Goal: Task Accomplishment & Management: Complete application form

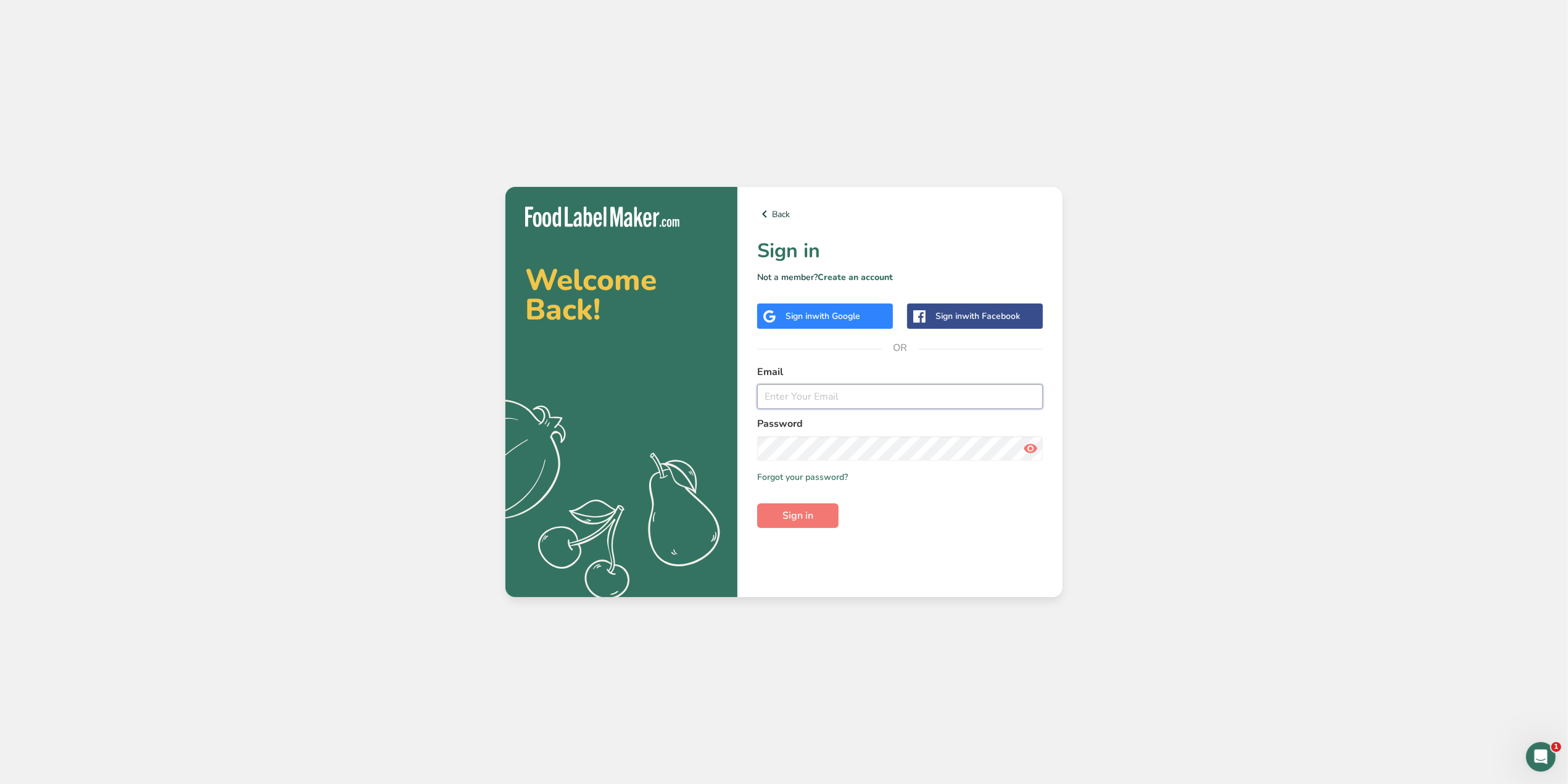
click at [808, 402] on input "email" at bounding box center [900, 397] width 285 height 25
type input "[PERSON_NAME][EMAIL_ADDRESS][DOMAIN_NAME]"
click at [757, 504] on button "Sign in" at bounding box center [797, 516] width 81 height 25
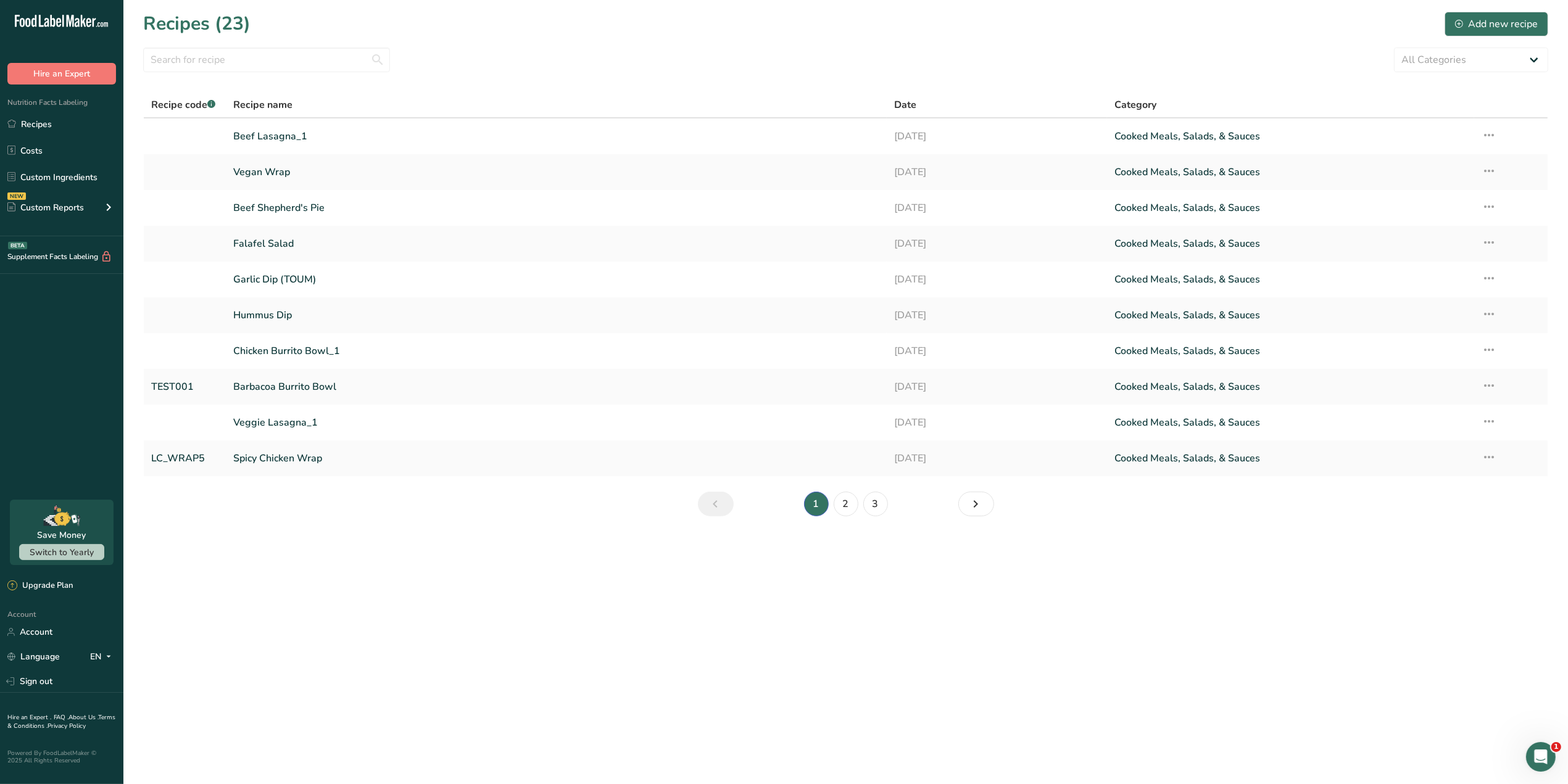
drag, startPoint x: 22, startPoint y: 19, endPoint x: 1558, endPoint y: 767, distance: 1708.4
click at [1561, 769] on main "Recipes (23) Add new recipe All Categories Baked Goods [GEOGRAPHIC_DATA] Confec…" at bounding box center [784, 392] width 1568 height 784
click at [1546, 756] on icon "Open Intercom Messenger" at bounding box center [1538, 755] width 20 height 20
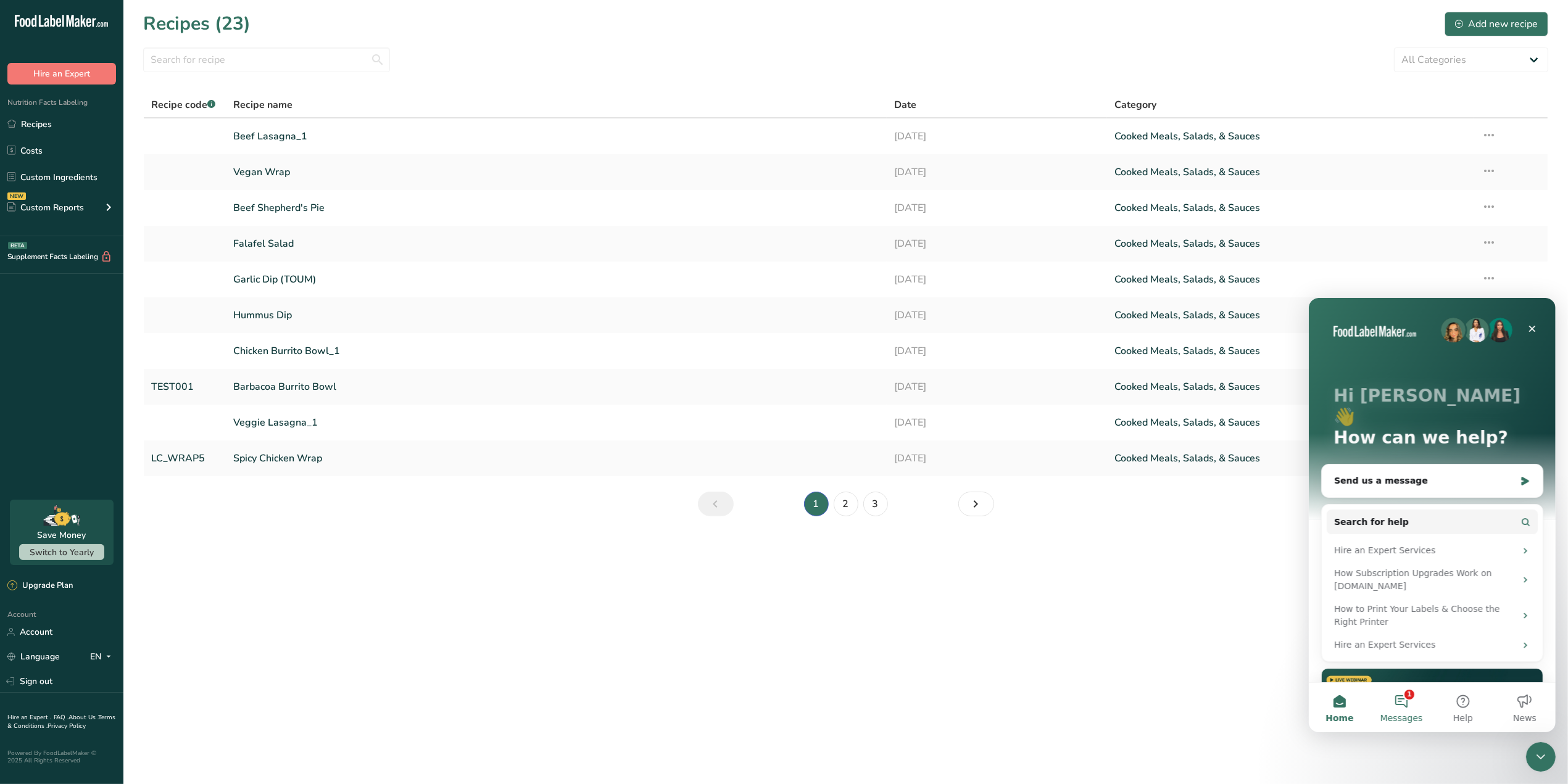
click at [1414, 705] on button "1 Messages" at bounding box center [1400, 707] width 61 height 50
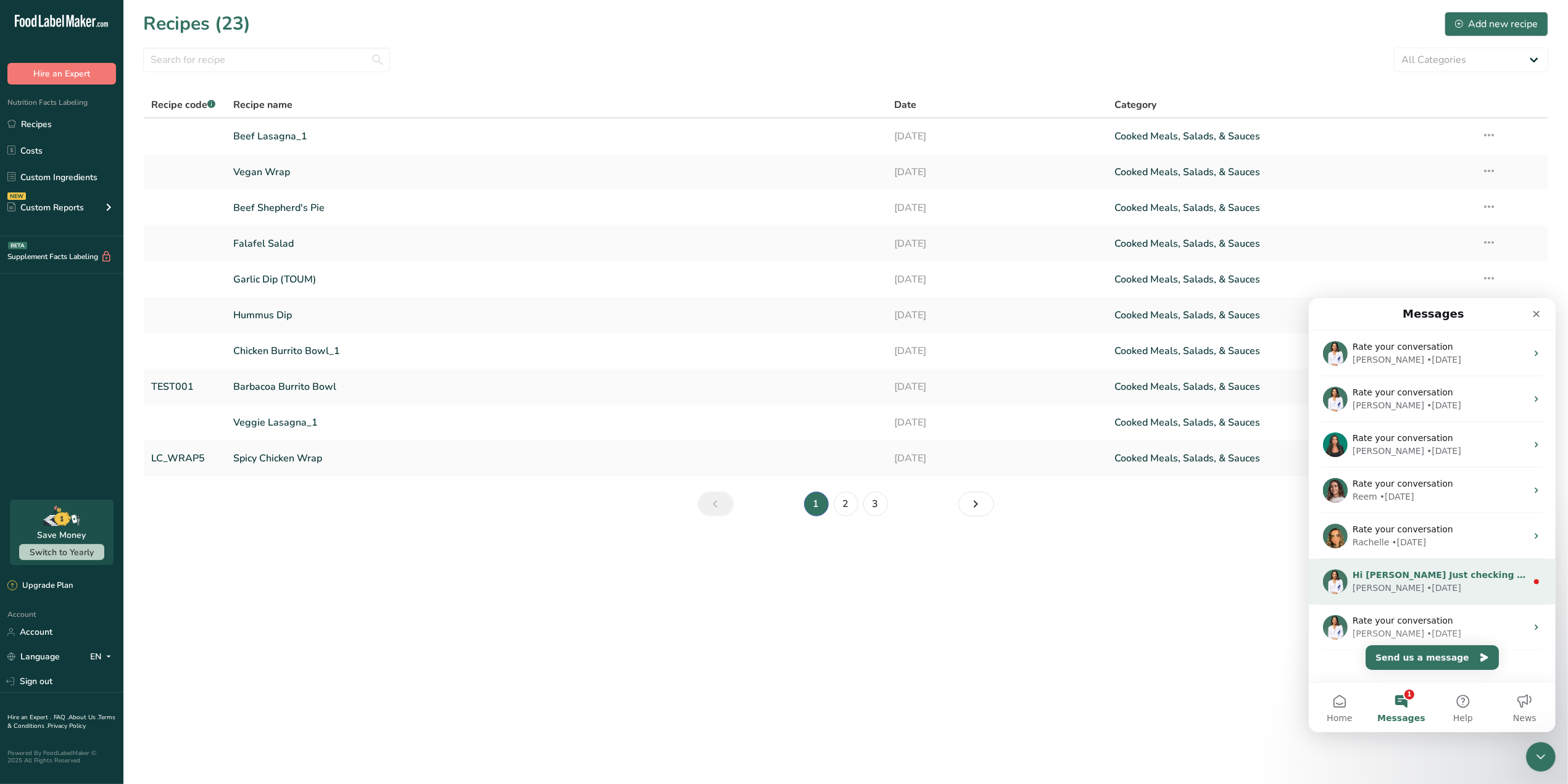
scroll to position [17, 0]
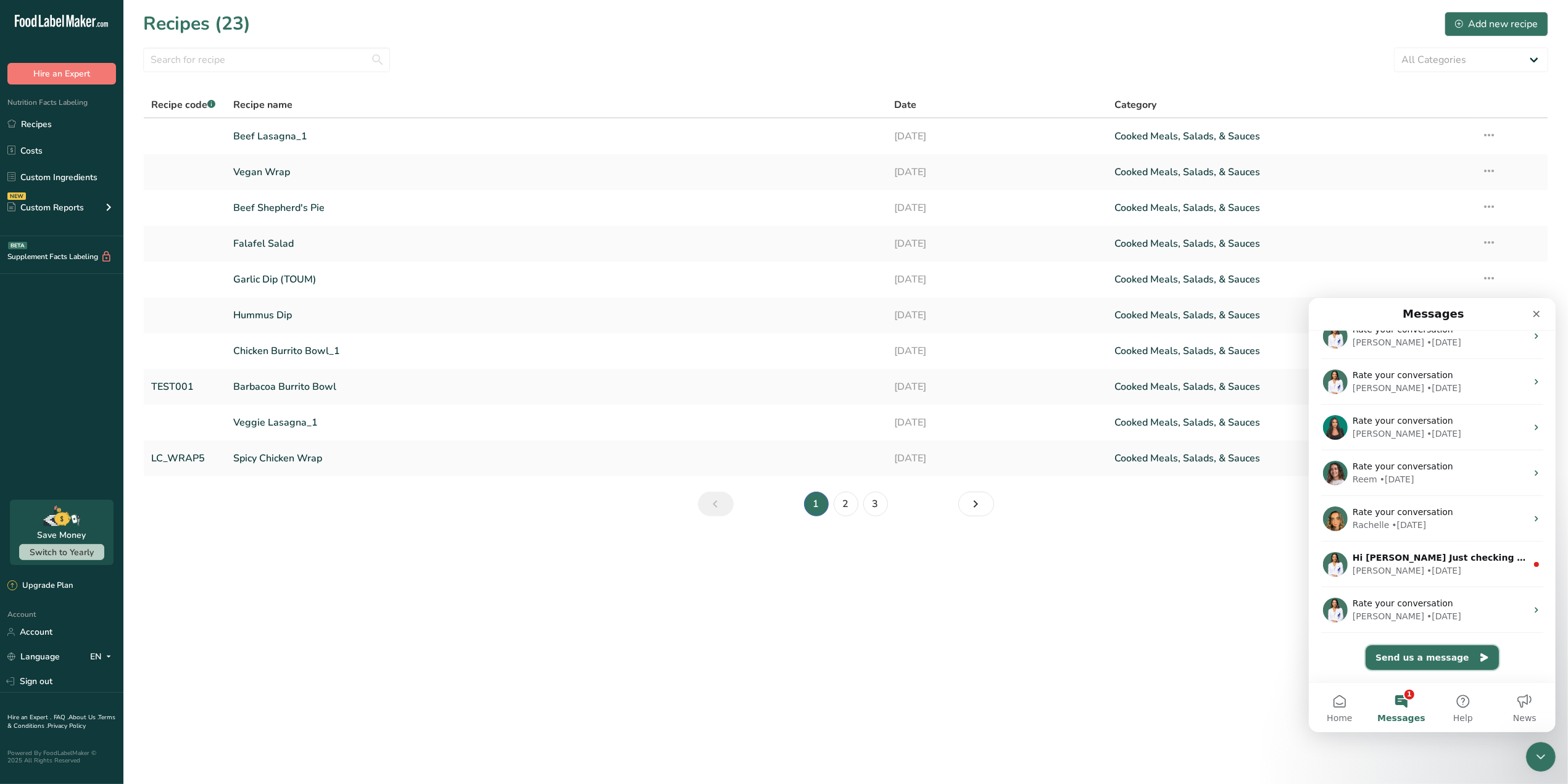
click at [1430, 655] on button "Send us a message" at bounding box center [1431, 658] width 133 height 25
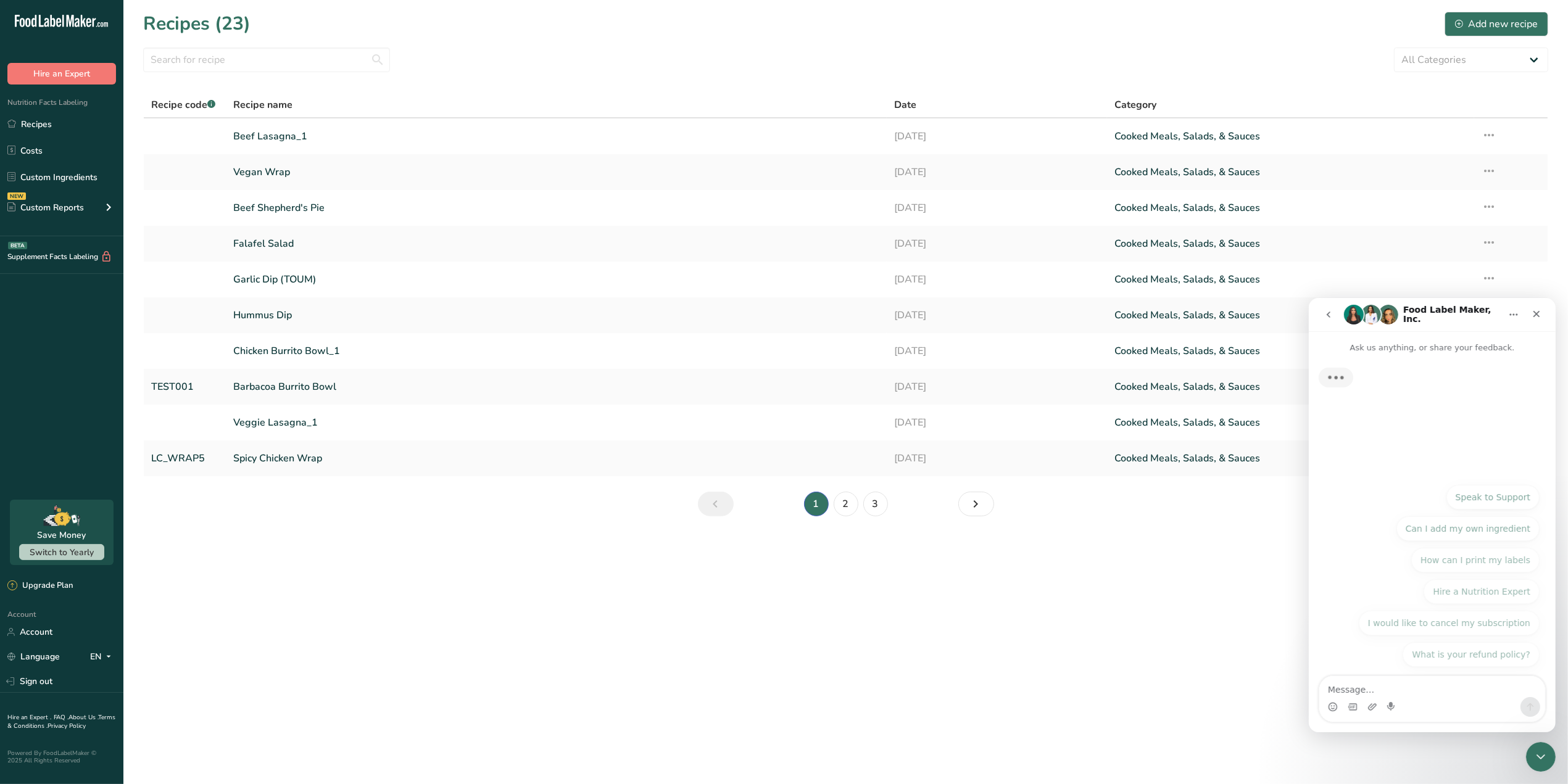
scroll to position [0, 0]
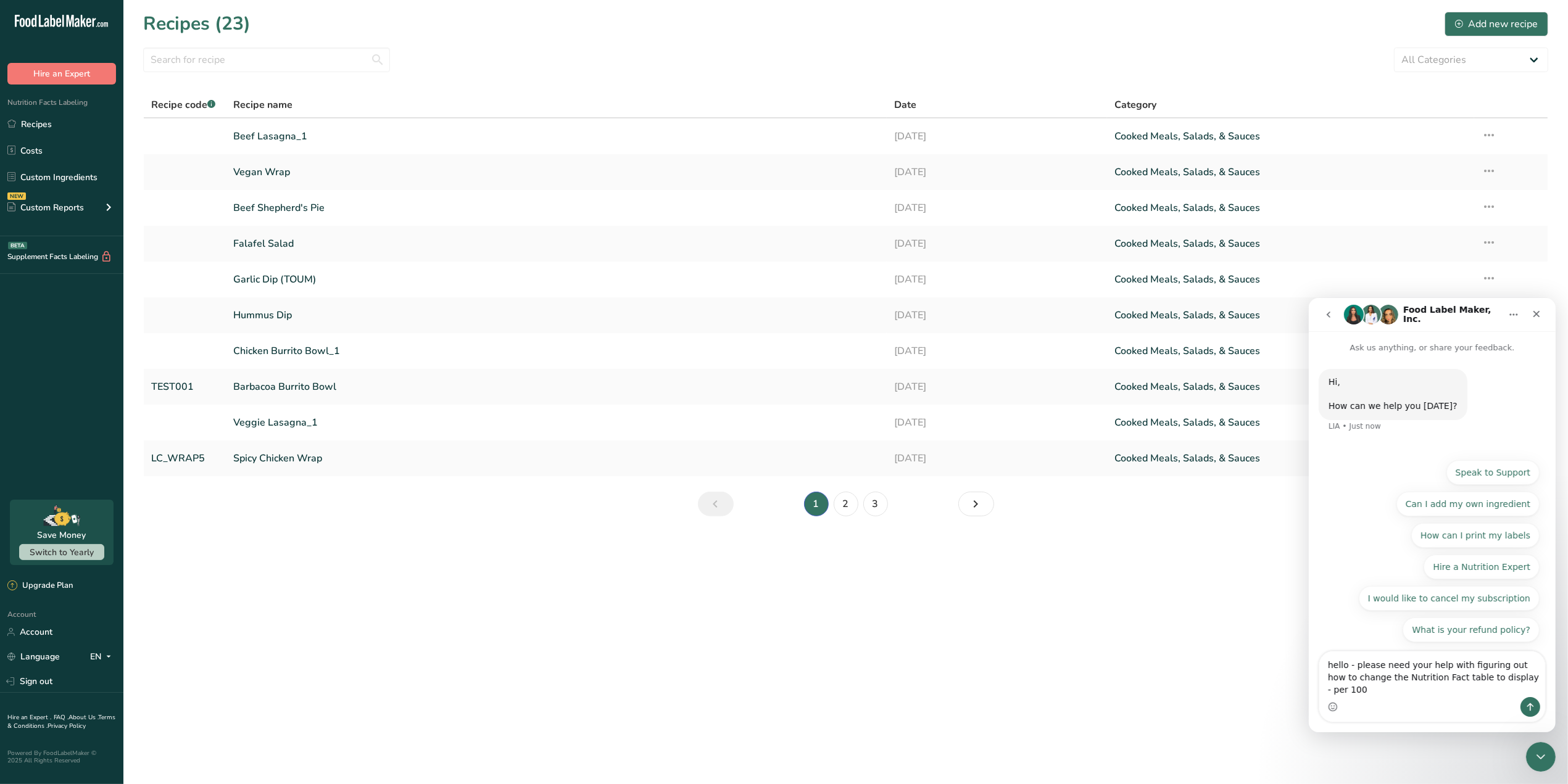
type textarea "hello - please need your help with figuring out how to change the Nutrition Fac…"
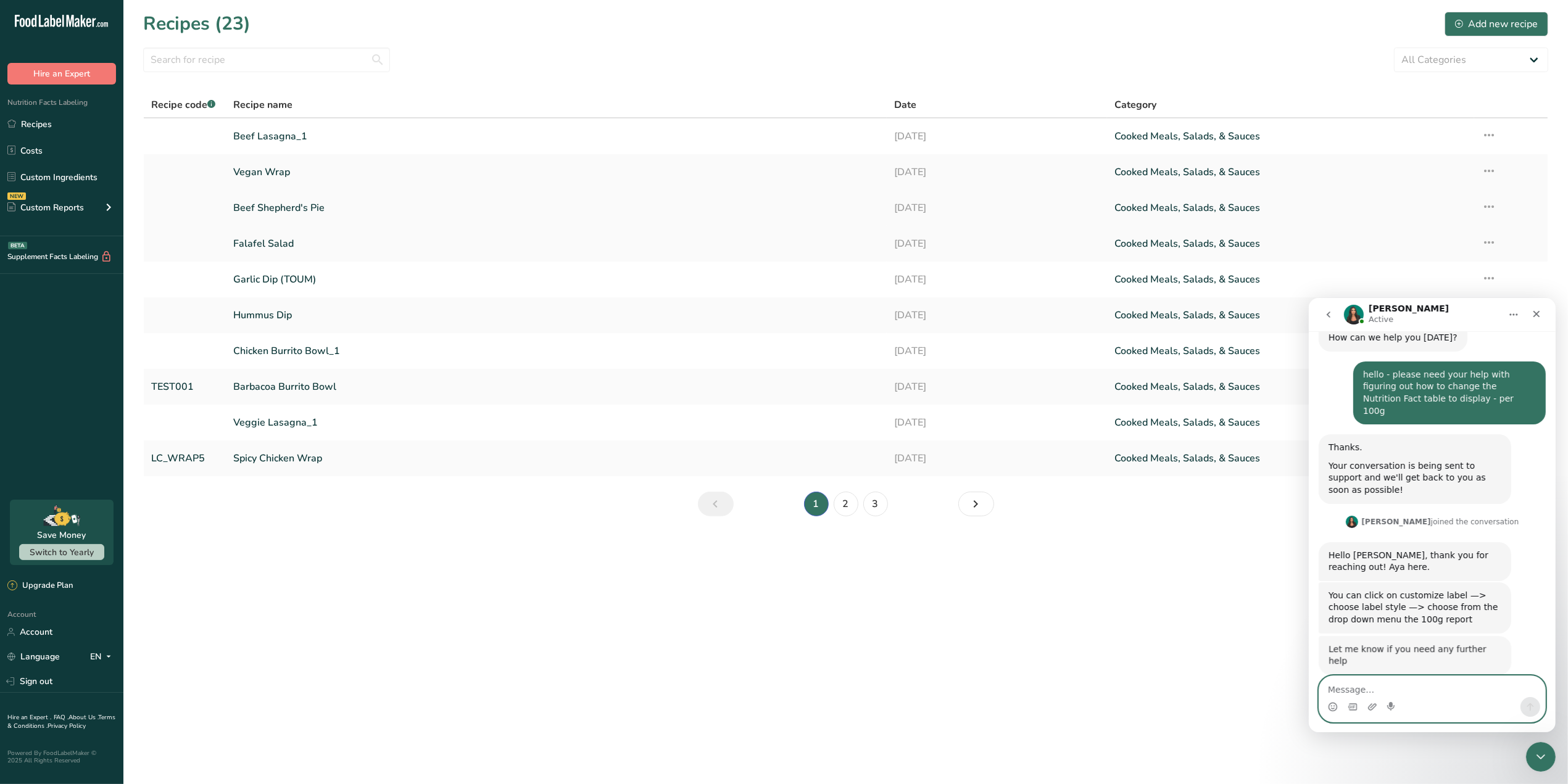
scroll to position [68, 0]
click at [316, 134] on link "Beef Lasagna_1" at bounding box center [556, 136] width 646 height 26
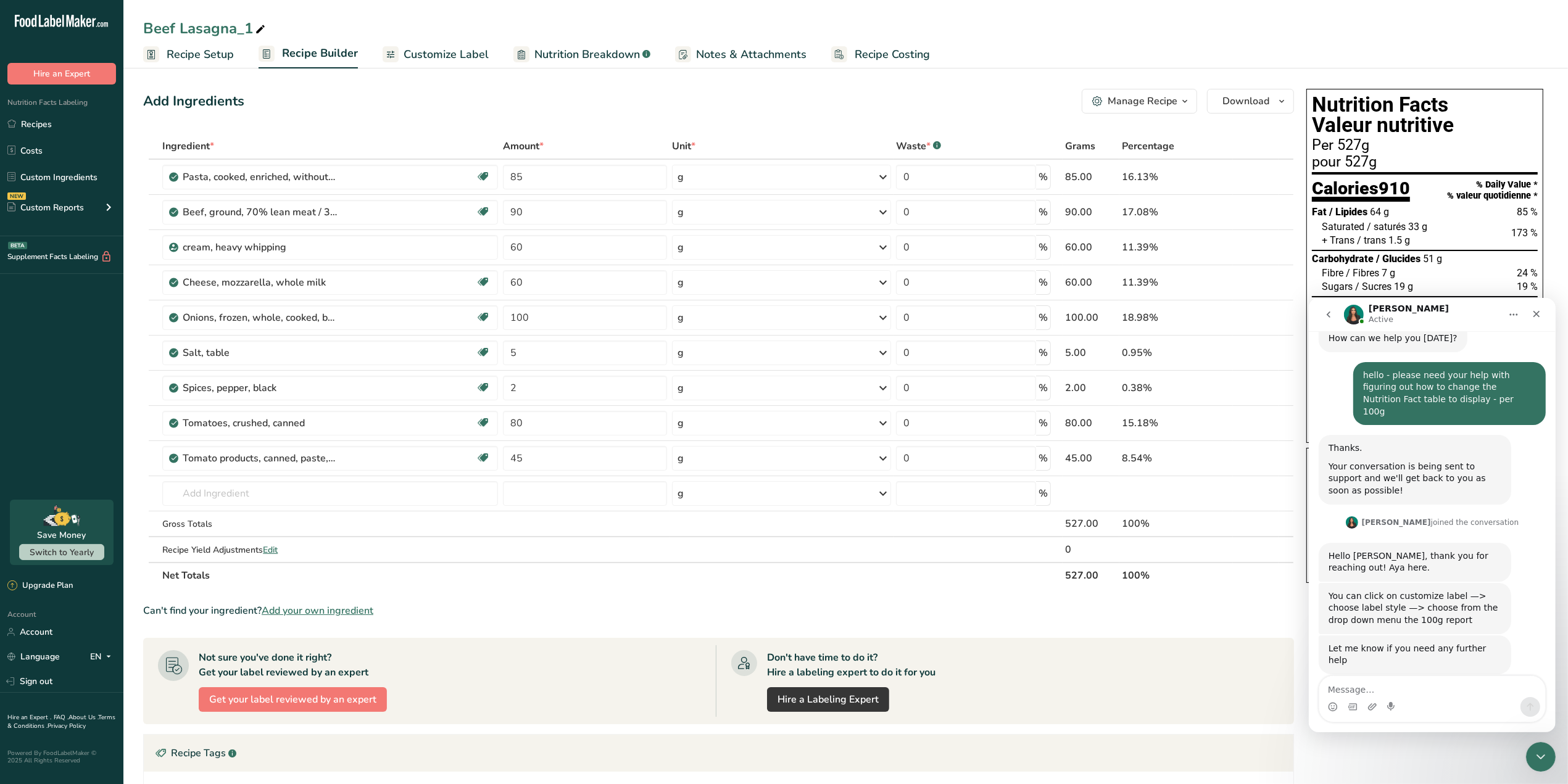
click at [434, 54] on span "Customize Label" at bounding box center [446, 54] width 85 height 16
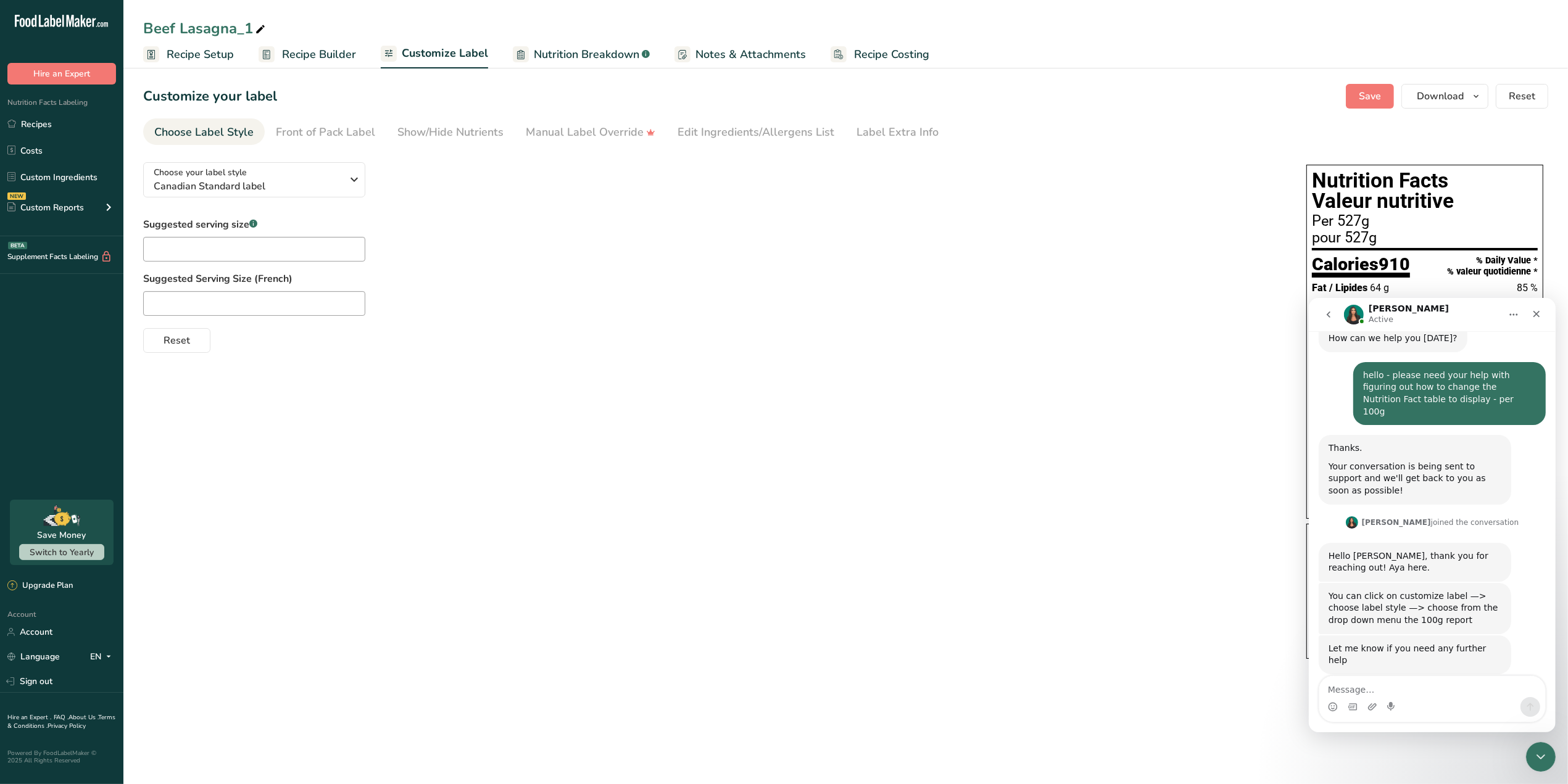
click at [204, 131] on div "Choose Label Style" at bounding box center [204, 132] width 100 height 16
click at [353, 187] on icon "button" at bounding box center [353, 179] width 14 height 22
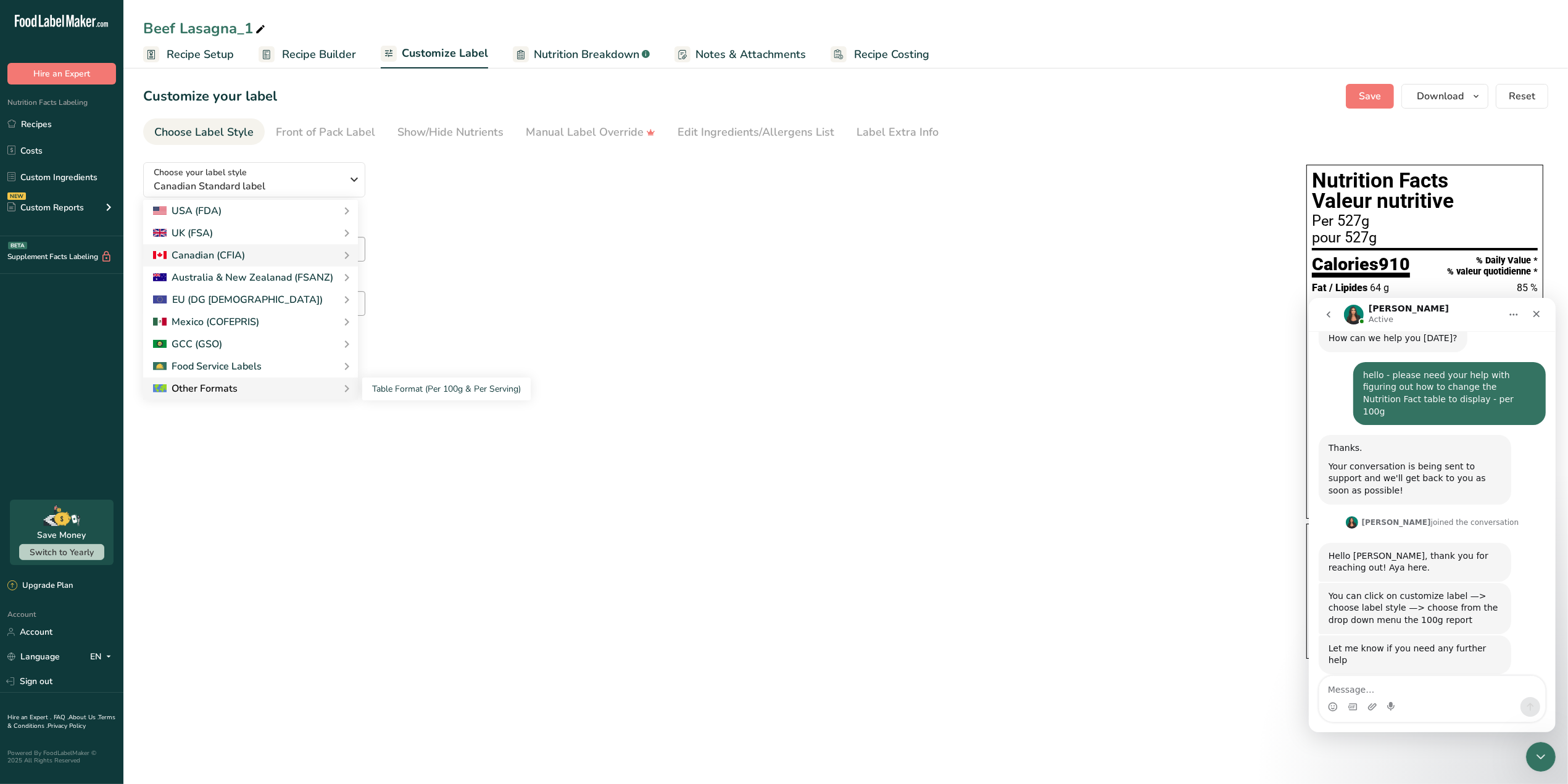
click at [303, 390] on div "Other Formats" at bounding box center [251, 388] width 195 height 14
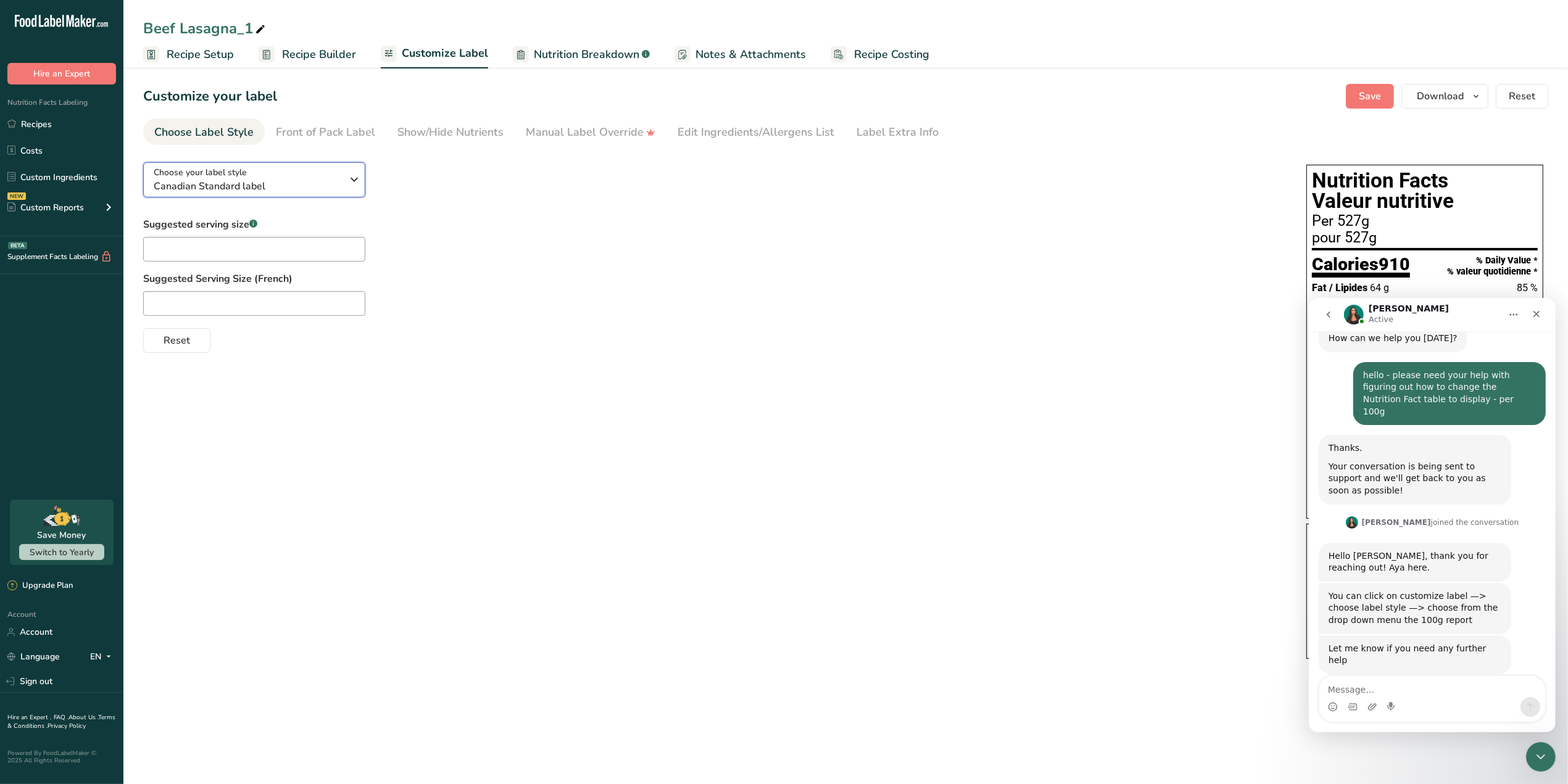
click at [357, 171] on icon "button" at bounding box center [353, 179] width 14 height 22
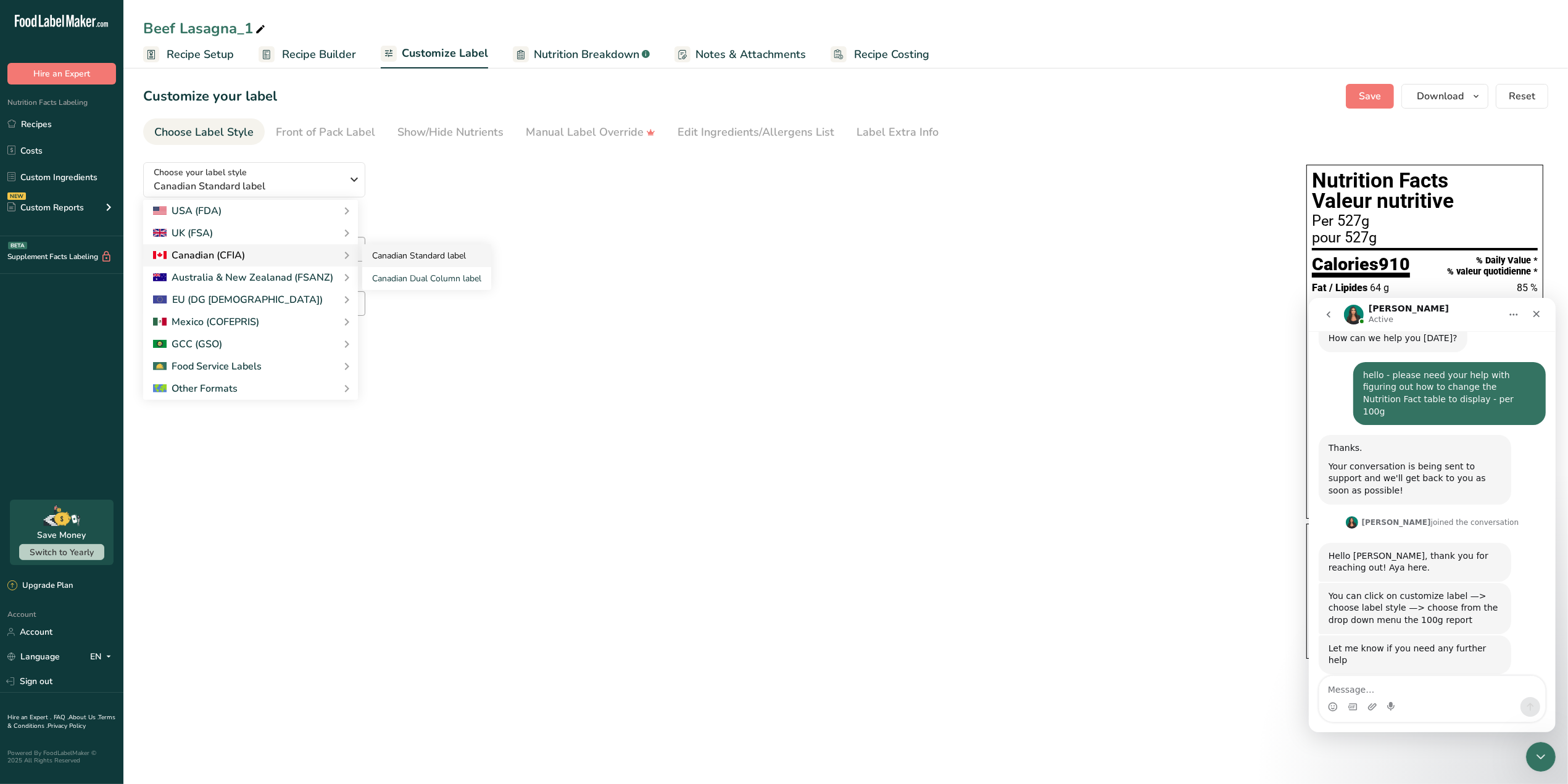
click at [423, 254] on link "Canadian Standard label" at bounding box center [426, 256] width 129 height 23
click at [560, 185] on div "Choose your label style Canadian Standard label USA (FDA) Standard FDA label Ta…" at bounding box center [712, 253] width 1138 height 201
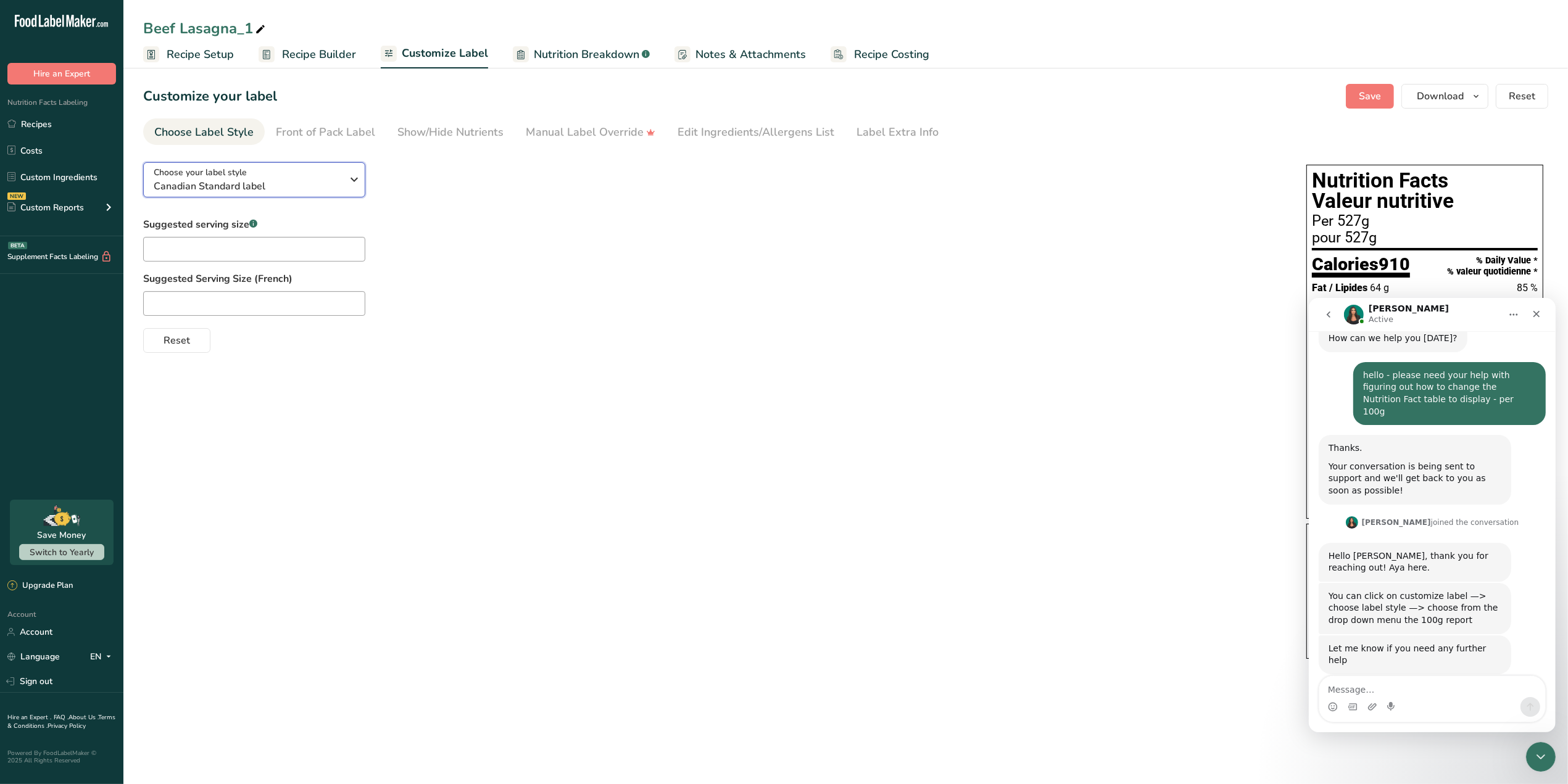
click at [351, 180] on icon "button" at bounding box center [353, 179] width 14 height 22
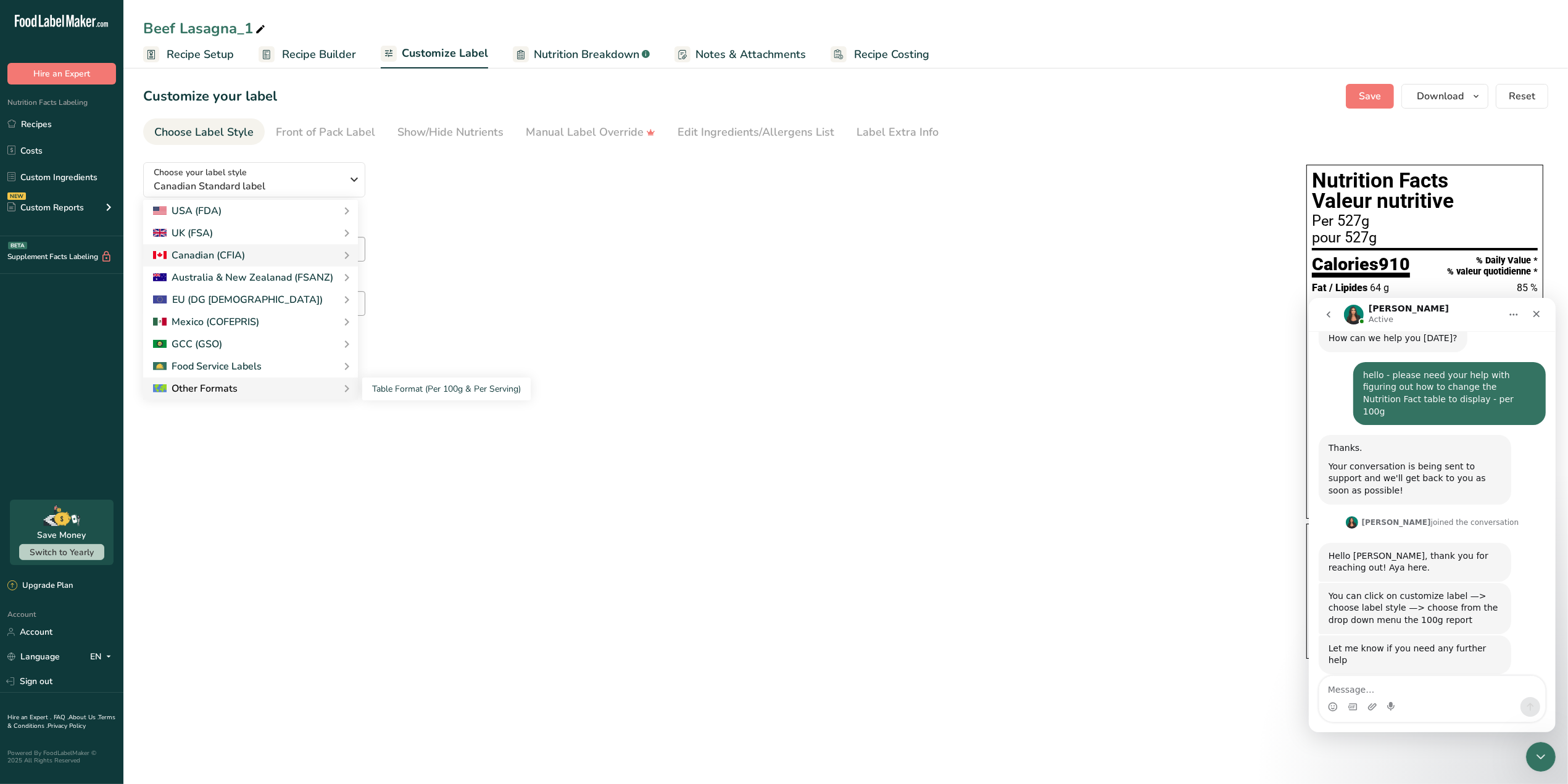
click at [259, 383] on div "Other Formats" at bounding box center [251, 388] width 195 height 14
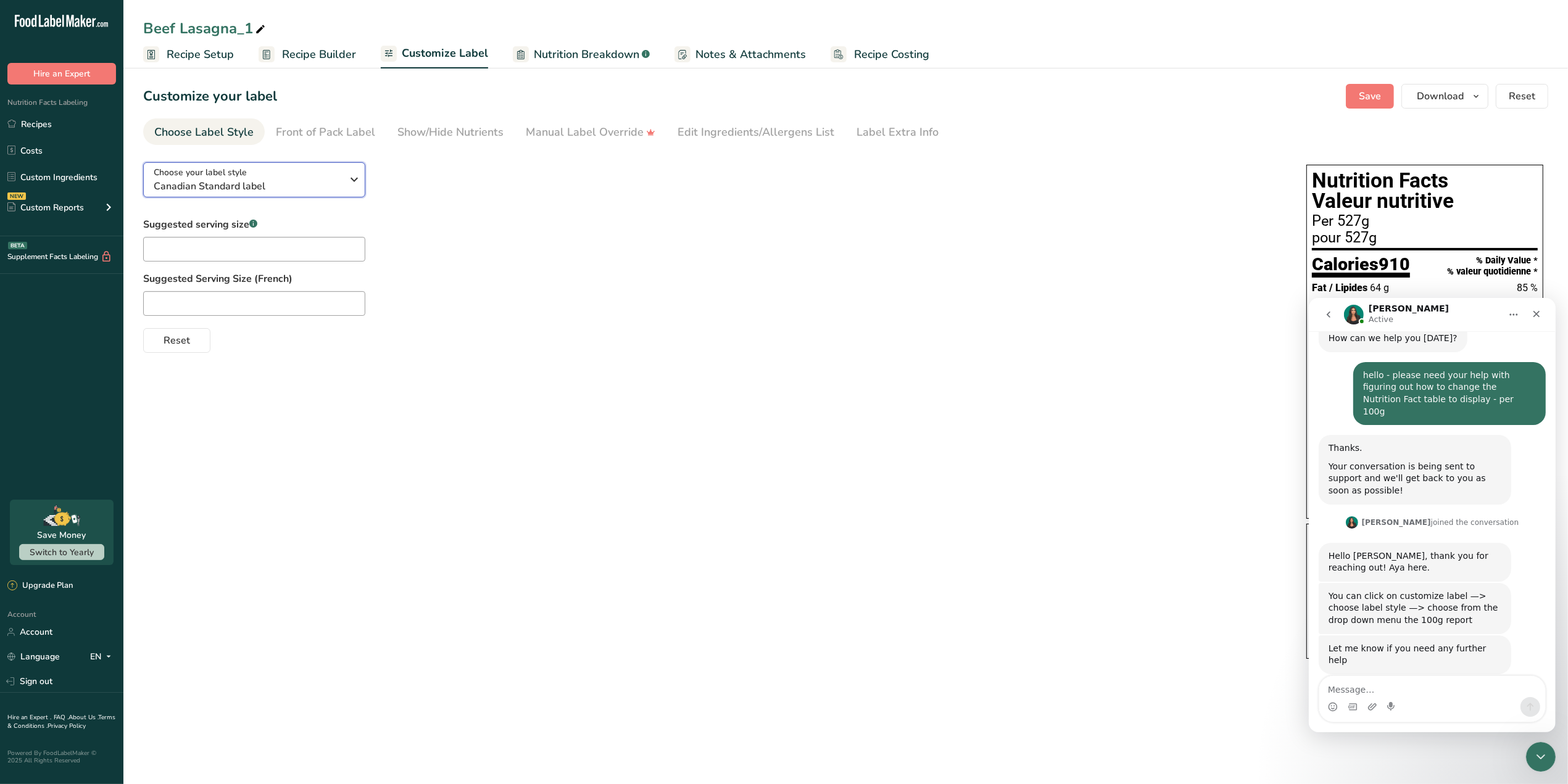
click at [322, 187] on span "Canadian Standard label" at bounding box center [248, 186] width 189 height 14
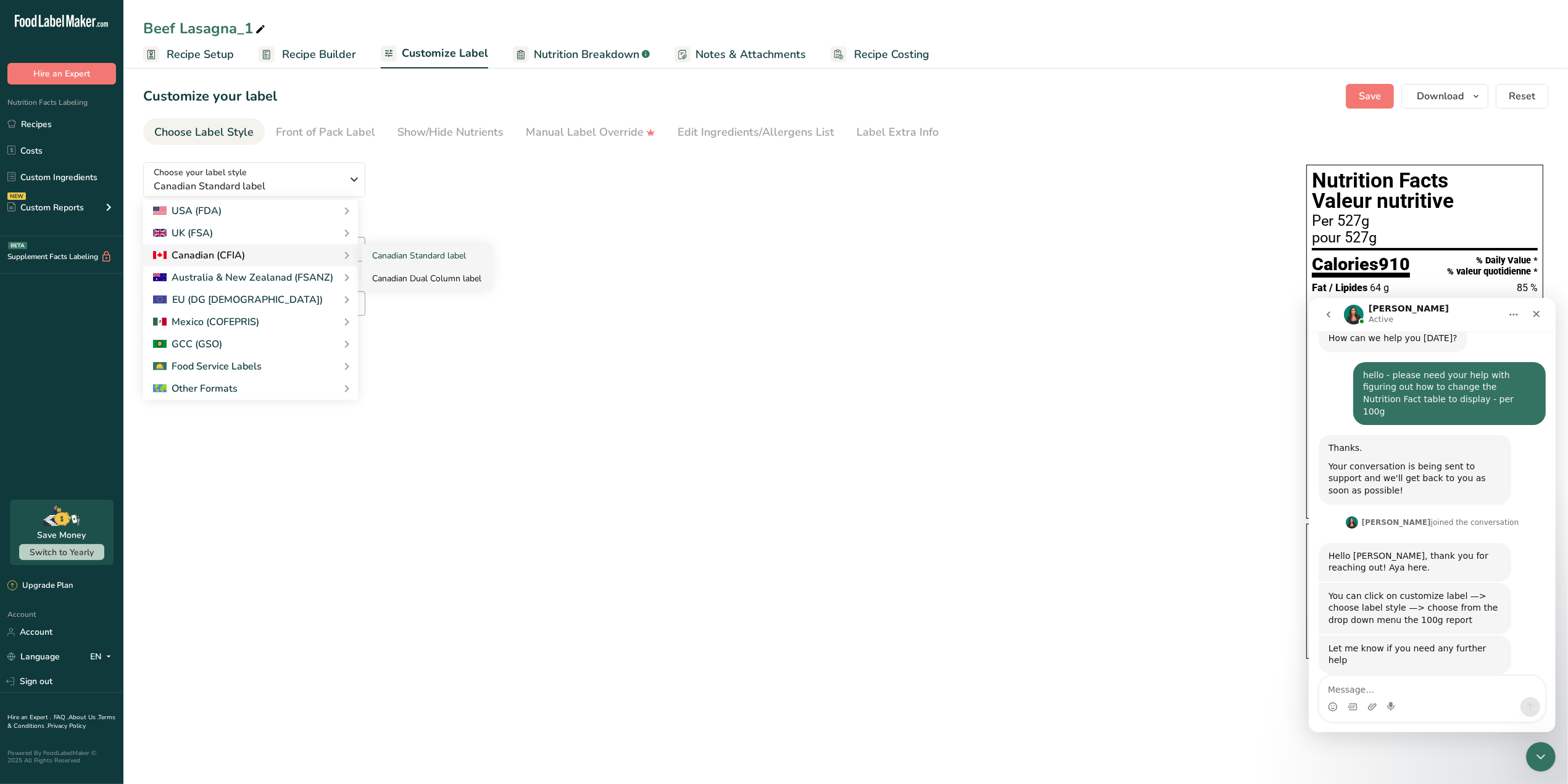
click at [432, 278] on link "Canadian Dual Column label" at bounding box center [426, 279] width 129 height 23
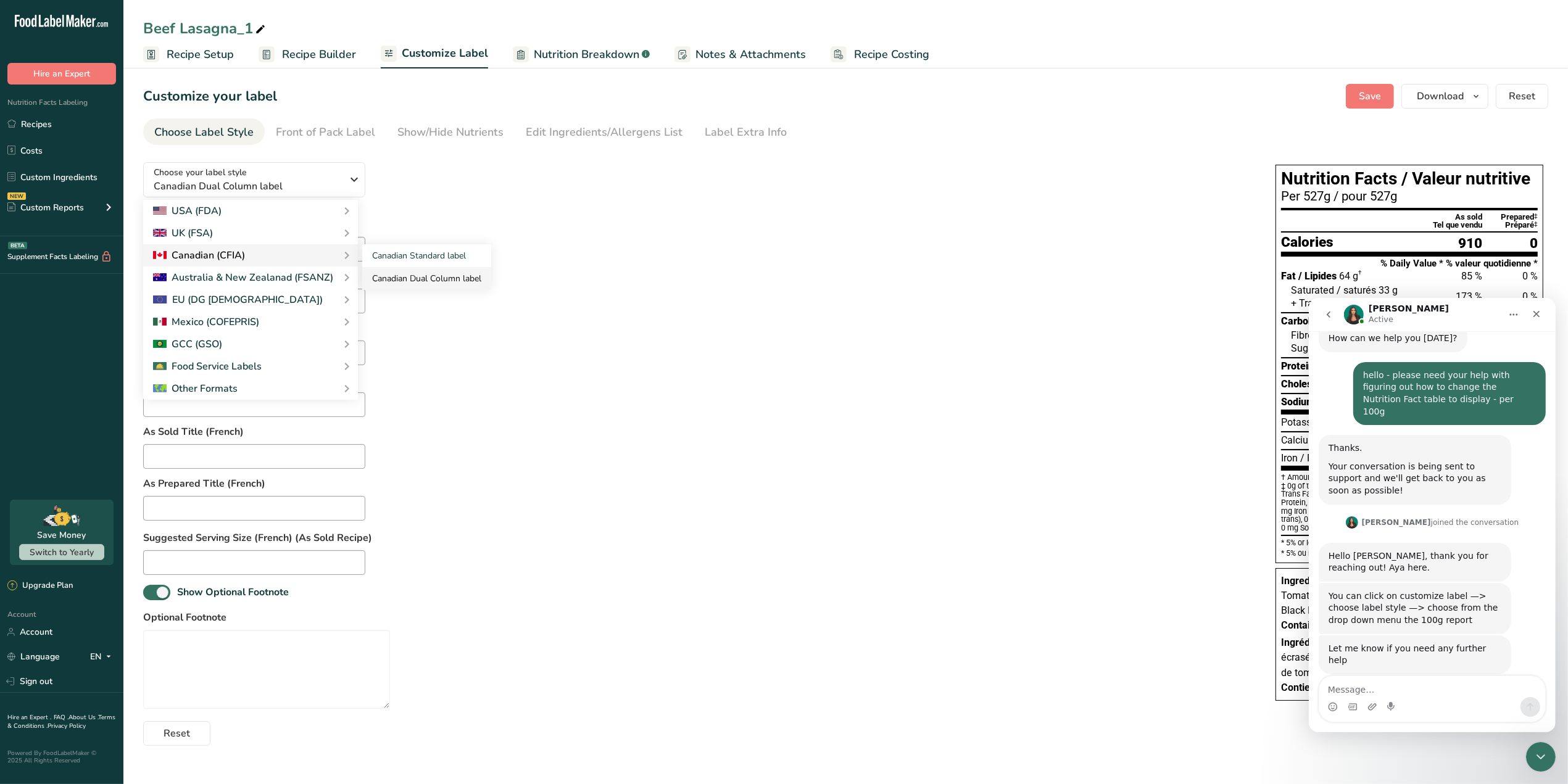
click at [395, 277] on link "Canadian Dual Column label" at bounding box center [426, 279] width 129 height 23
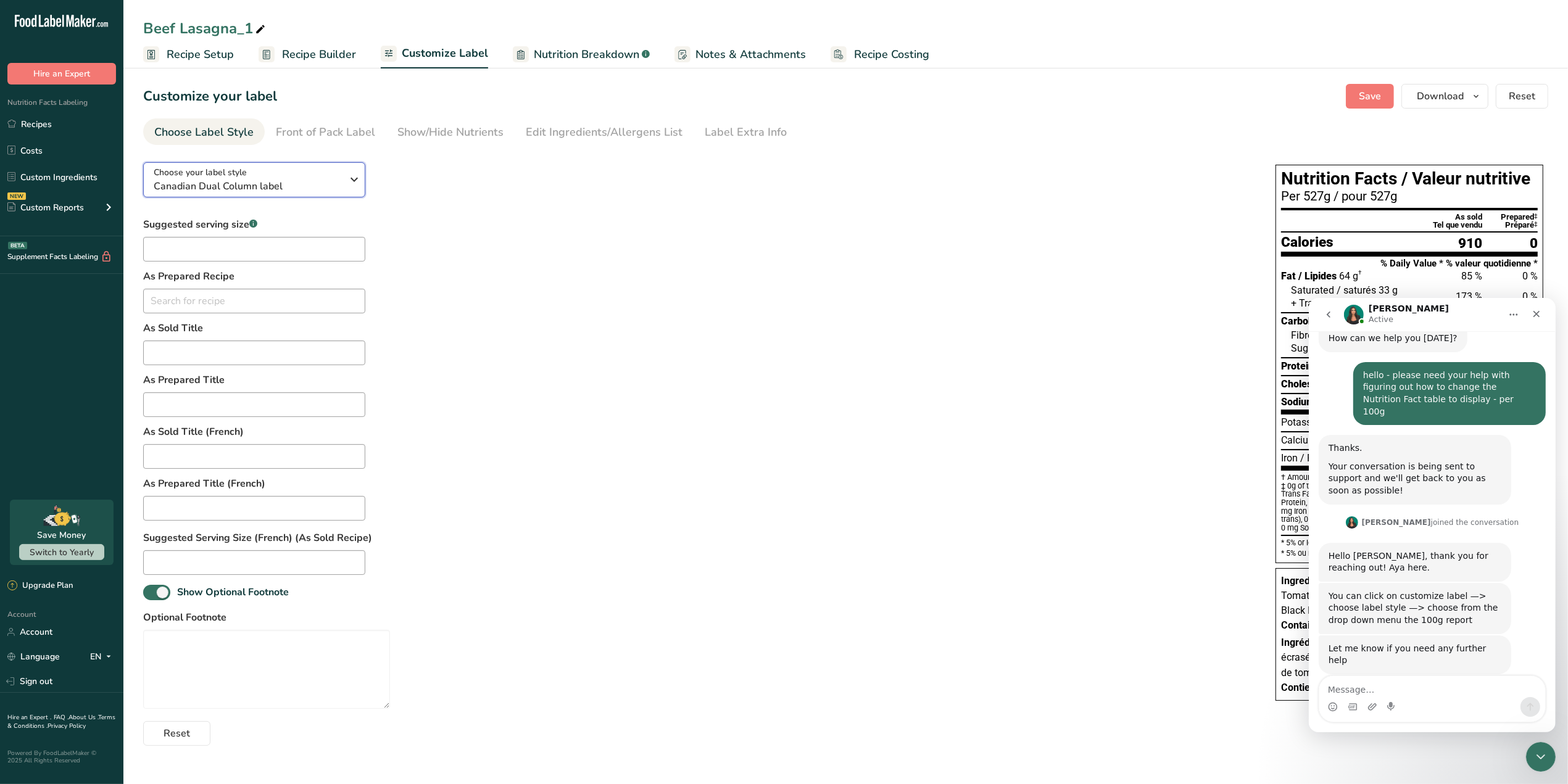
click at [347, 184] on icon "button" at bounding box center [353, 179] width 14 height 22
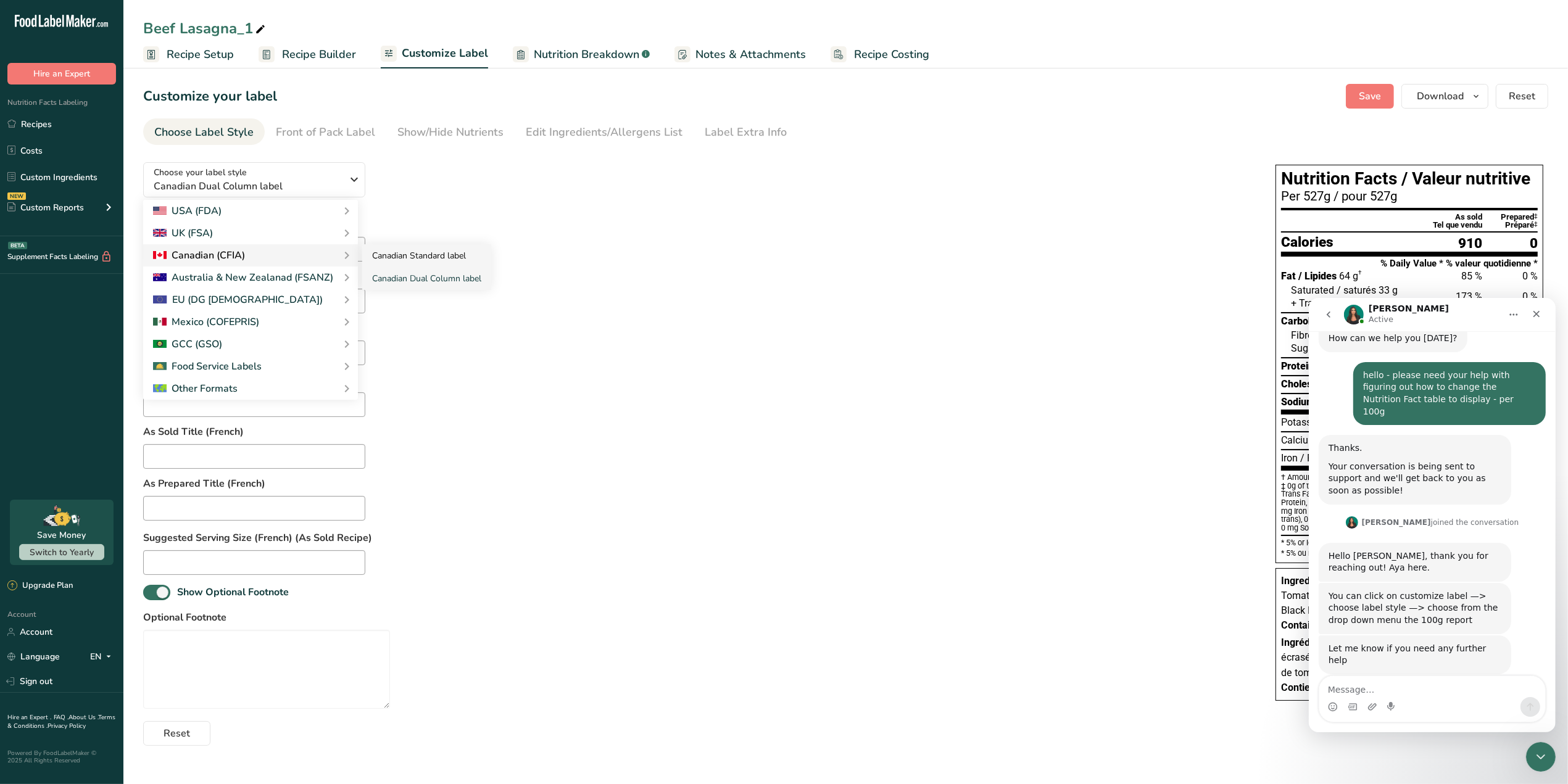
click at [406, 257] on link "Canadian Standard label" at bounding box center [426, 256] width 129 height 23
click at [500, 242] on div "Suggested serving size .a-a{fill:#347362;}.b-a{fill:#fff;} As Prepared Recipe N…" at bounding box center [697, 482] width 1108 height 528
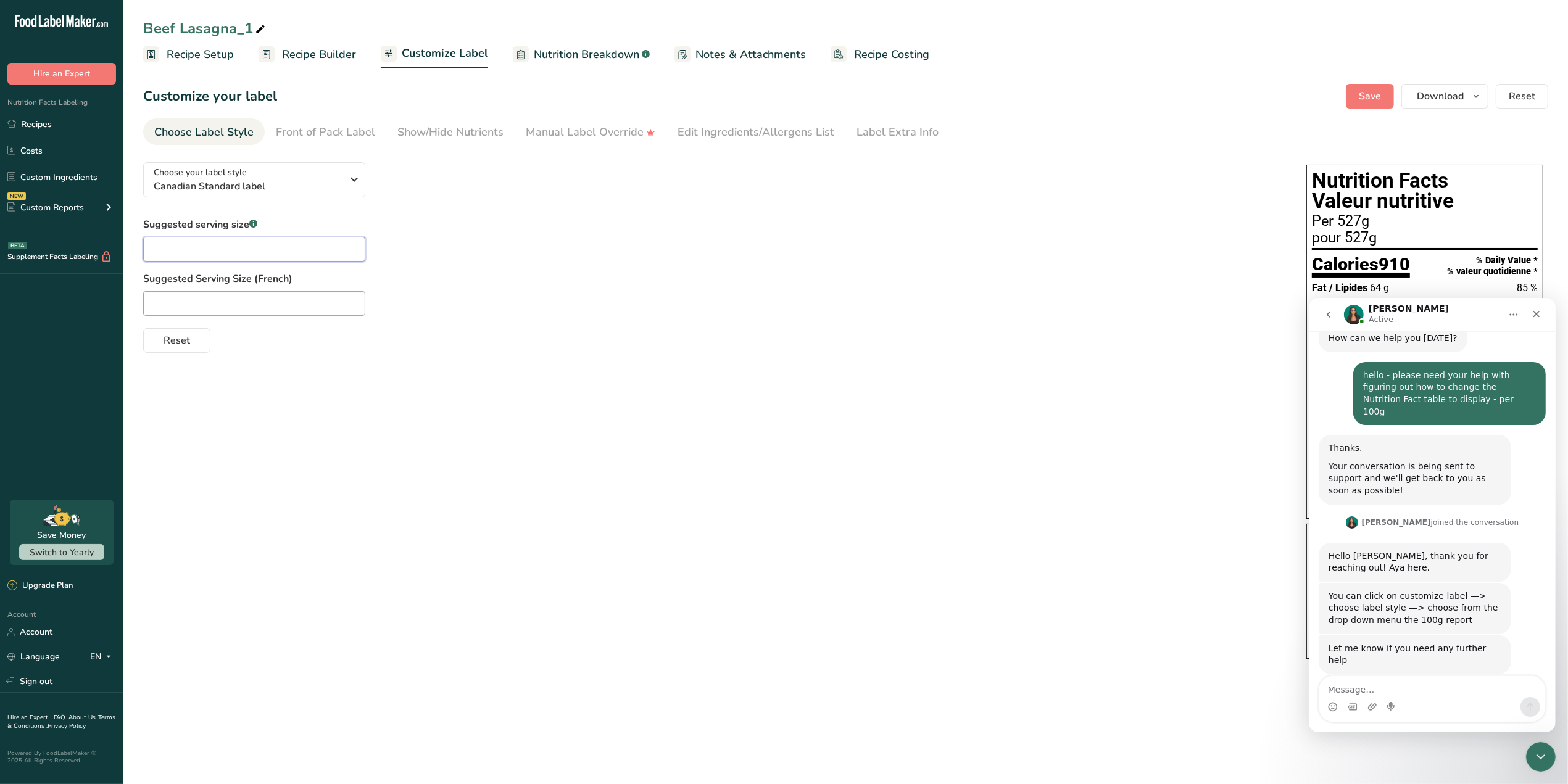
click at [291, 247] on input "text" at bounding box center [255, 250] width 222 height 25
click at [448, 240] on div "Suggested serving size .a-a{fill:#347362;}.b-a{fill:#fff;} Suggested Serving Si…" at bounding box center [712, 285] width 1138 height 136
click at [327, 186] on span "Canadian Standard label" at bounding box center [248, 186] width 189 height 14
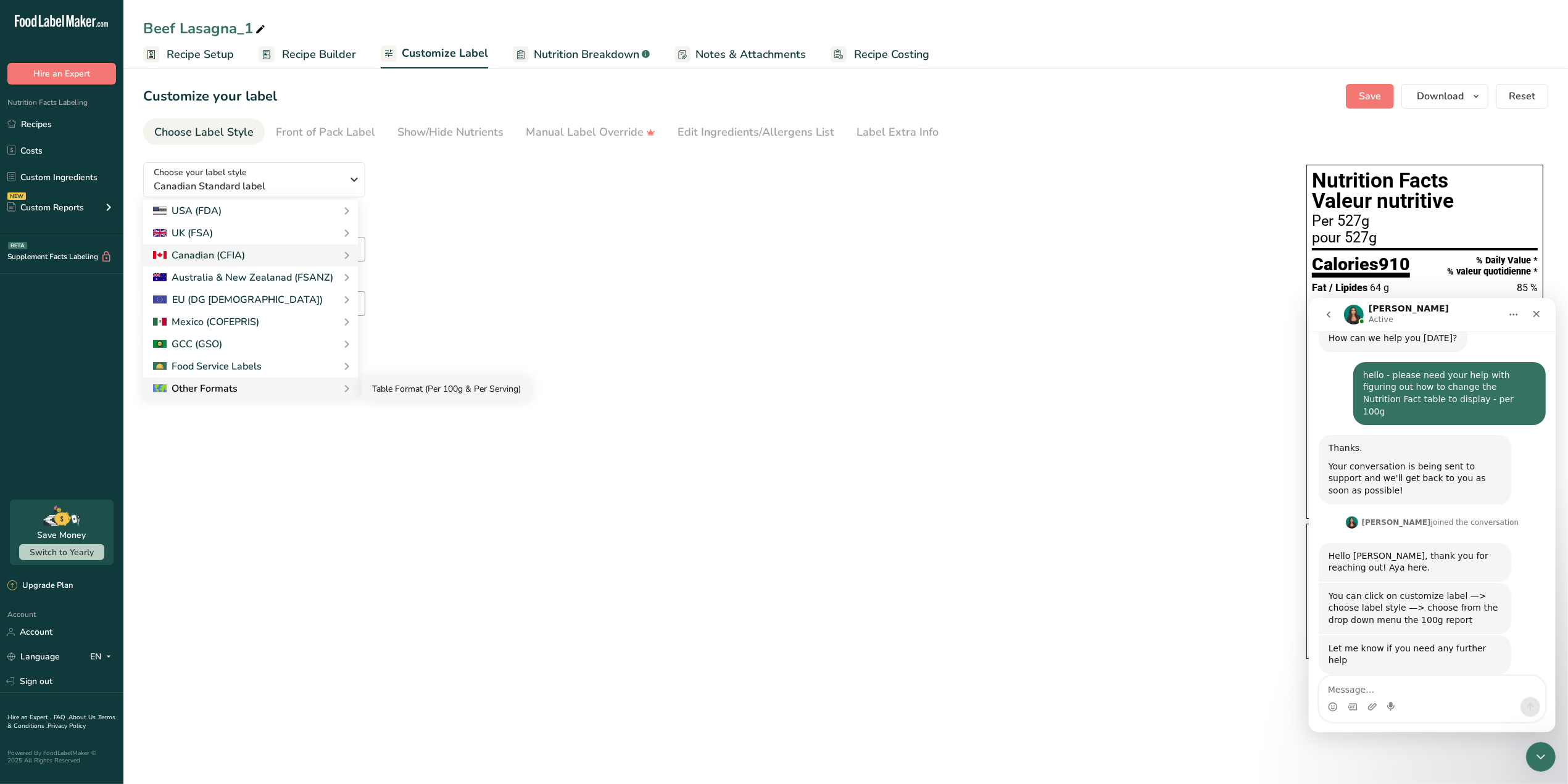
click at [424, 391] on link "Table Format (Per 100g & Per Serving)" at bounding box center [446, 390] width 168 height 23
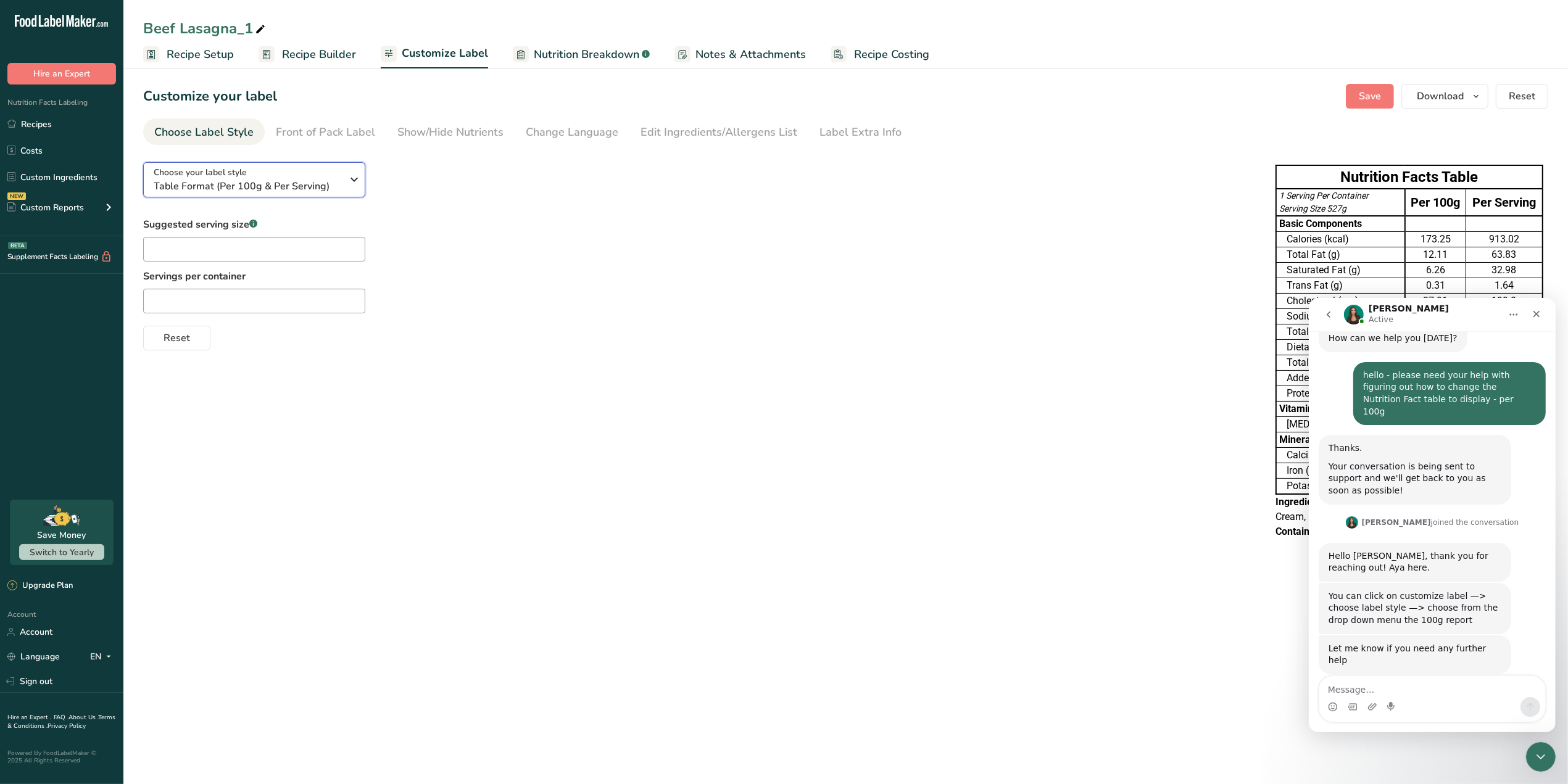
click at [343, 183] on div "Choose your label style Table Format (Per 100g & Per Serving)" at bounding box center [253, 179] width 197 height 28
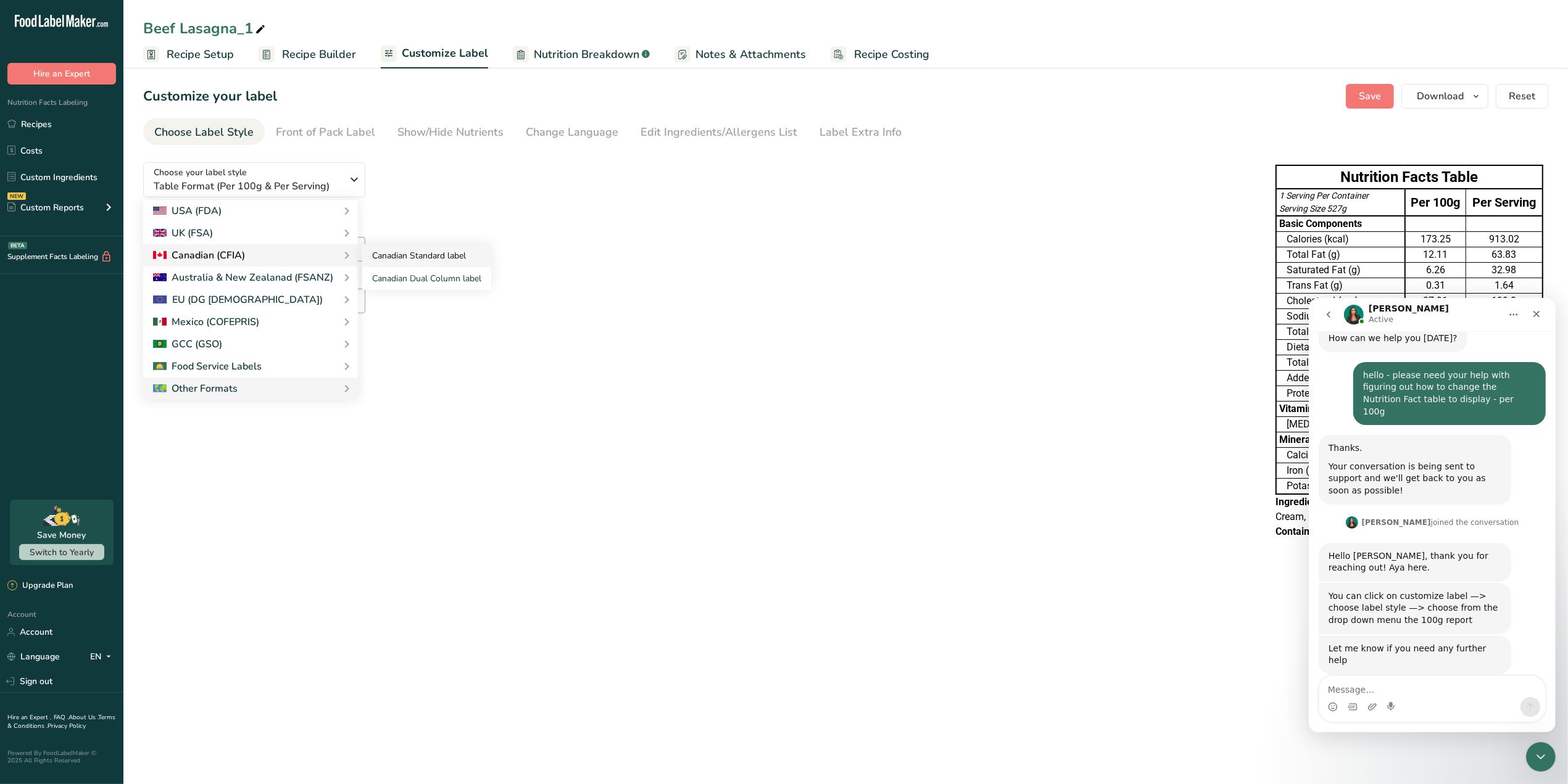
click at [428, 257] on link "Canadian Standard label" at bounding box center [426, 256] width 129 height 23
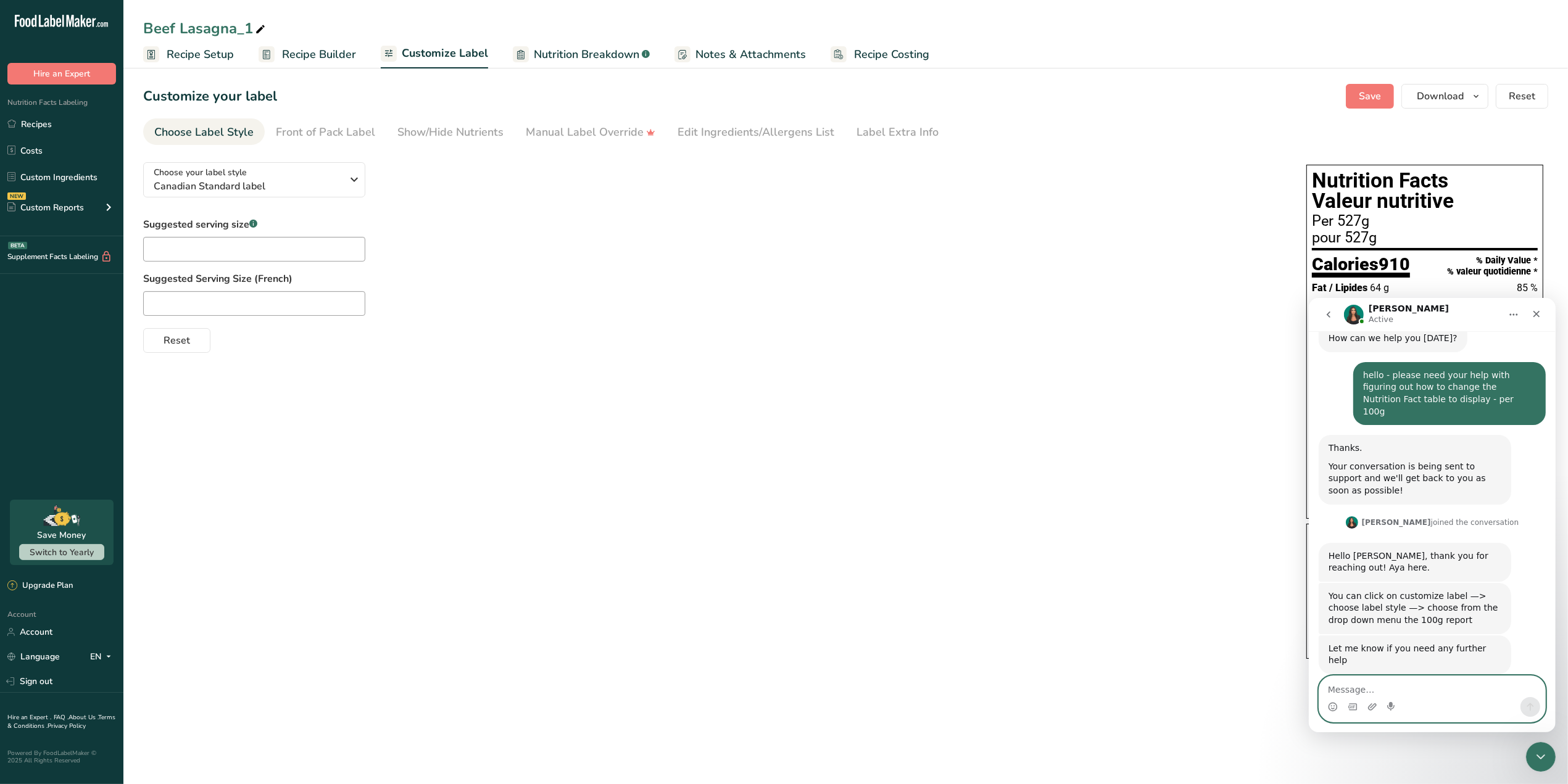
click at [1409, 683] on textarea "Message…" at bounding box center [1432, 686] width 226 height 21
type textarea "i can see the Canadian Standar label"
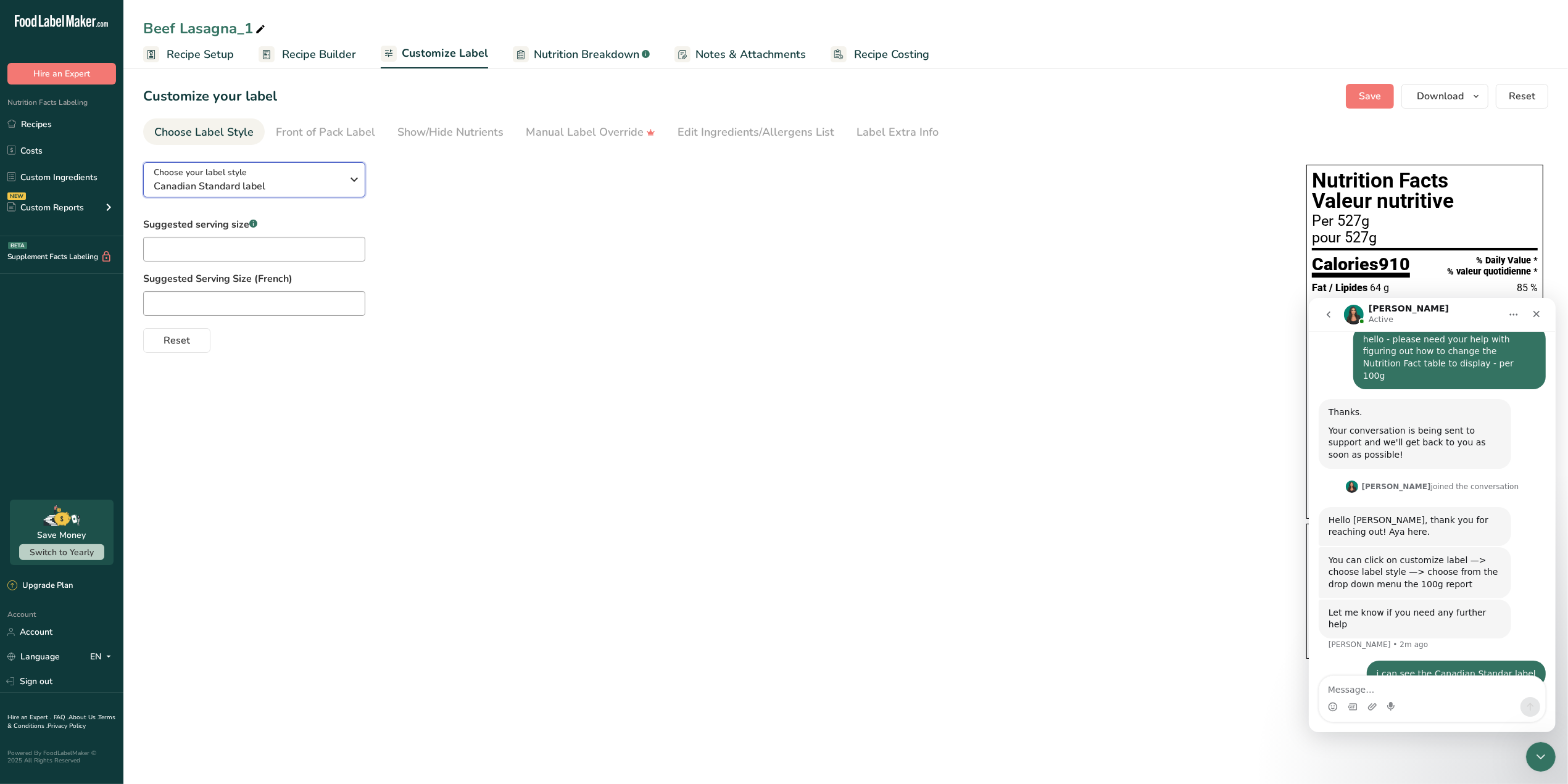
click at [323, 184] on span "Canadian Standard label" at bounding box center [248, 186] width 189 height 14
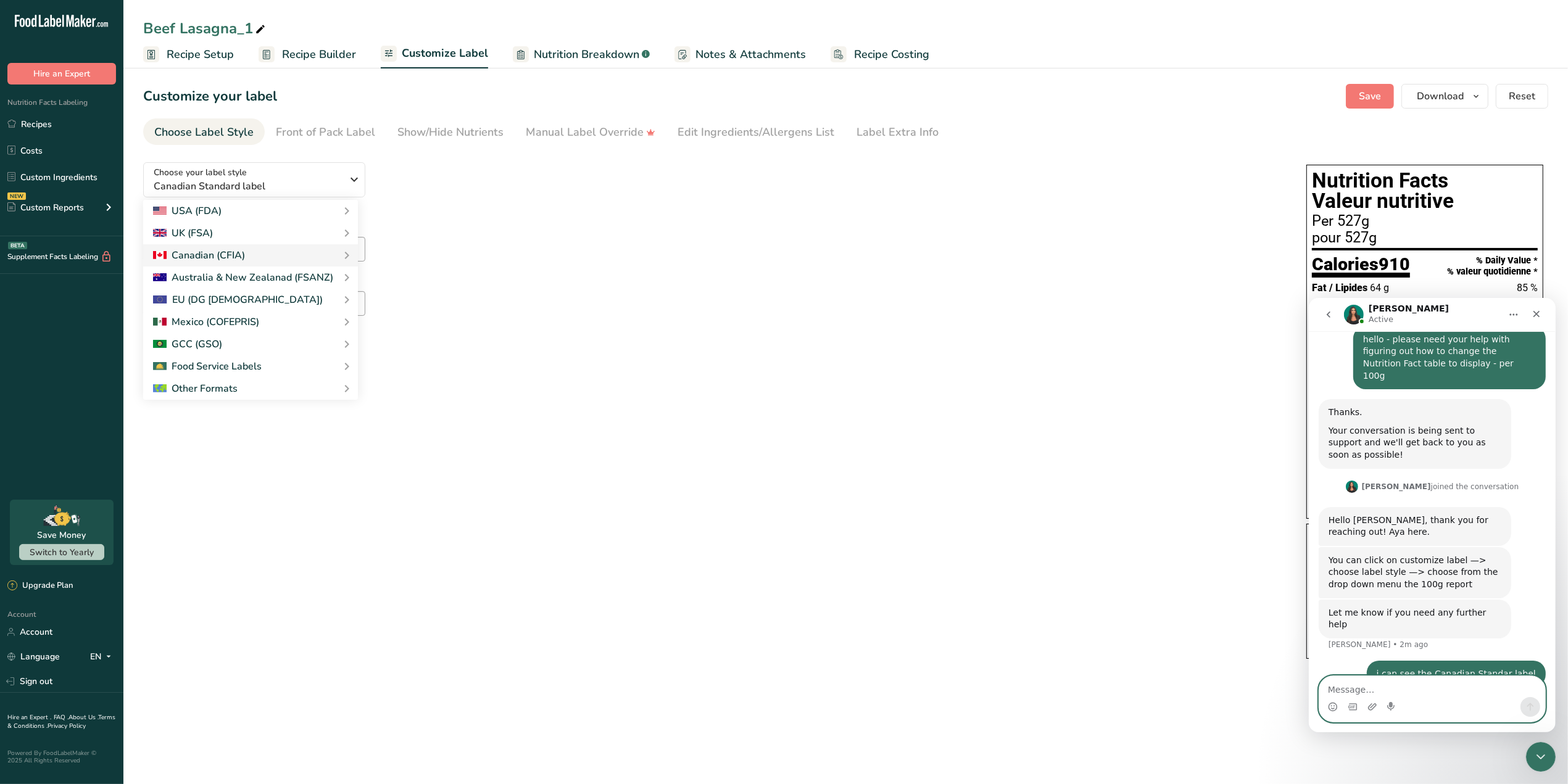
click at [1409, 682] on textarea "Message…" at bounding box center [1432, 686] width 226 height 21
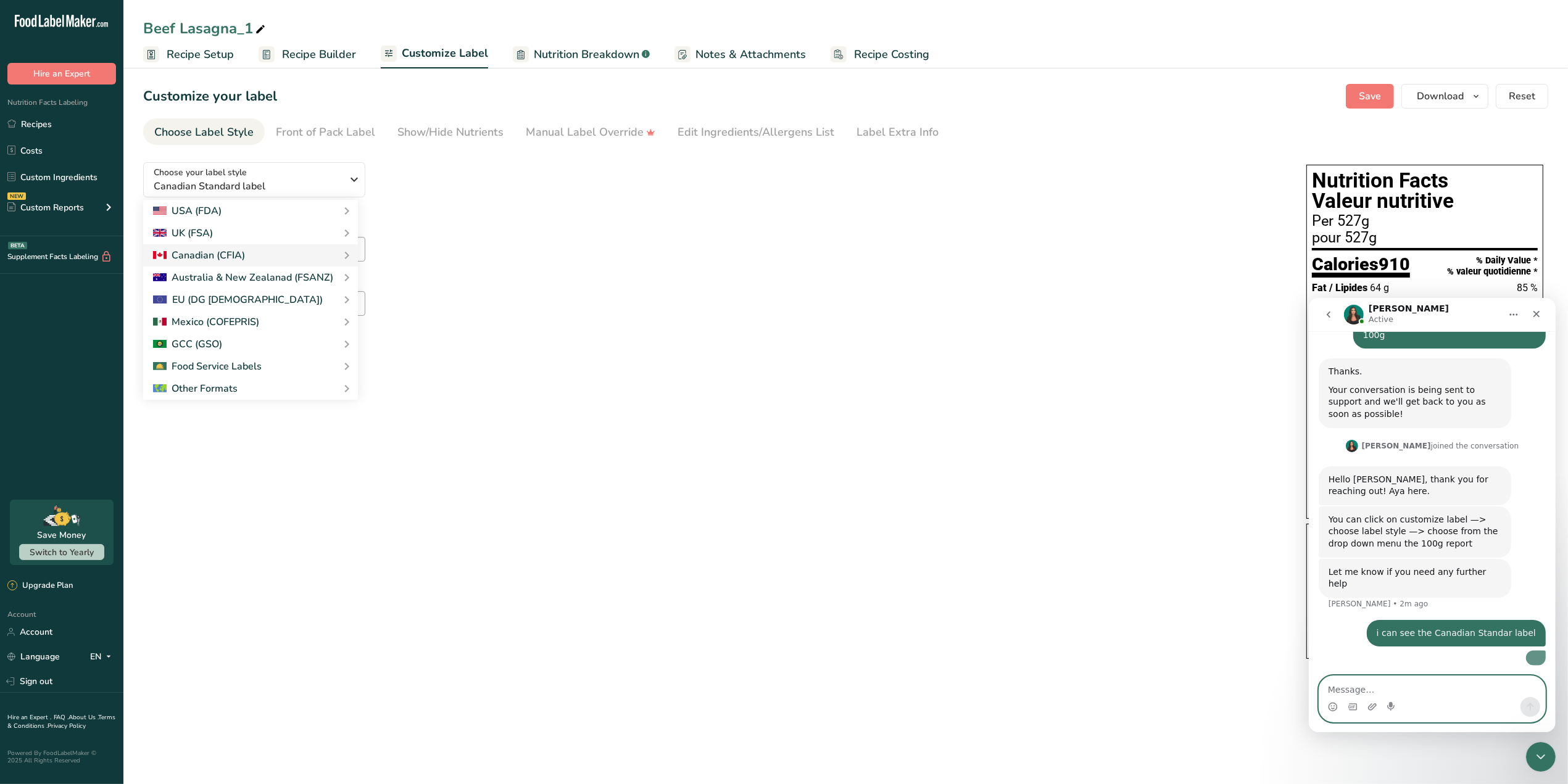
scroll to position [219, 0]
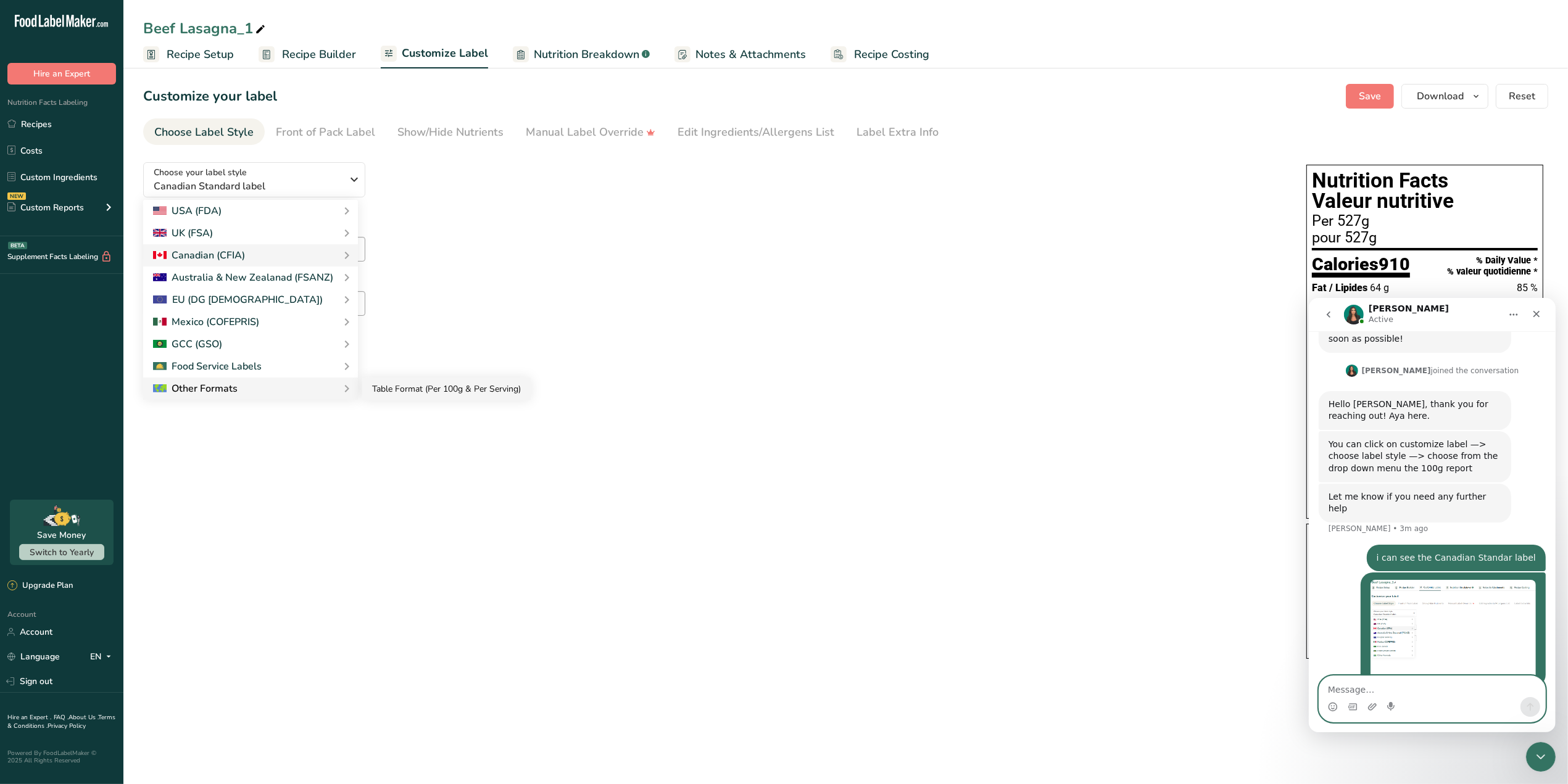
click at [413, 392] on link "Table Format (Per 100g & Per Serving)" at bounding box center [446, 390] width 168 height 23
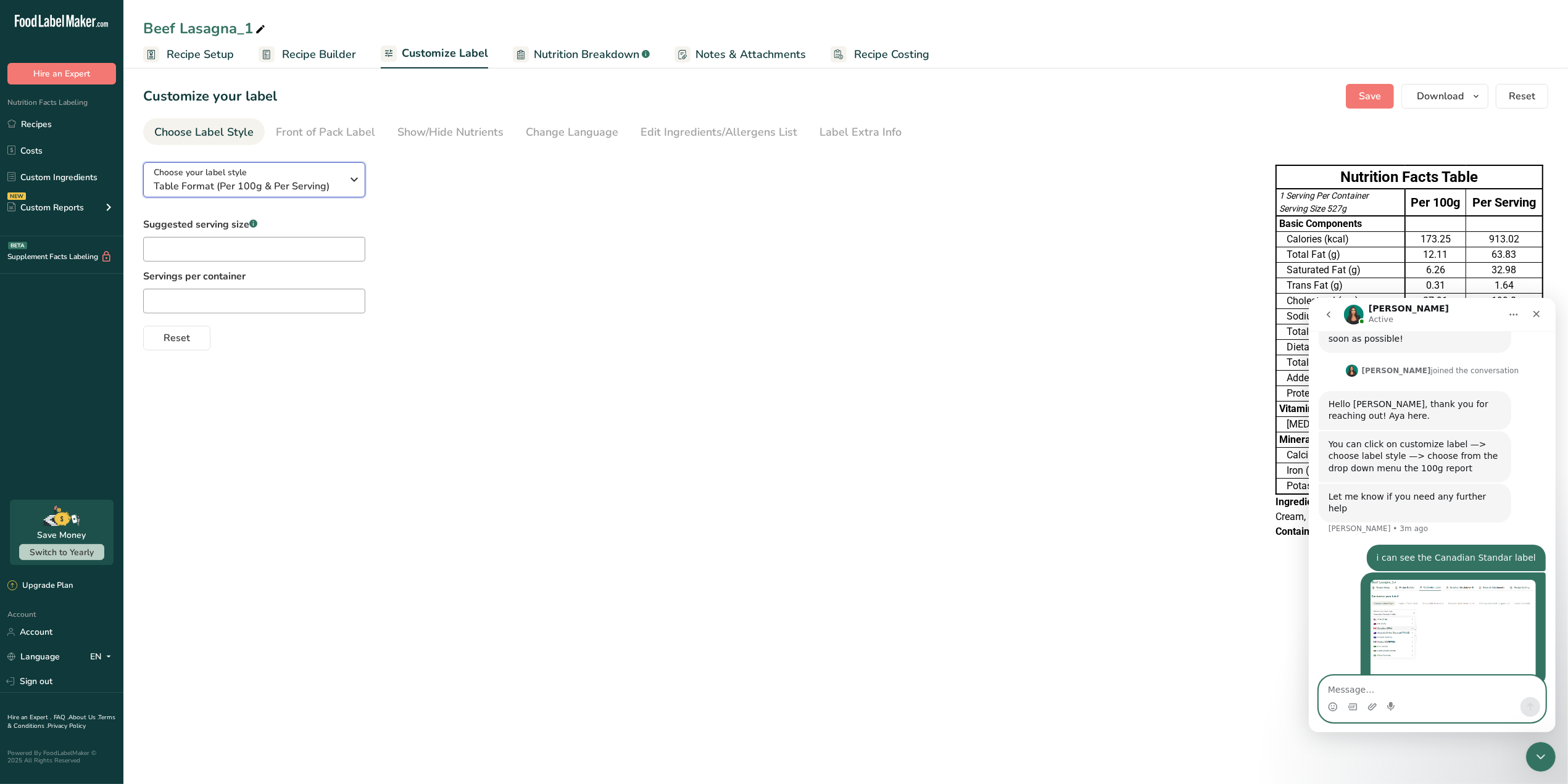
click at [357, 183] on icon "button" at bounding box center [353, 179] width 14 height 22
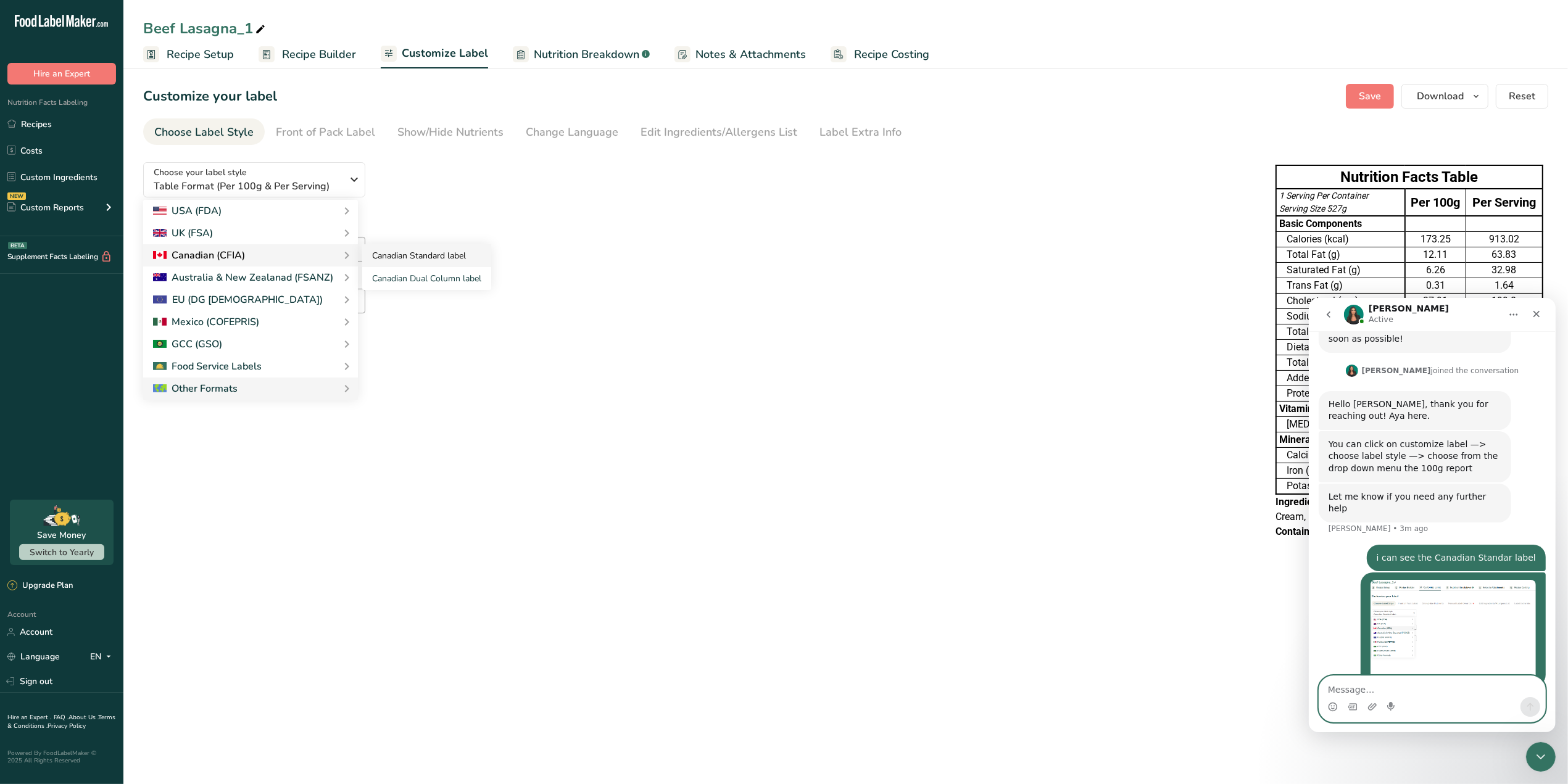
click at [404, 251] on link "Canadian Standard label" at bounding box center [426, 256] width 129 height 23
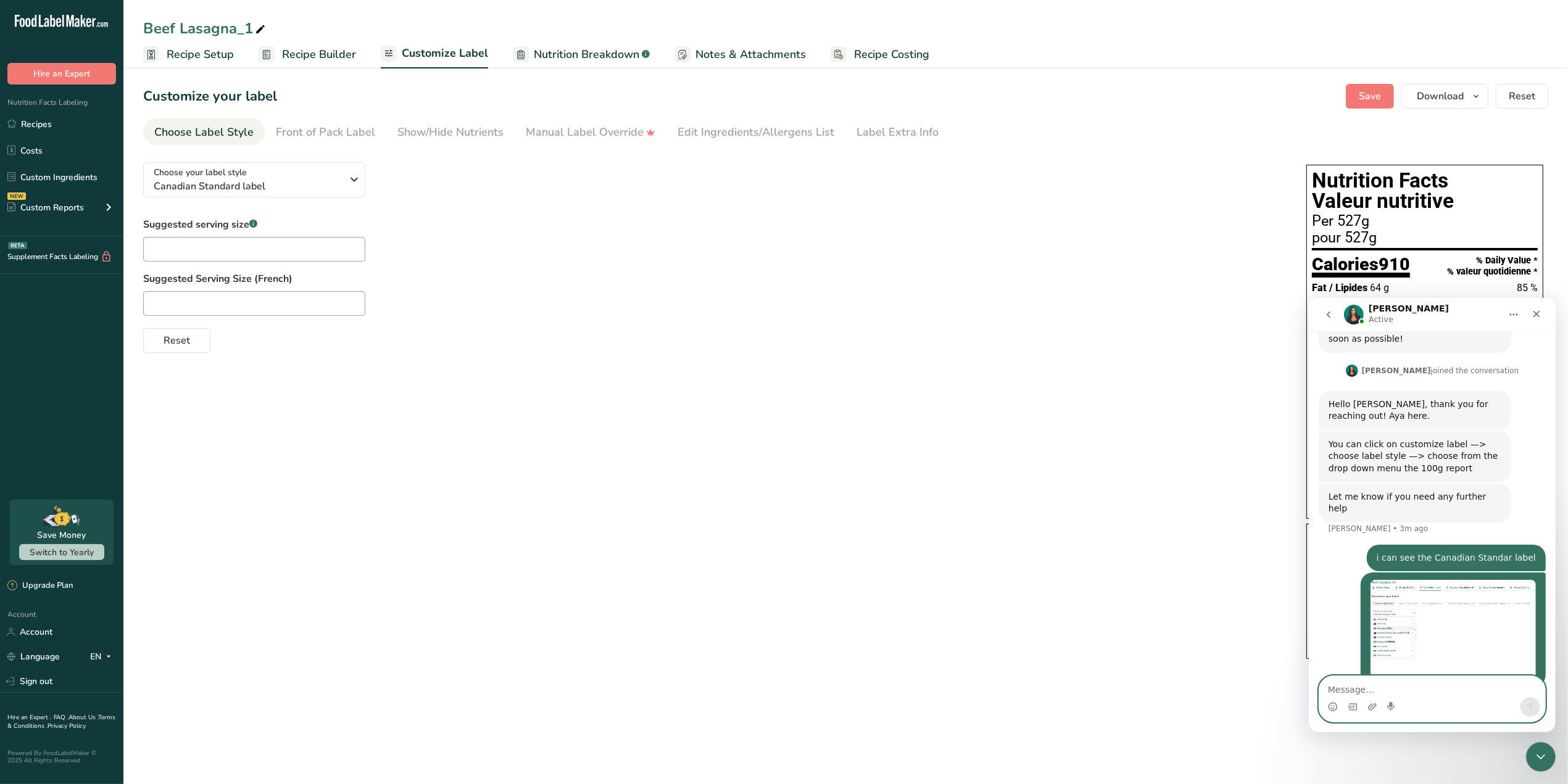
click at [432, 251] on div "Suggested serving size .a-a{fill:#347362;}.b-a{fill:#fff;} Suggested Serving Si…" at bounding box center [712, 285] width 1138 height 136
click at [1540, 314] on icon "Close" at bounding box center [1535, 313] width 10 height 10
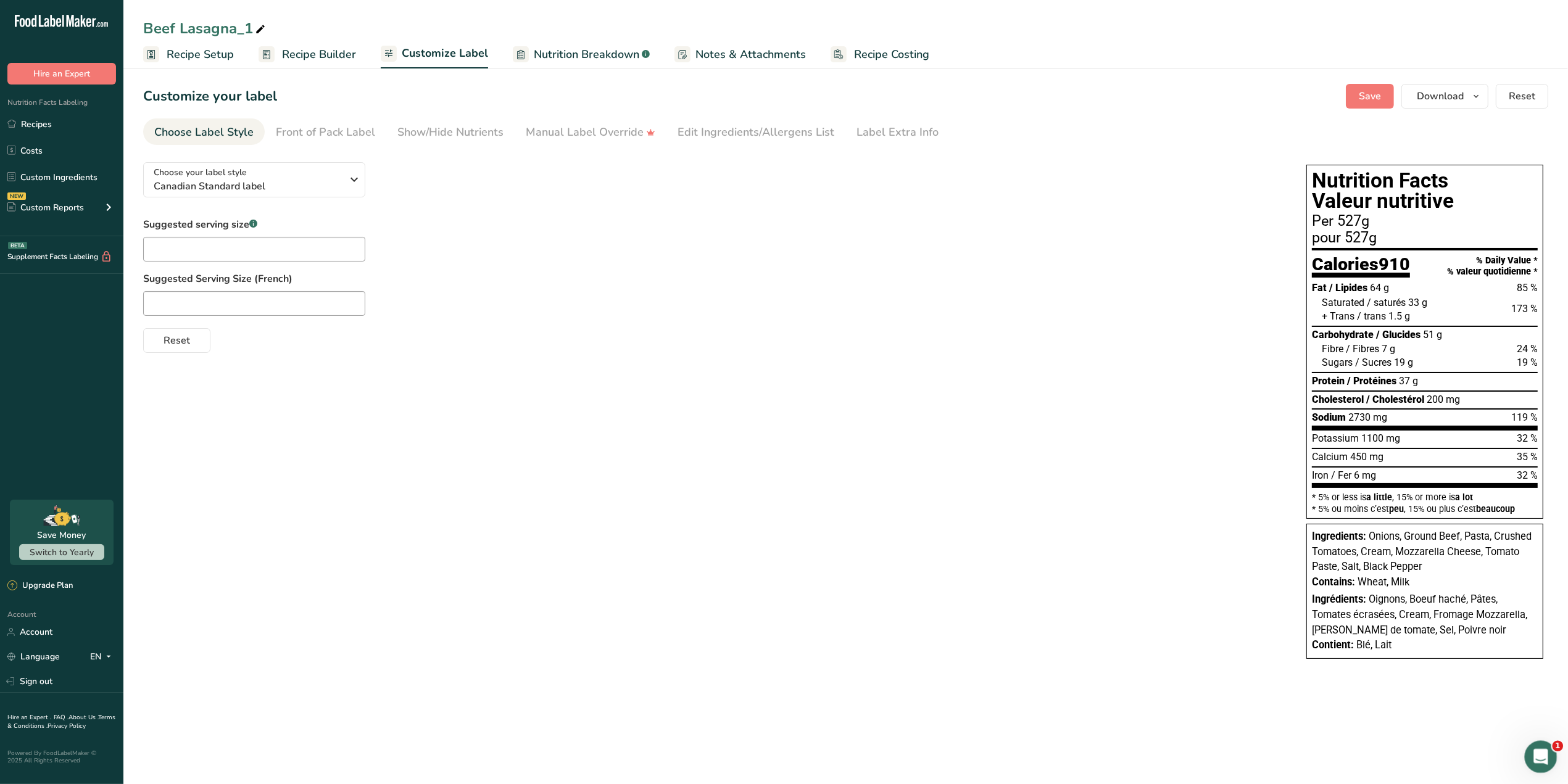
click at [1535, 751] on icon "Open Intercom Messenger" at bounding box center [1538, 755] width 20 height 20
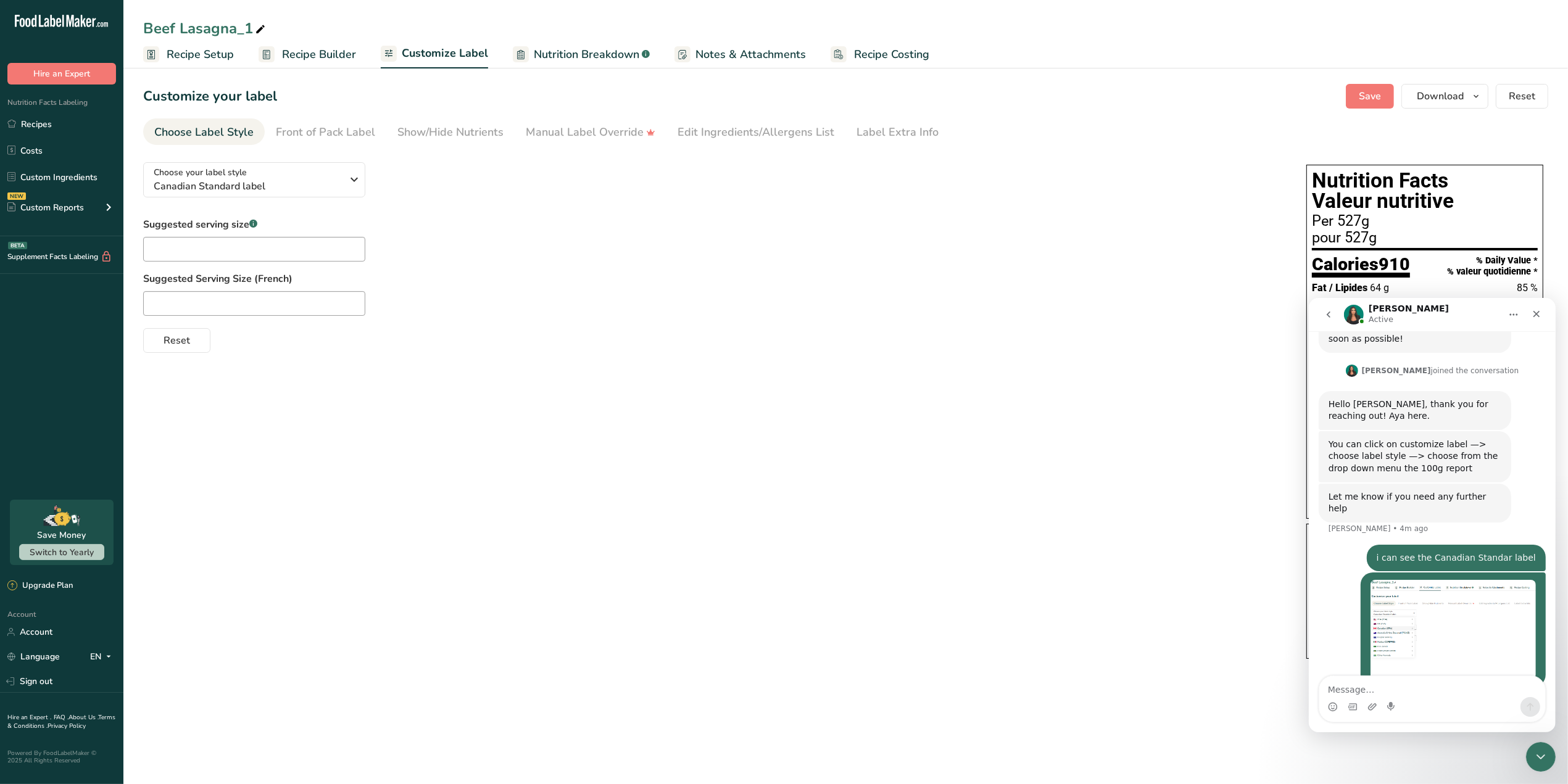
click at [1416, 686] on textarea "Message…" at bounding box center [1432, 686] width 226 height 21
type textarea "i will need the table to look like the below"
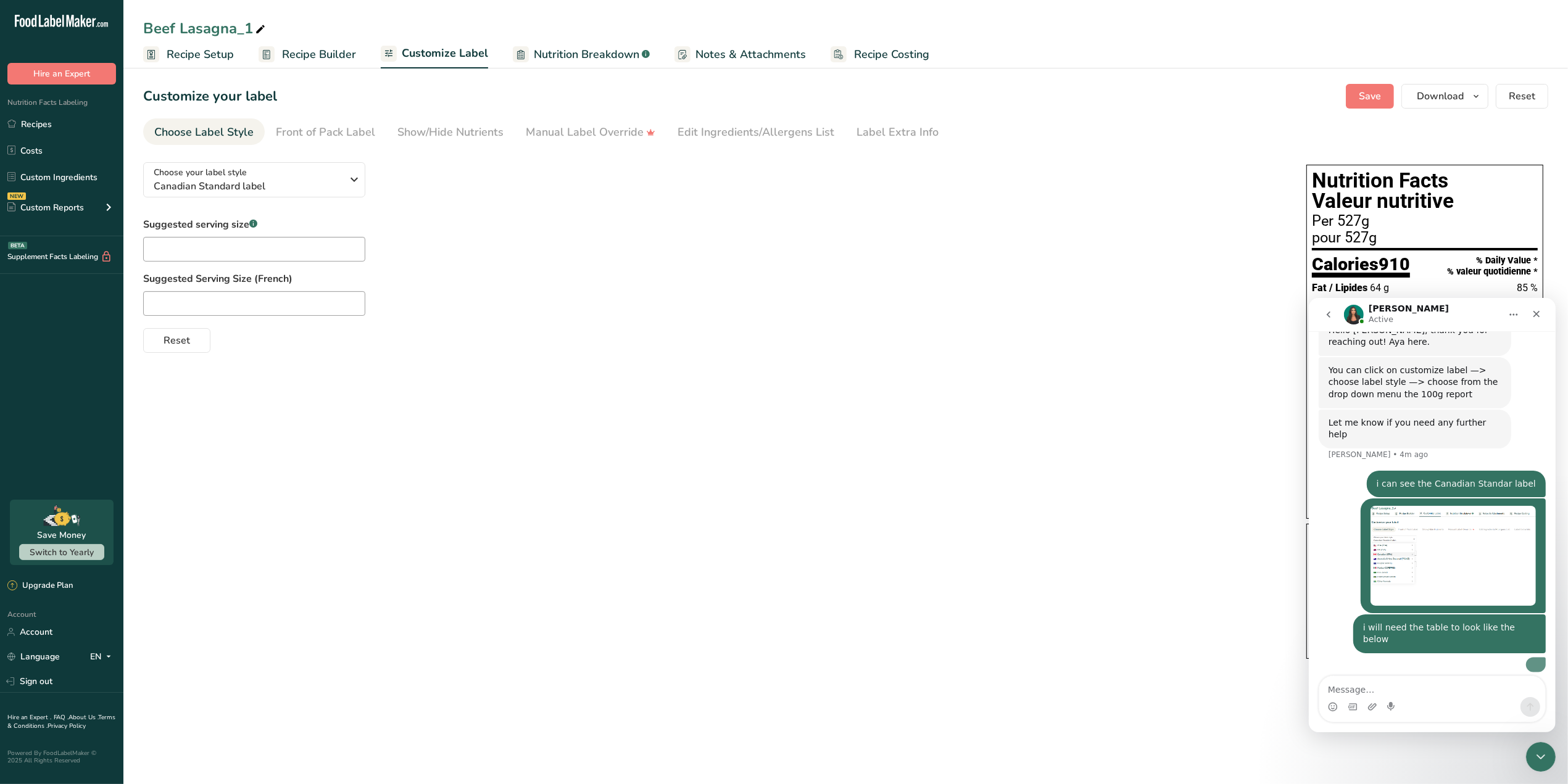
scroll to position [430, 0]
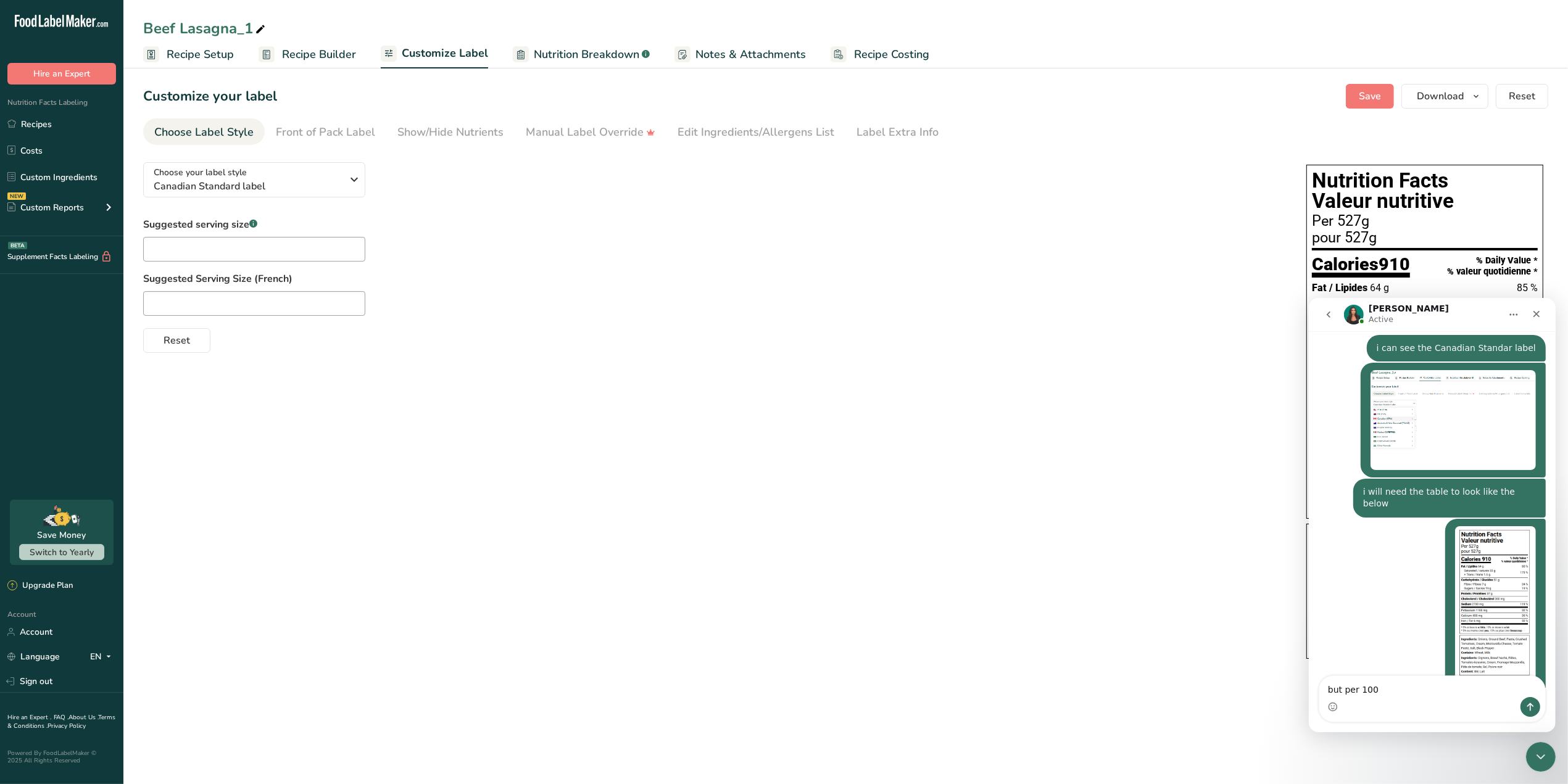
type textarea "but per 100g"
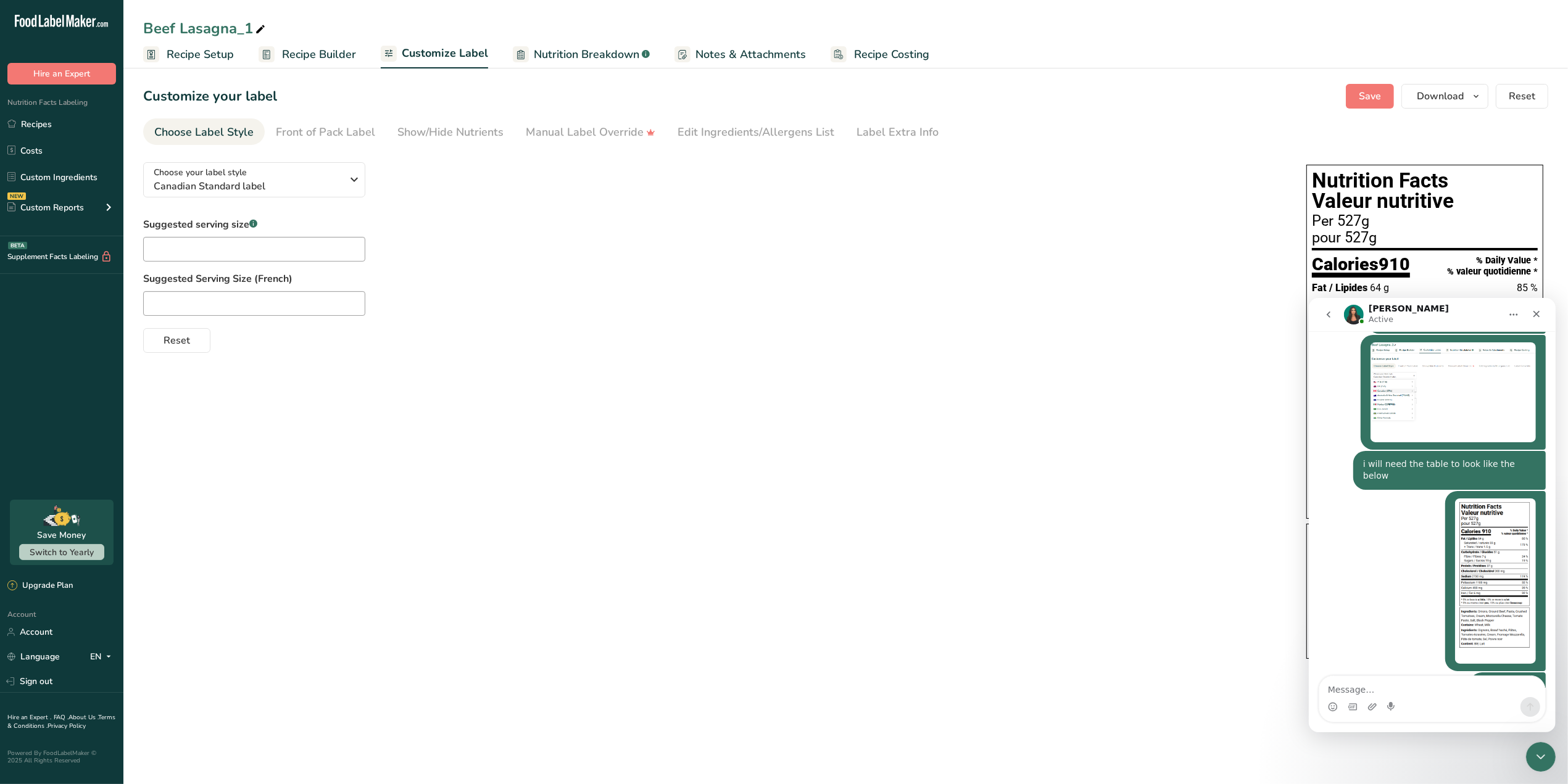
scroll to position [148, 0]
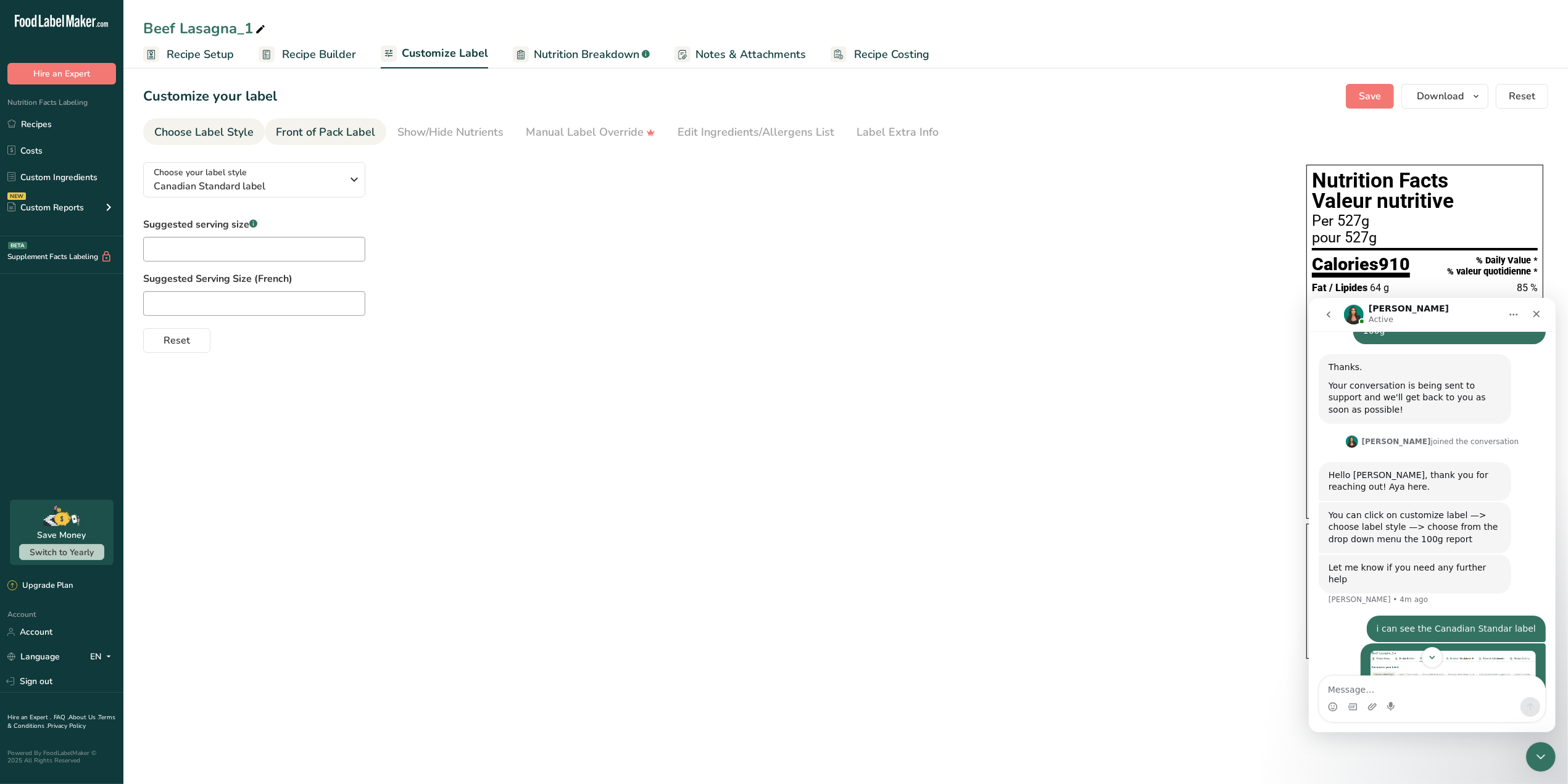
click at [327, 129] on div "Front of Pack Label" at bounding box center [325, 132] width 100 height 16
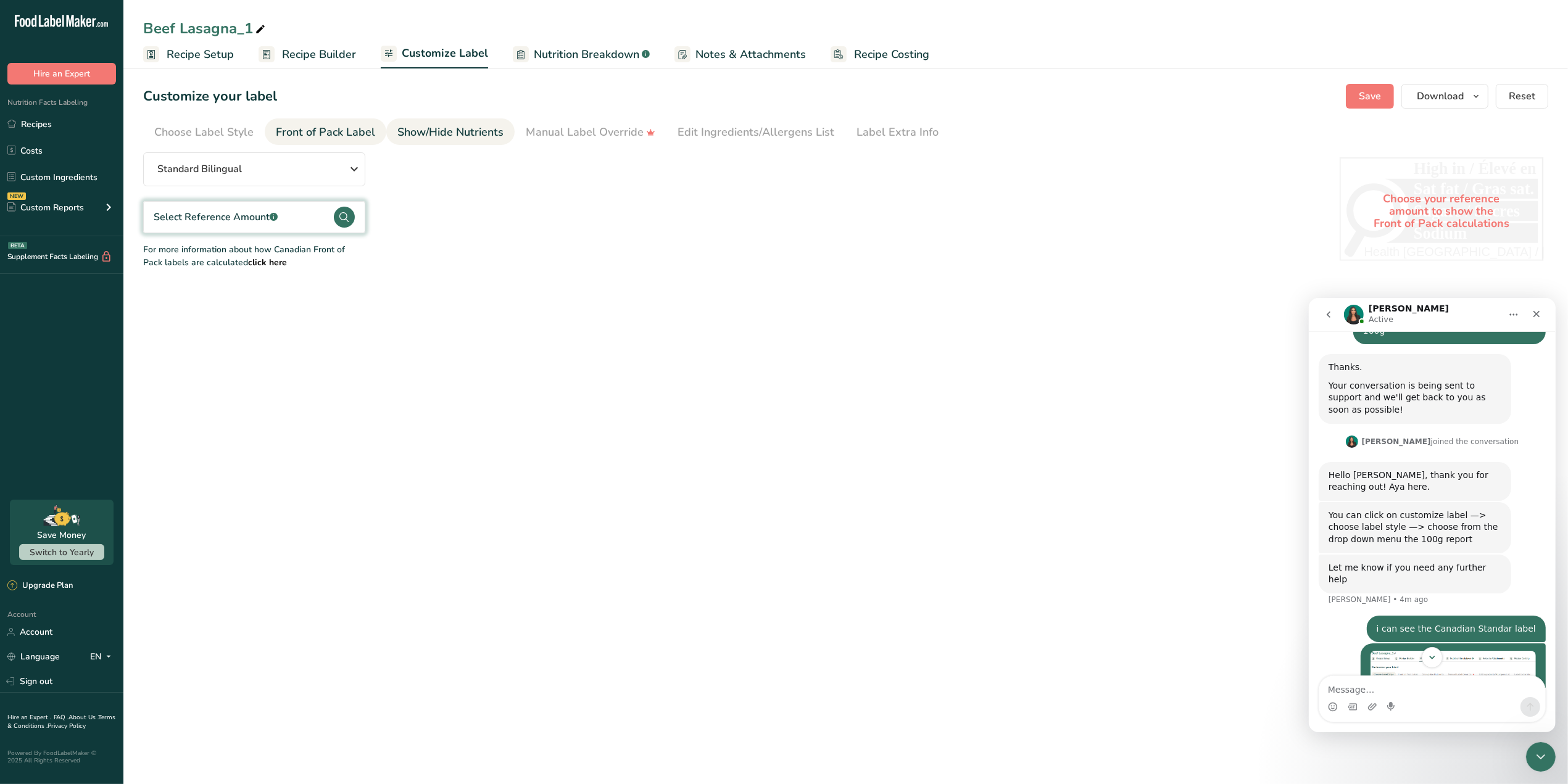
click at [417, 129] on div "Show/Hide Nutrients" at bounding box center [450, 132] width 106 height 16
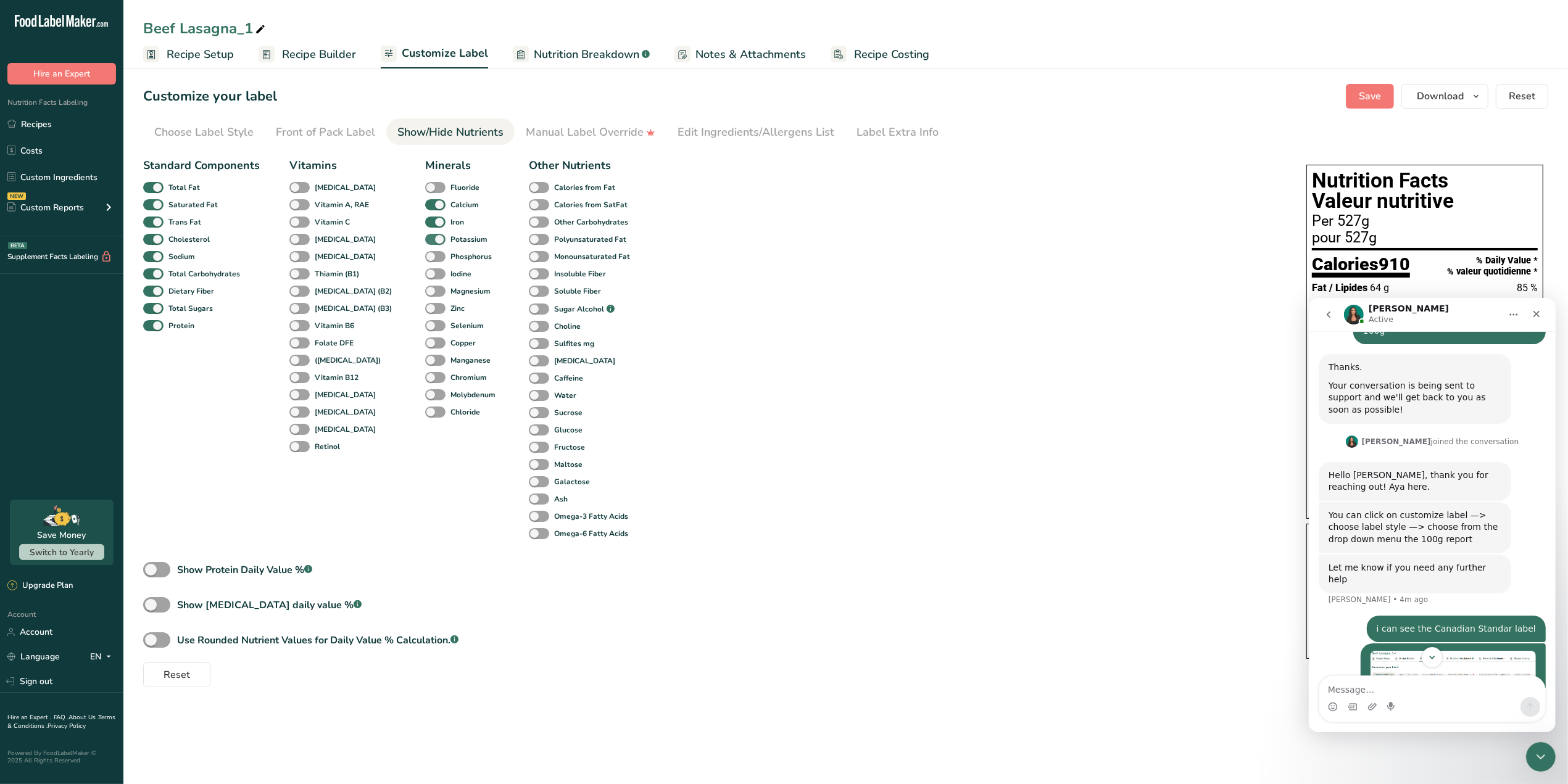
click at [425, 238] on span at bounding box center [435, 239] width 20 height 11
click at [425, 238] on input "Potassium" at bounding box center [429, 239] width 8 height 8
checkbox input "false"
click at [425, 213] on div "Calcium" at bounding box center [434, 205] width 18 height 17
click at [425, 217] on span at bounding box center [435, 222] width 20 height 11
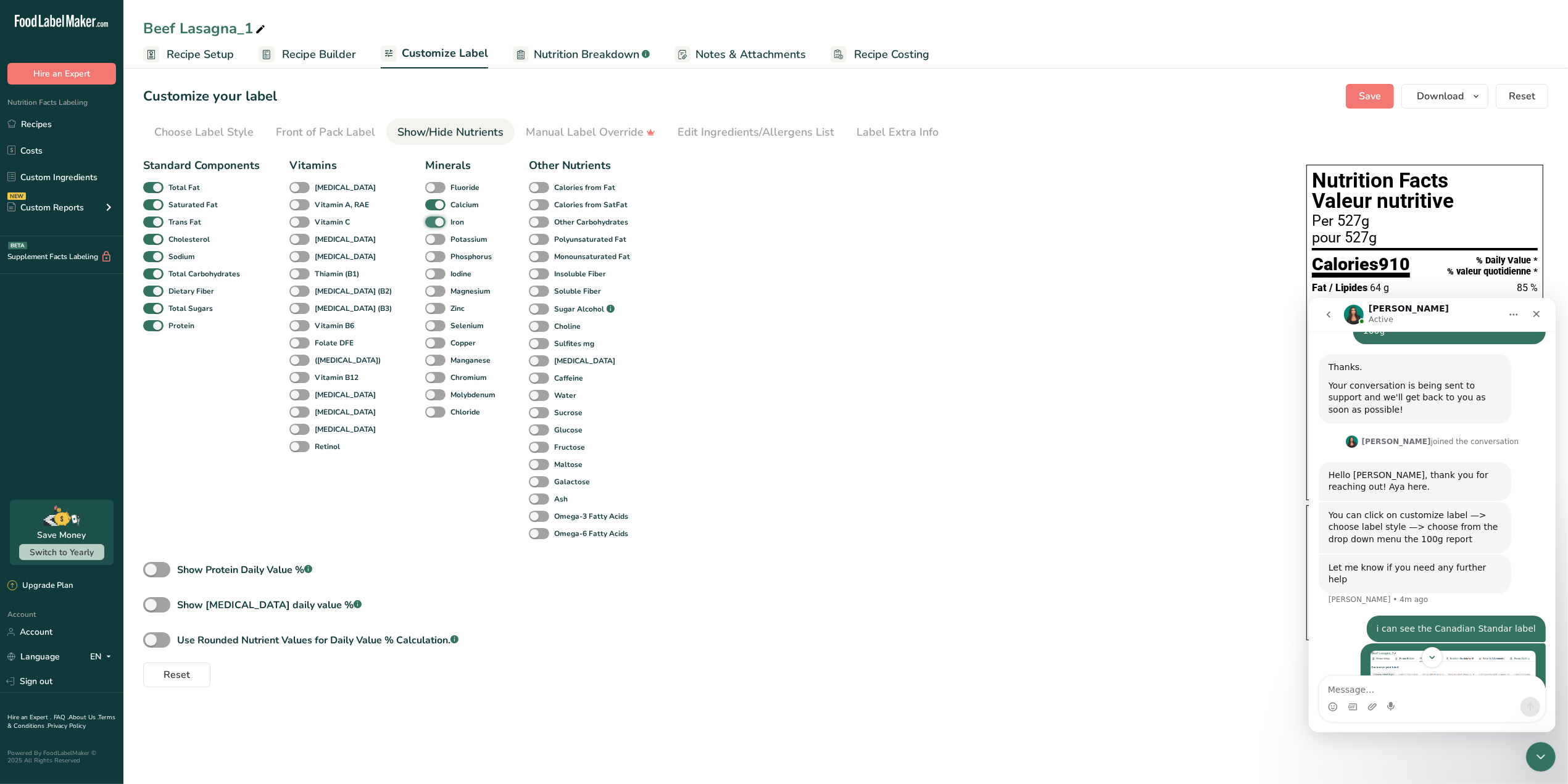
click at [425, 218] on input "Iron" at bounding box center [429, 222] width 8 height 8
checkbox input "false"
click at [425, 205] on span at bounding box center [435, 205] width 20 height 11
click at [425, 205] on input "Calcium" at bounding box center [429, 205] width 8 height 8
checkbox input "false"
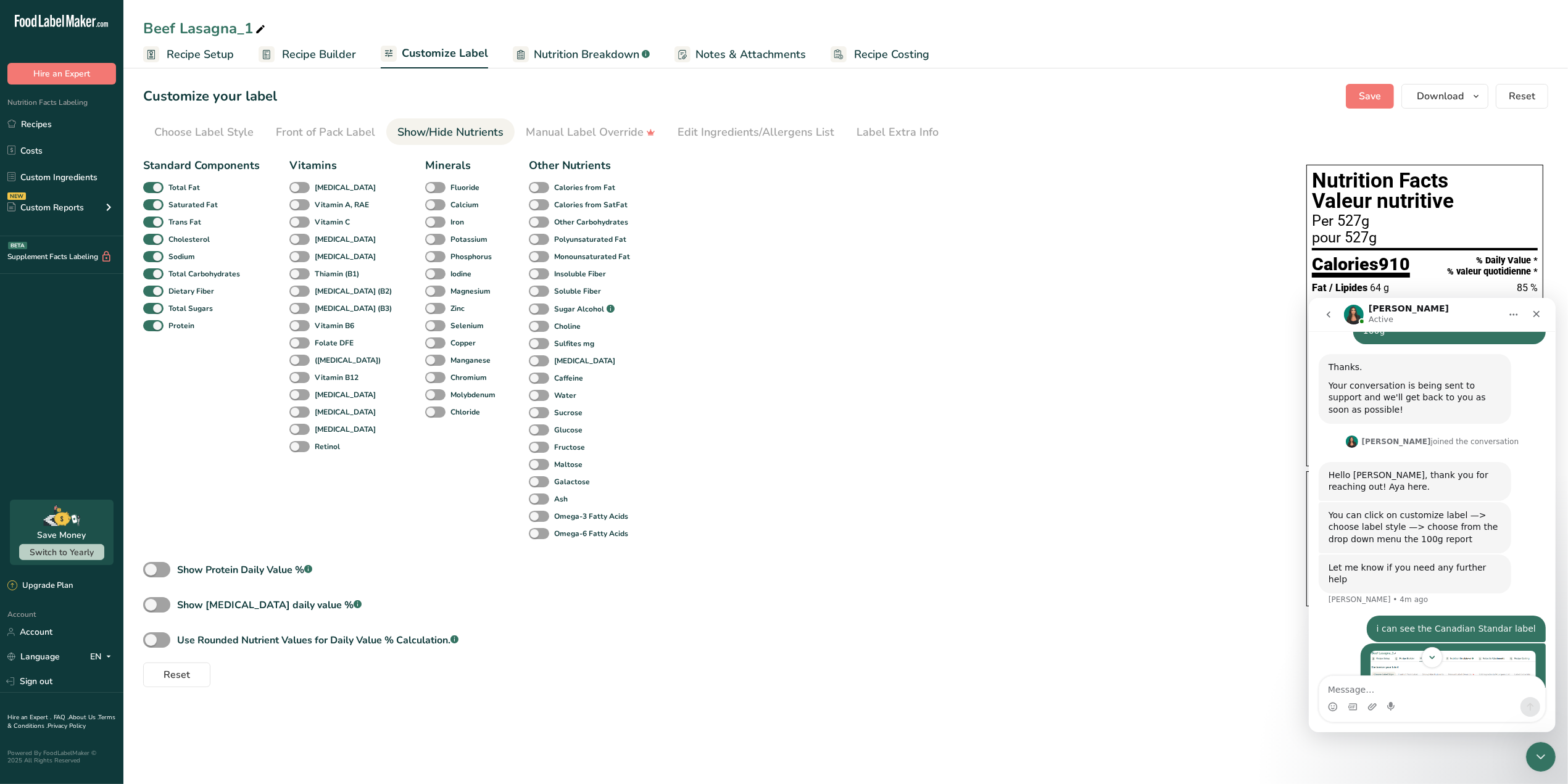
click at [770, 303] on div "Standard Components Total Fat Saturated Fat Trans Fat [MEDICAL_DATA] Sodium Tot…" at bounding box center [712, 419] width 1138 height 535
click at [199, 133] on div "Choose Label Style" at bounding box center [204, 132] width 100 height 16
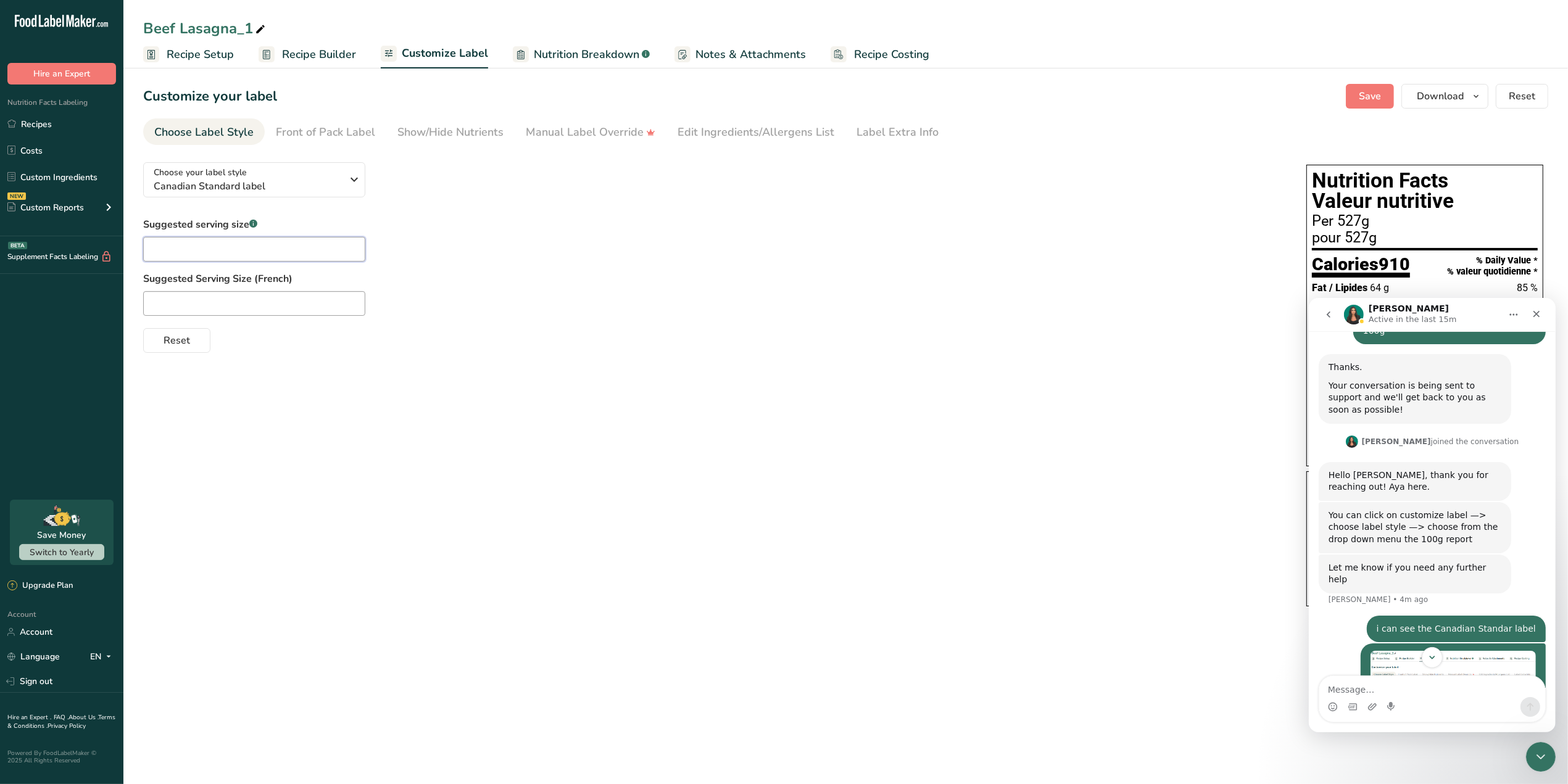
click at [251, 253] on input "text" at bounding box center [255, 250] width 222 height 25
click at [357, 435] on div "Choose your label style Canadian Standard label USA (FDA) Standard FDA label Ta…" at bounding box center [846, 385] width 1405 height 466
click at [254, 246] on input "100" at bounding box center [255, 250] width 222 height 25
type input "100g"
click at [312, 362] on div "Choose your label style Canadian Standard label USA (FDA) Standard FDA label Ta…" at bounding box center [846, 385] width 1405 height 466
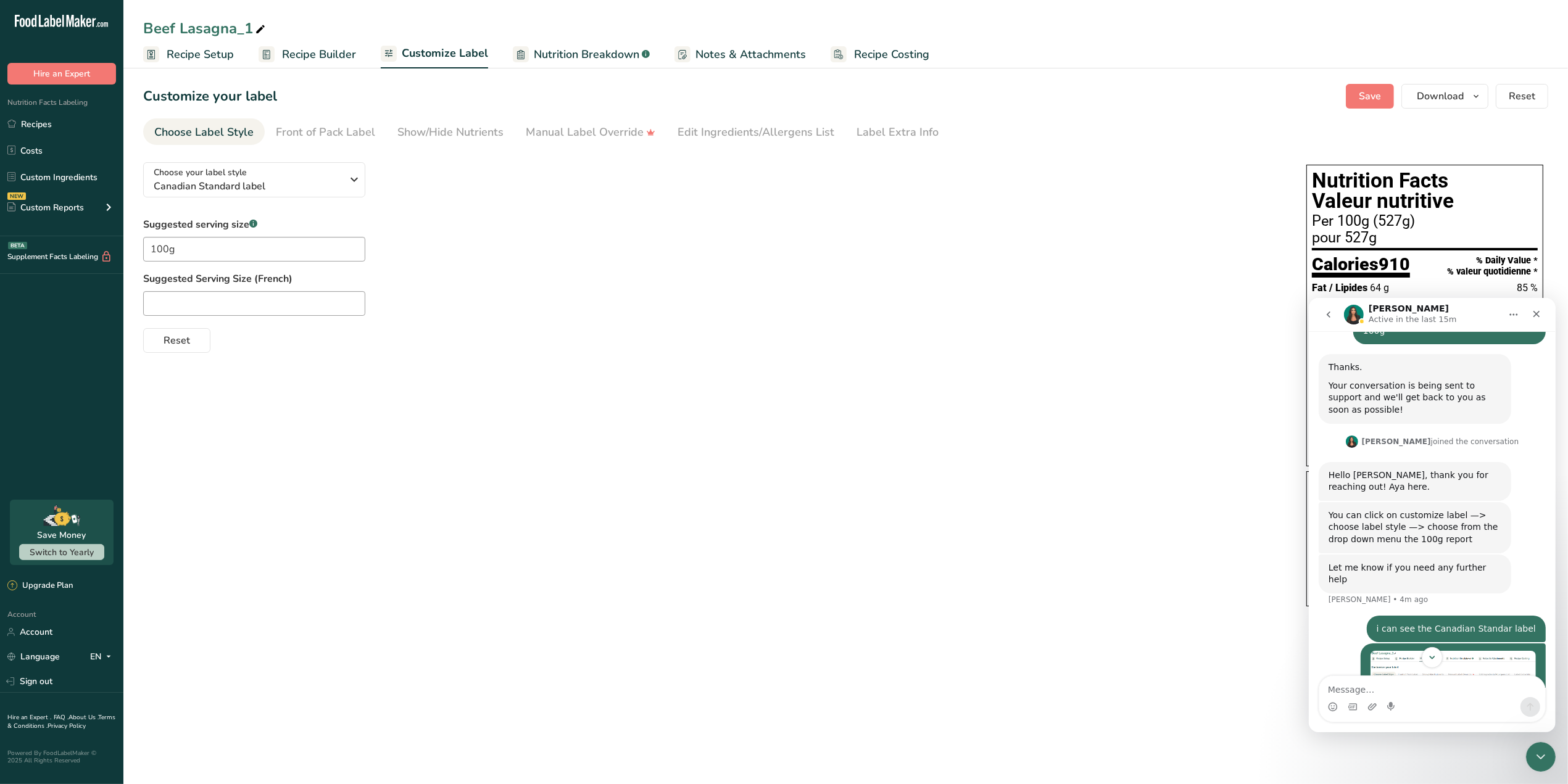
click at [447, 355] on div "Choose your label style Canadian Standard label USA (FDA) Standard FDA label Ta…" at bounding box center [846, 385] width 1405 height 466
click at [1539, 319] on div "Close" at bounding box center [1535, 313] width 22 height 22
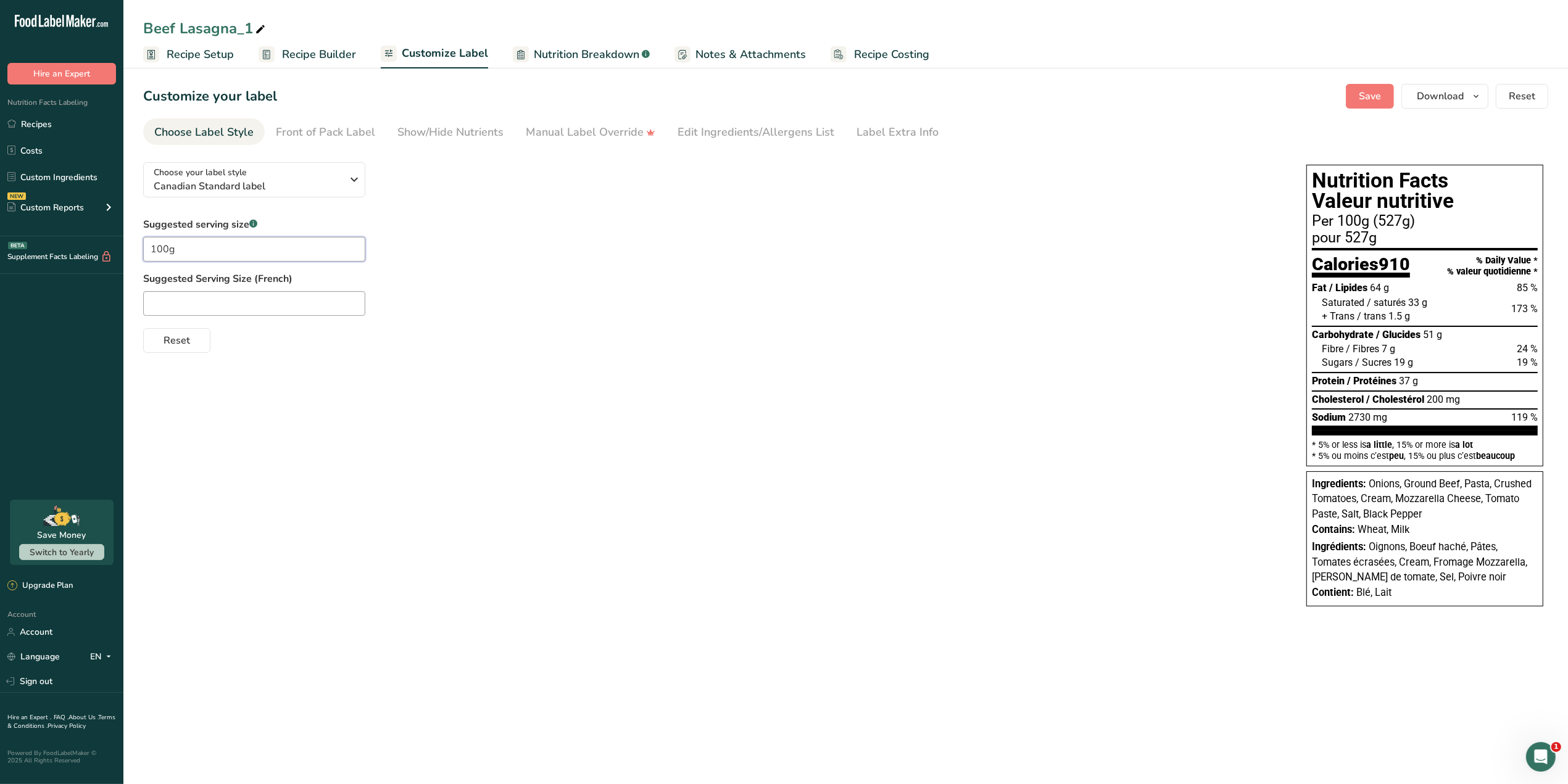
click at [307, 249] on input "100g" at bounding box center [255, 250] width 222 height 25
click at [267, 294] on input "text" at bounding box center [255, 303] width 222 height 25
type input "100g"
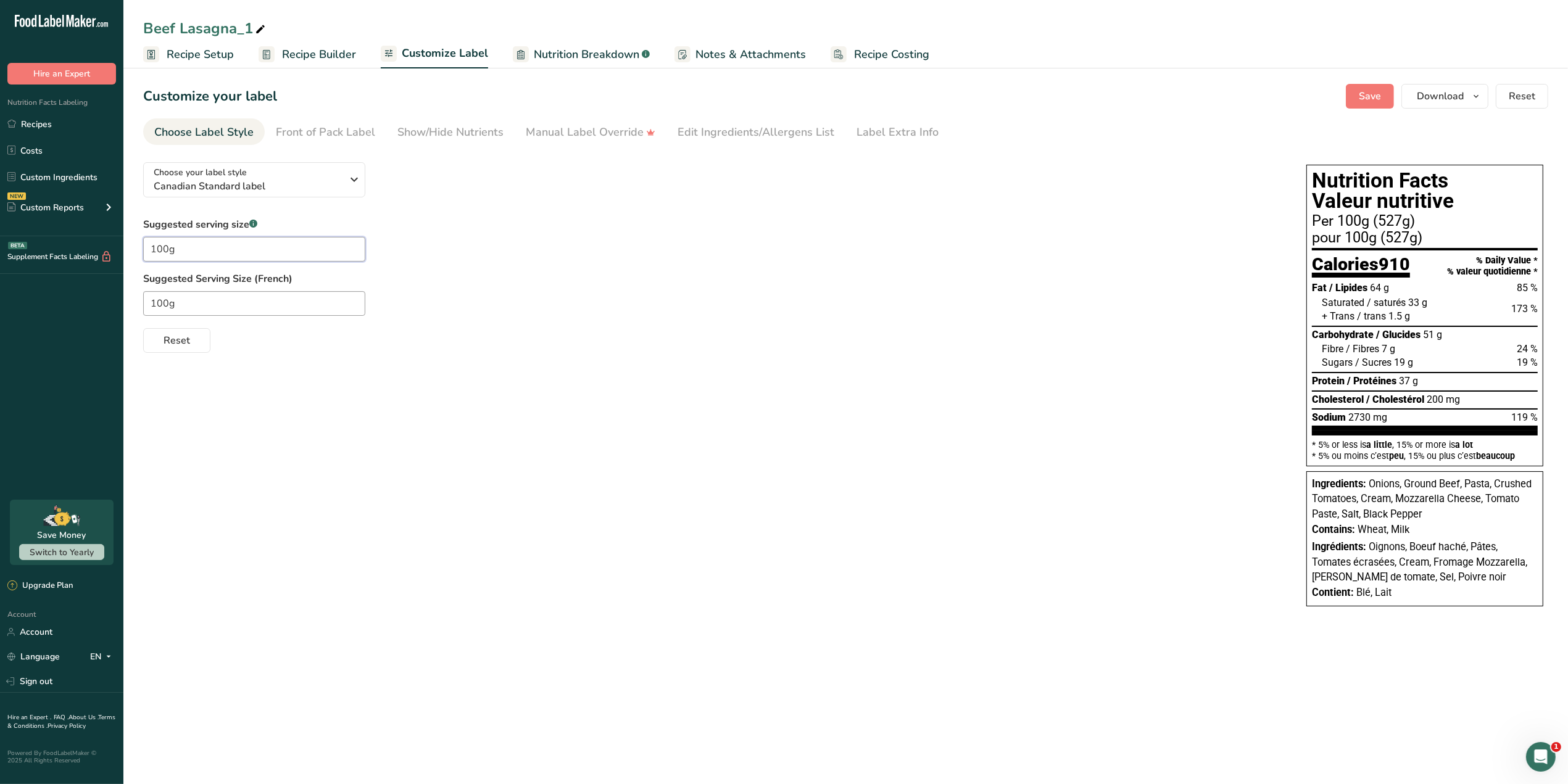
click at [282, 244] on input "100g" at bounding box center [255, 250] width 222 height 25
click at [280, 244] on input "100g" at bounding box center [255, 250] width 222 height 25
type input "1"
click at [244, 285] on label "Suggested Serving Size (French)" at bounding box center [712, 279] width 1138 height 14
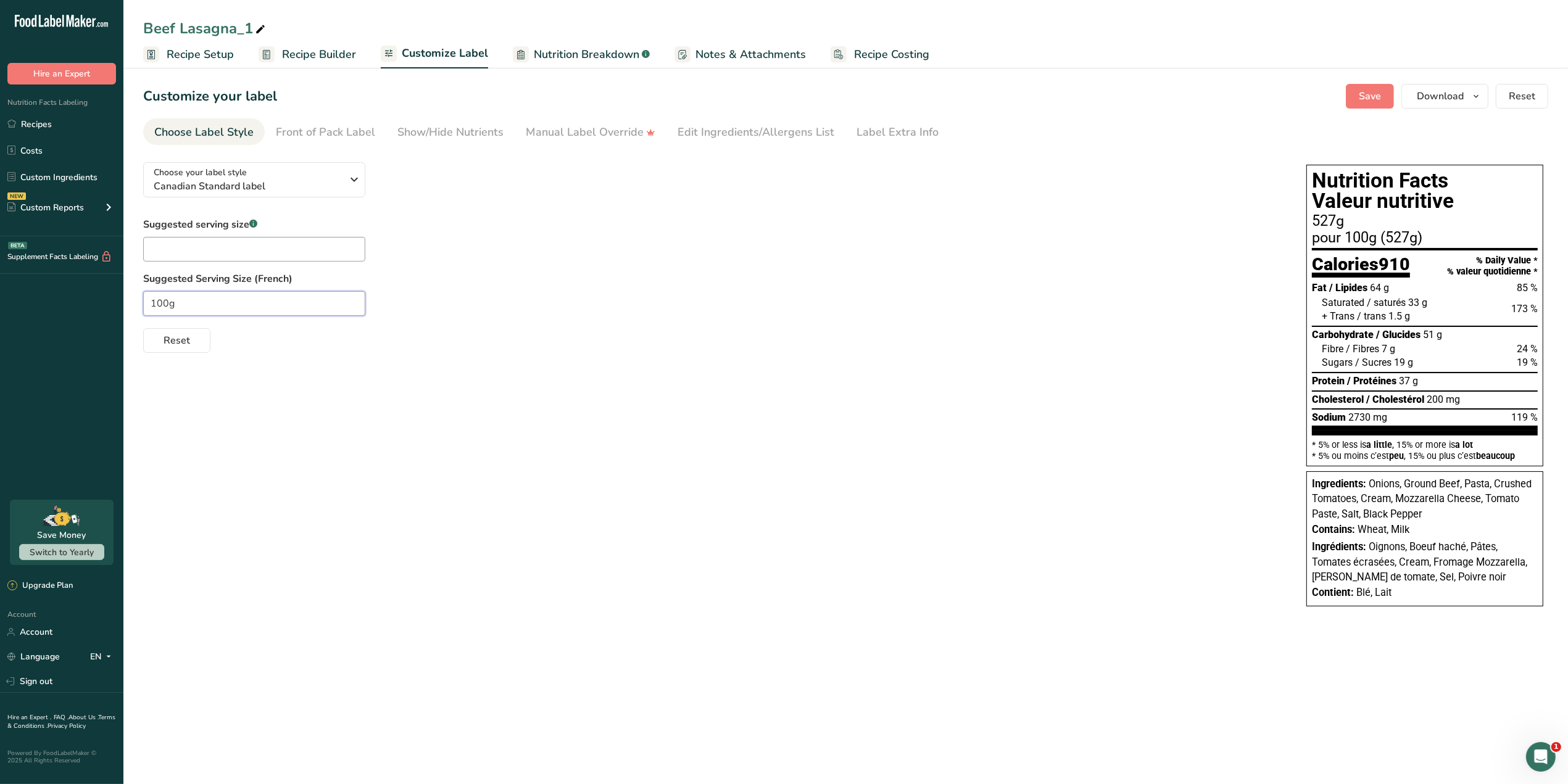
click at [244, 298] on input "100g" at bounding box center [255, 303] width 222 height 25
click at [257, 306] on input "text" at bounding box center [255, 303] width 222 height 25
click at [1543, 750] on icon "Open Intercom Messenger" at bounding box center [1538, 755] width 20 height 20
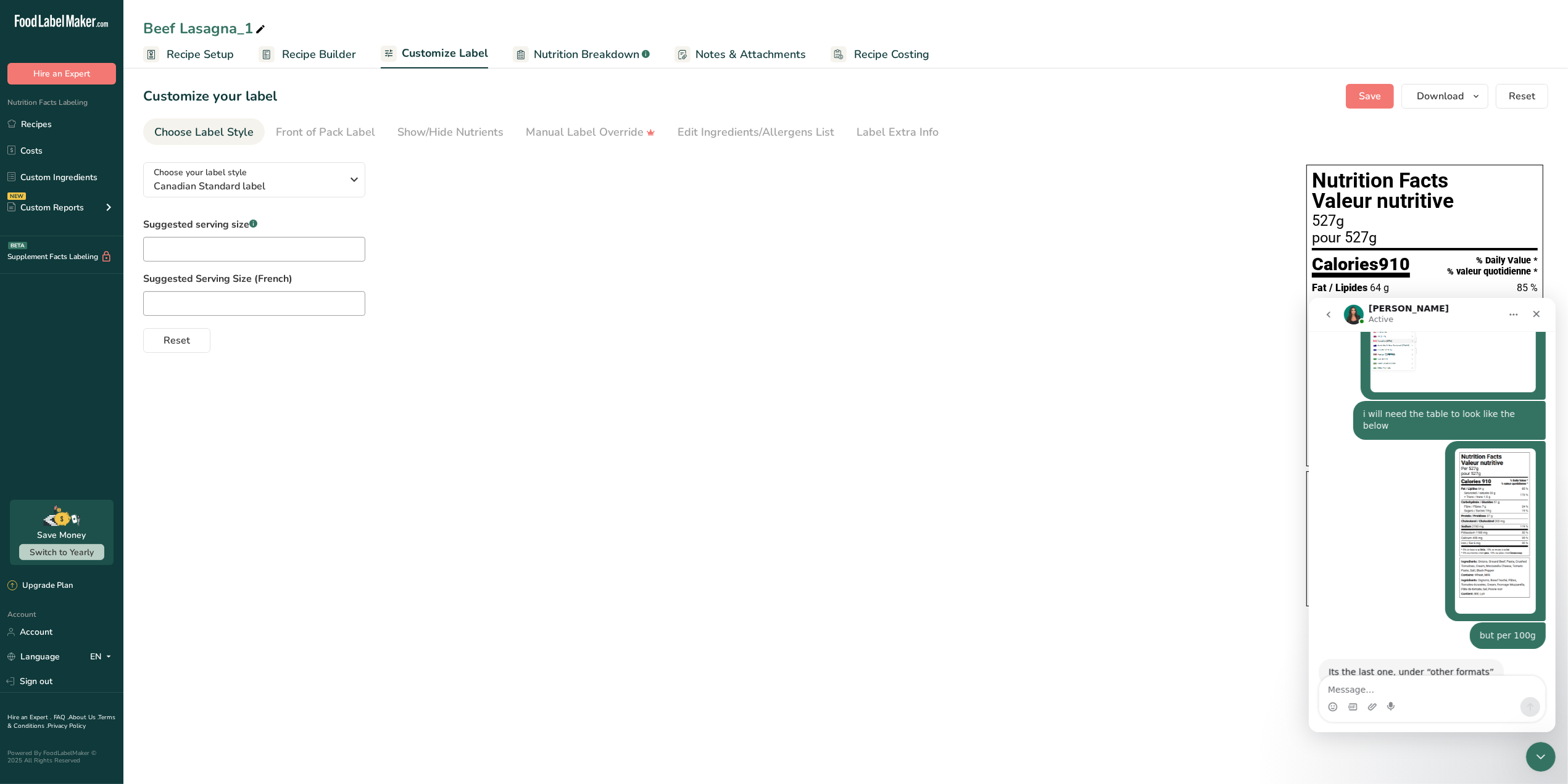
scroll to position [494, 0]
click at [351, 187] on icon "button" at bounding box center [353, 179] width 14 height 22
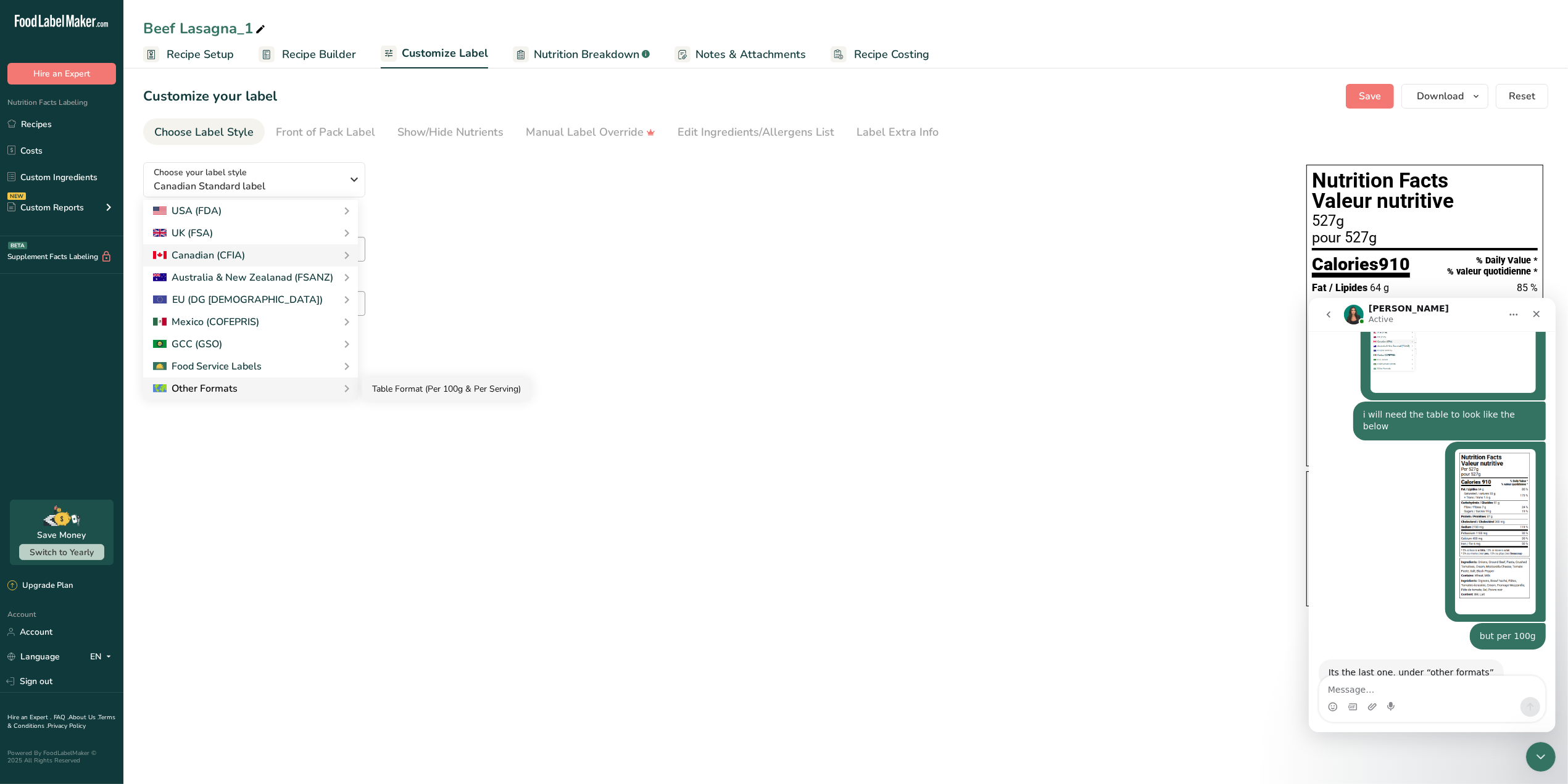
click at [430, 393] on link "Table Format (Per 100g & Per Serving)" at bounding box center [446, 390] width 168 height 23
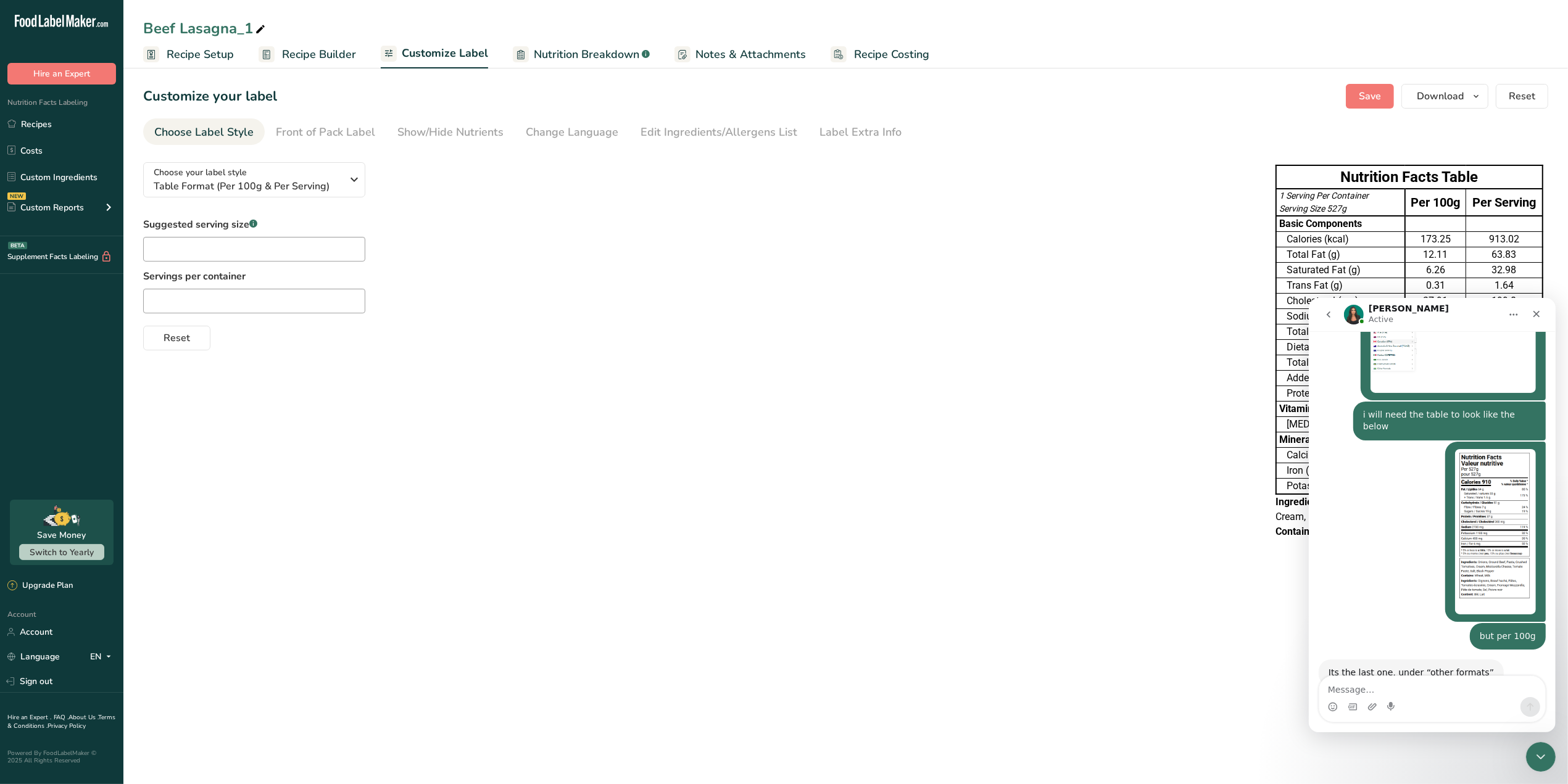
click at [597, 400] on div "Choose your label style Table Format (Per 100g & Per Serving) USA (FDA) Standar…" at bounding box center [846, 351] width 1405 height 399
click at [1534, 317] on icon "Close" at bounding box center [1535, 313] width 10 height 10
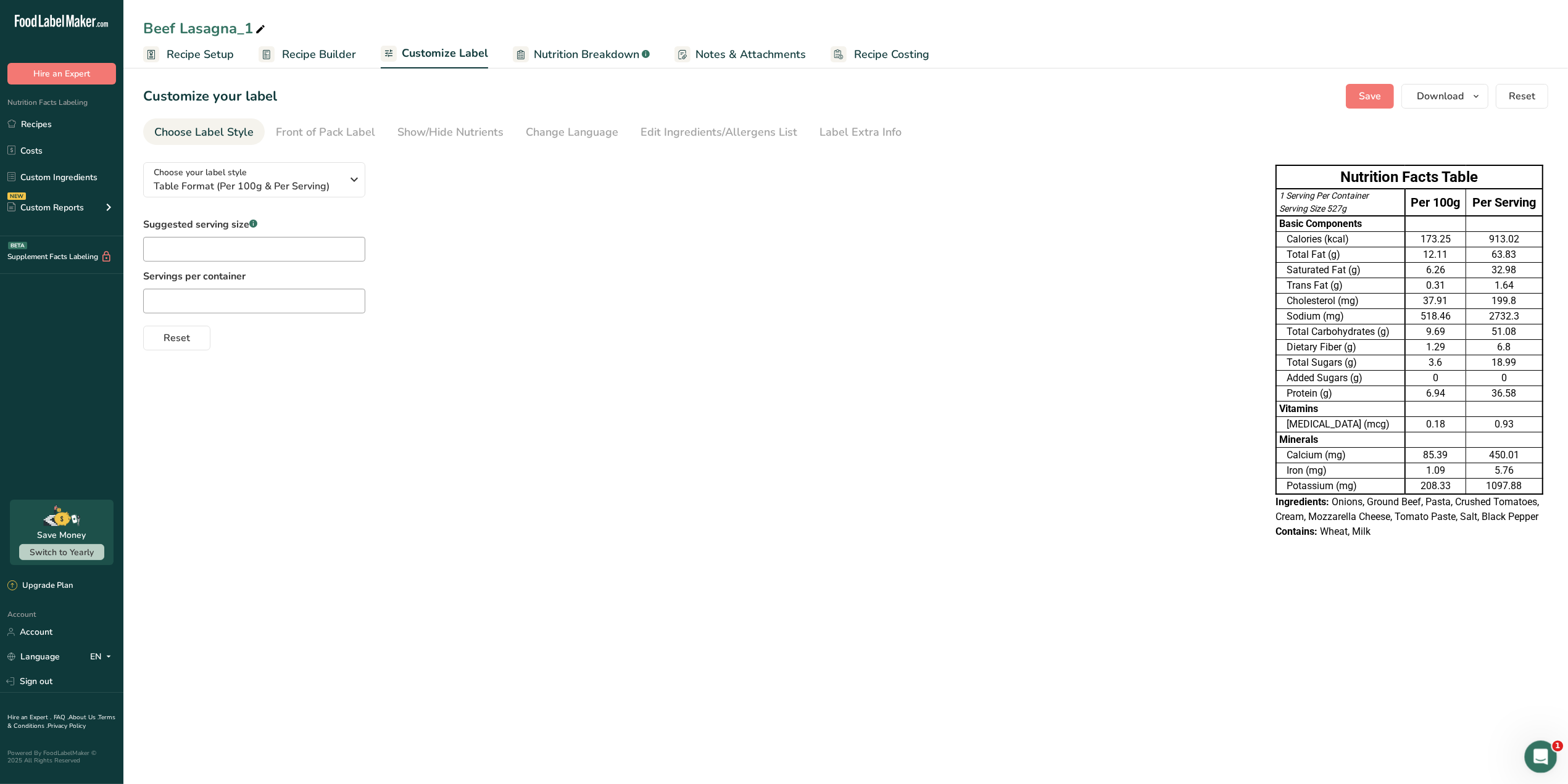
click at [1537, 750] on icon "Open Intercom Messenger" at bounding box center [1538, 755] width 20 height 20
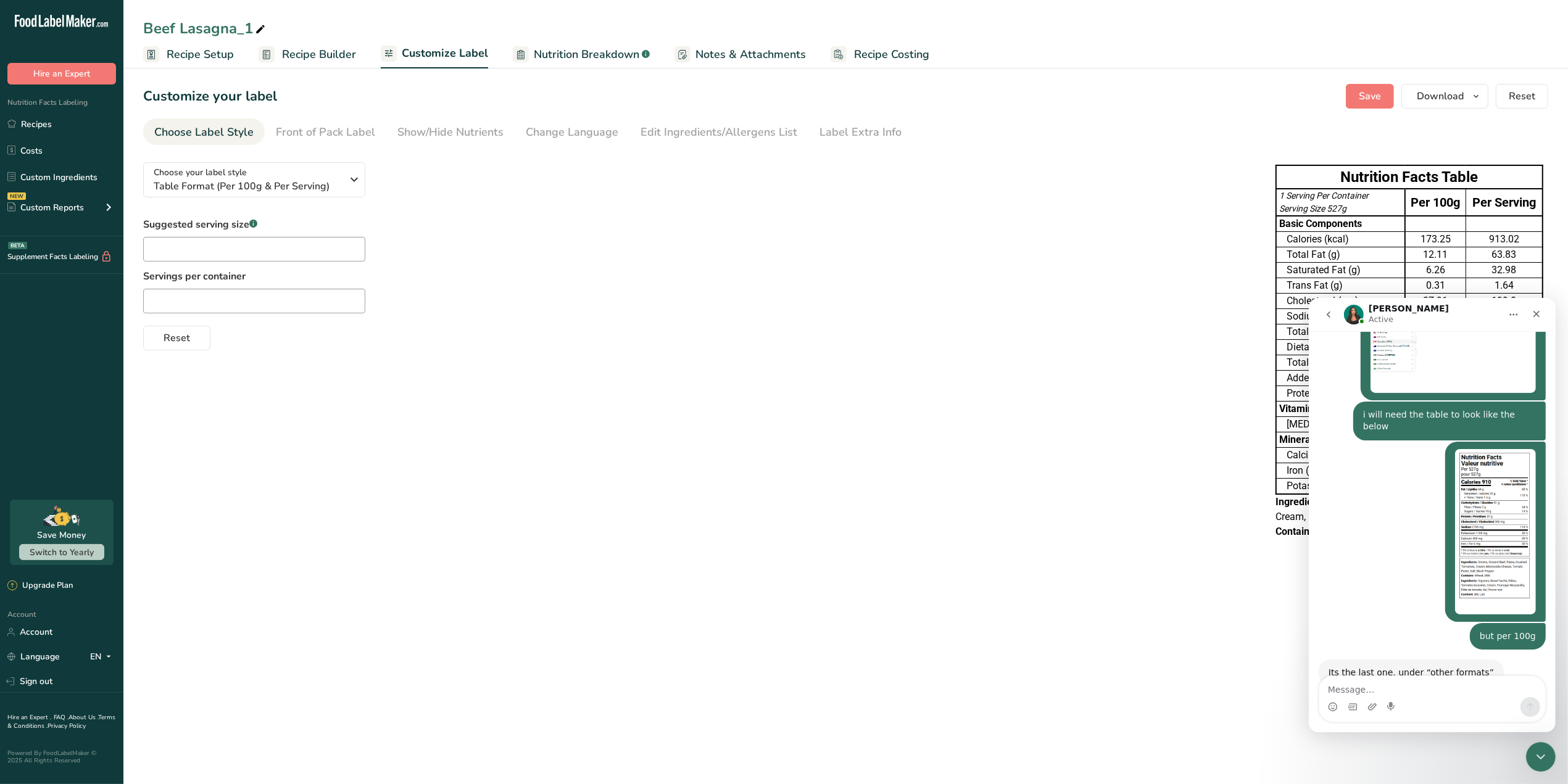
click at [1439, 690] on textarea "Message…" at bounding box center [1432, 686] width 226 height 21
type textarea "table looks different"
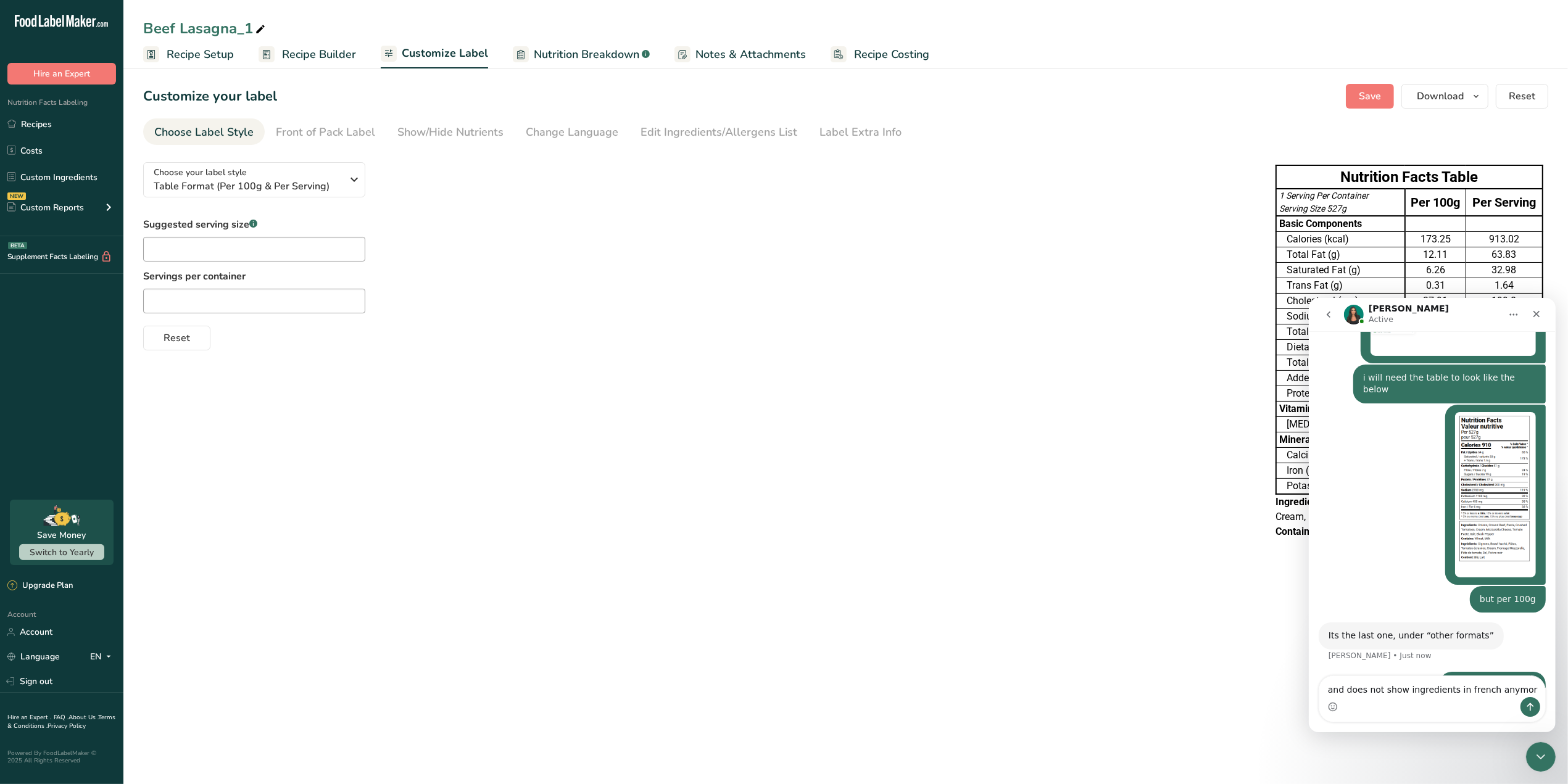
type textarea "and does not show ingredients in french anymore"
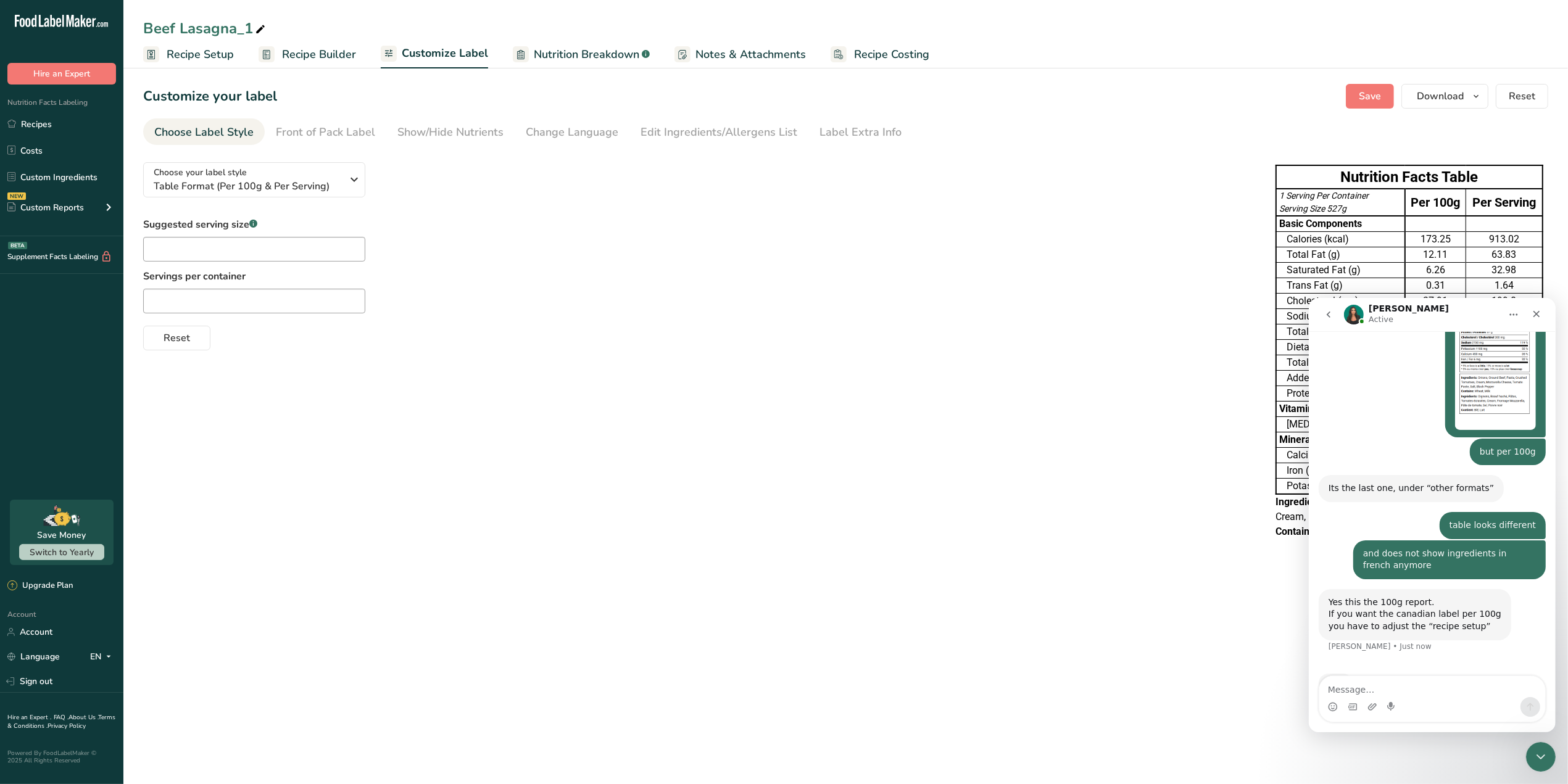
scroll to position [680, 0]
click at [216, 56] on span "Recipe Setup" at bounding box center [200, 54] width 67 height 16
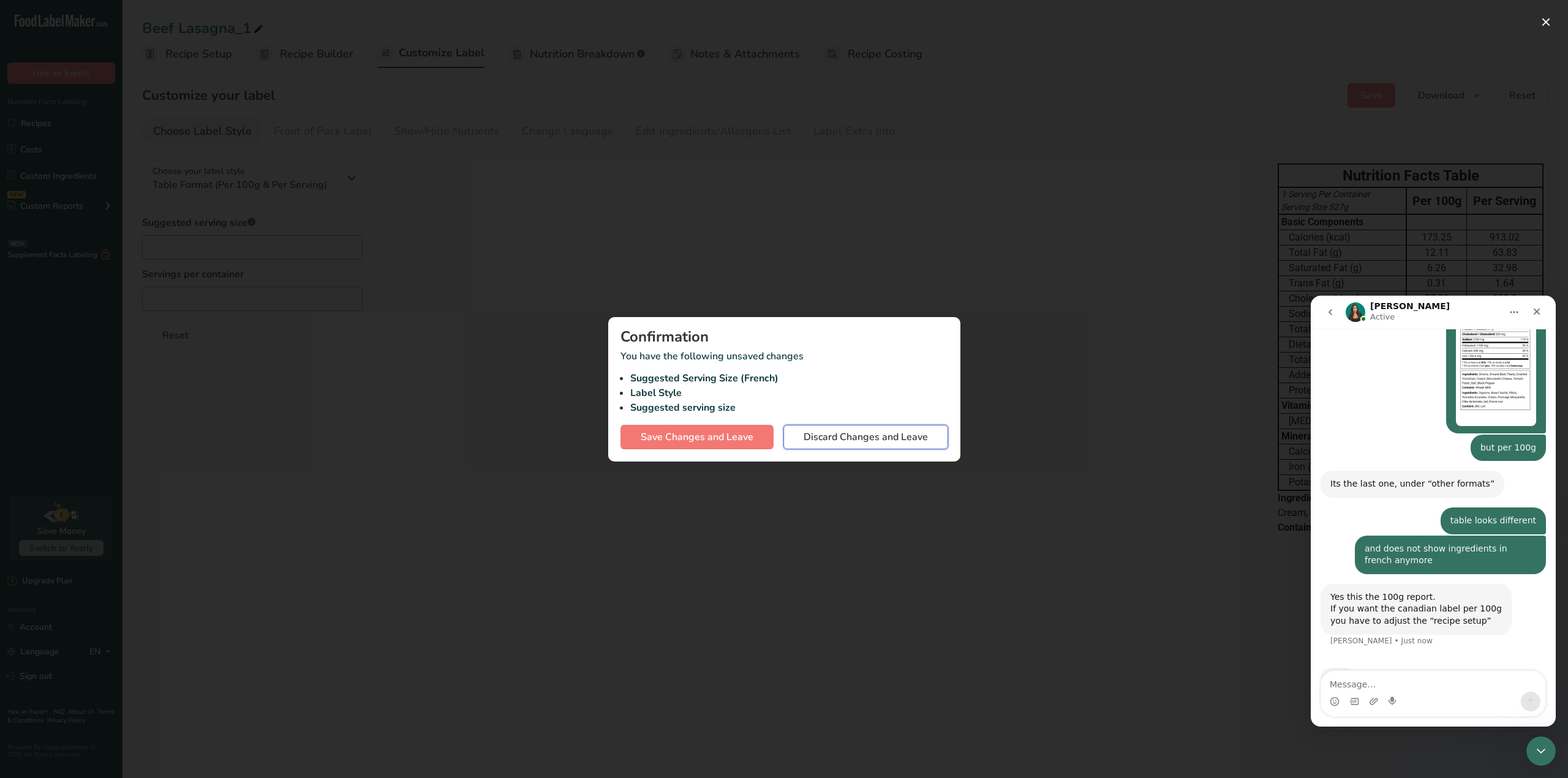
click at [836, 440] on span "Discard Changes and Leave" at bounding box center [866, 437] width 124 height 14
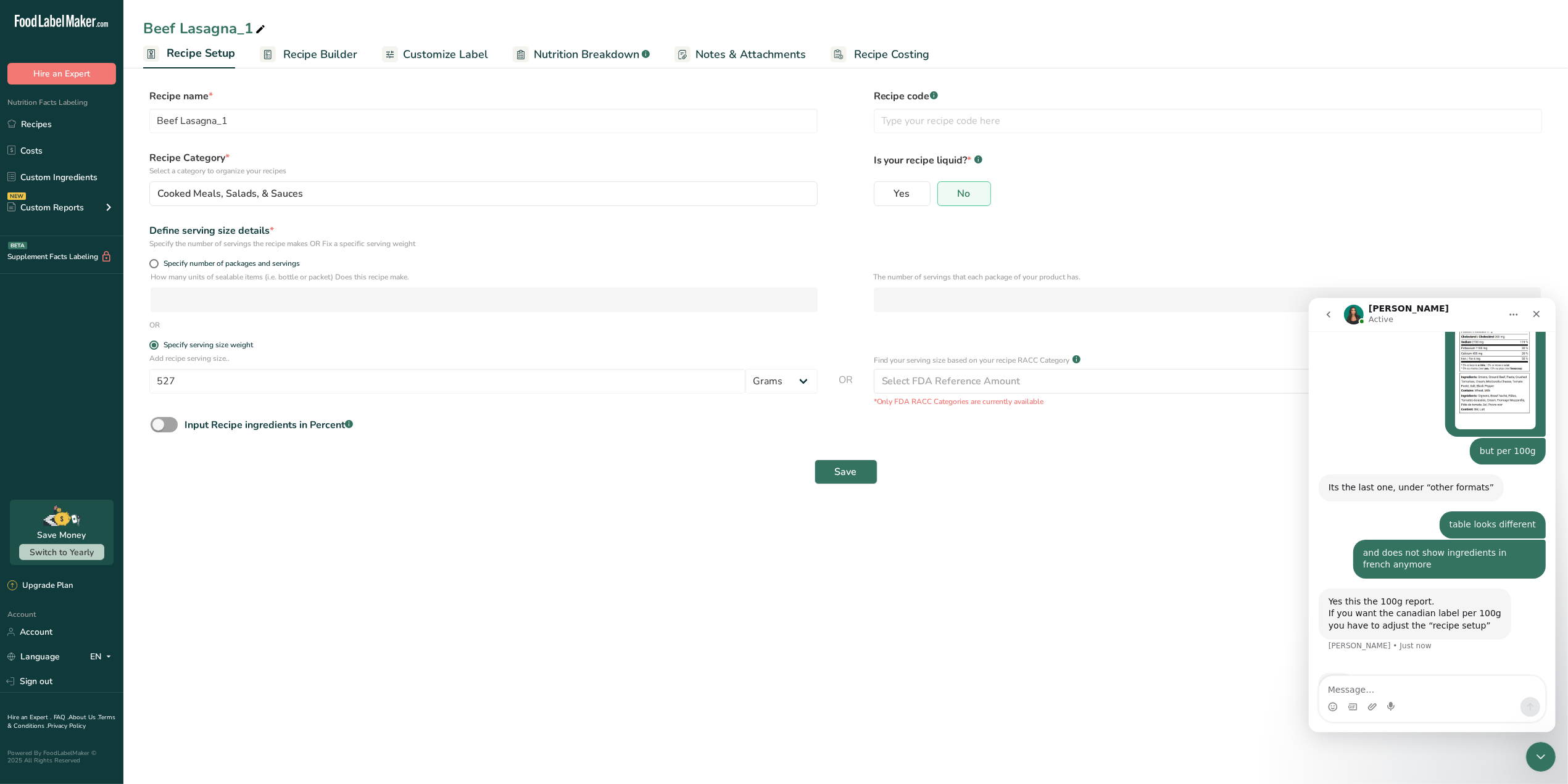
click at [441, 56] on span "Customize Label" at bounding box center [445, 54] width 85 height 16
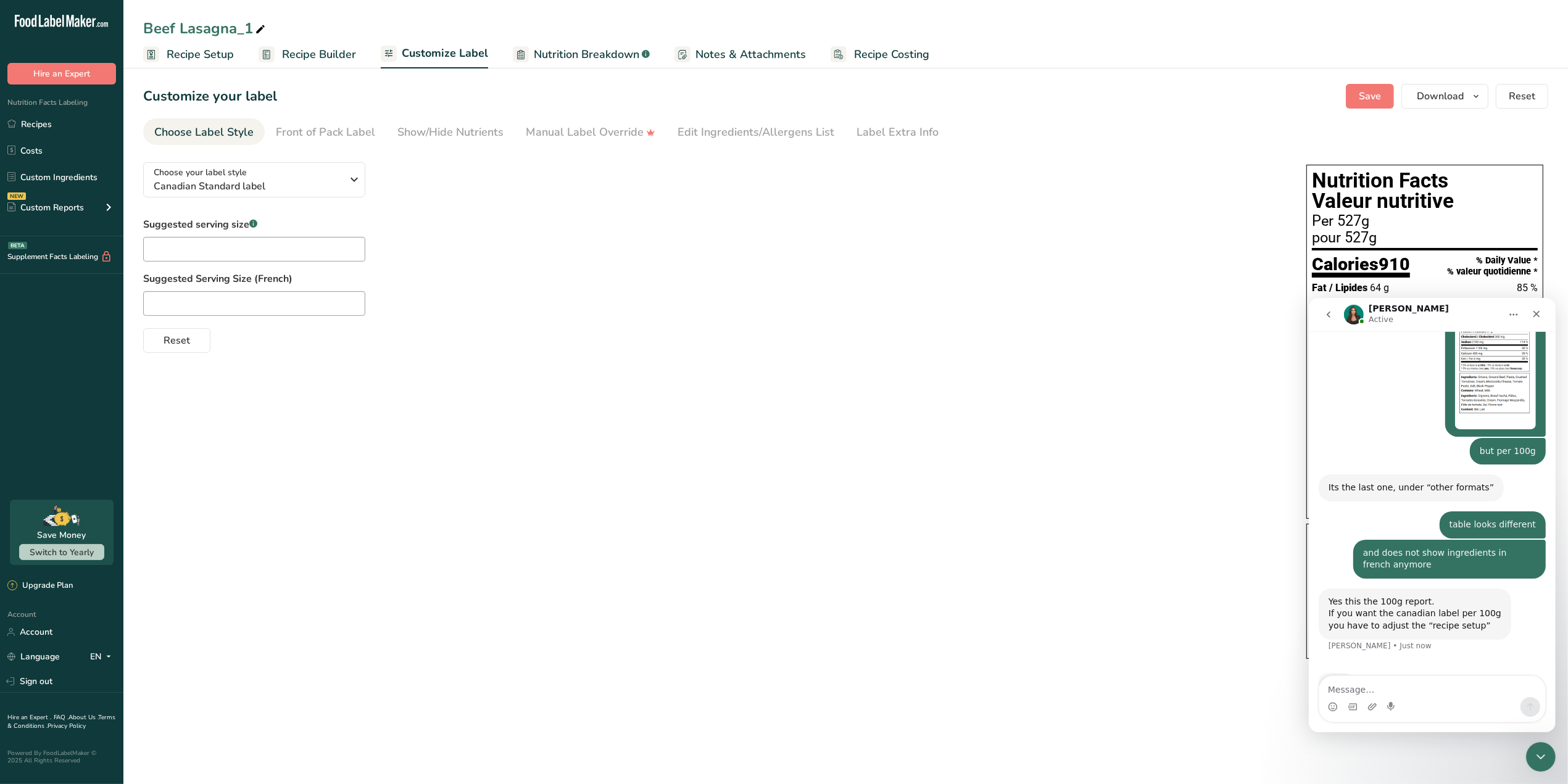
click at [223, 54] on span "Recipe Setup" at bounding box center [200, 54] width 67 height 16
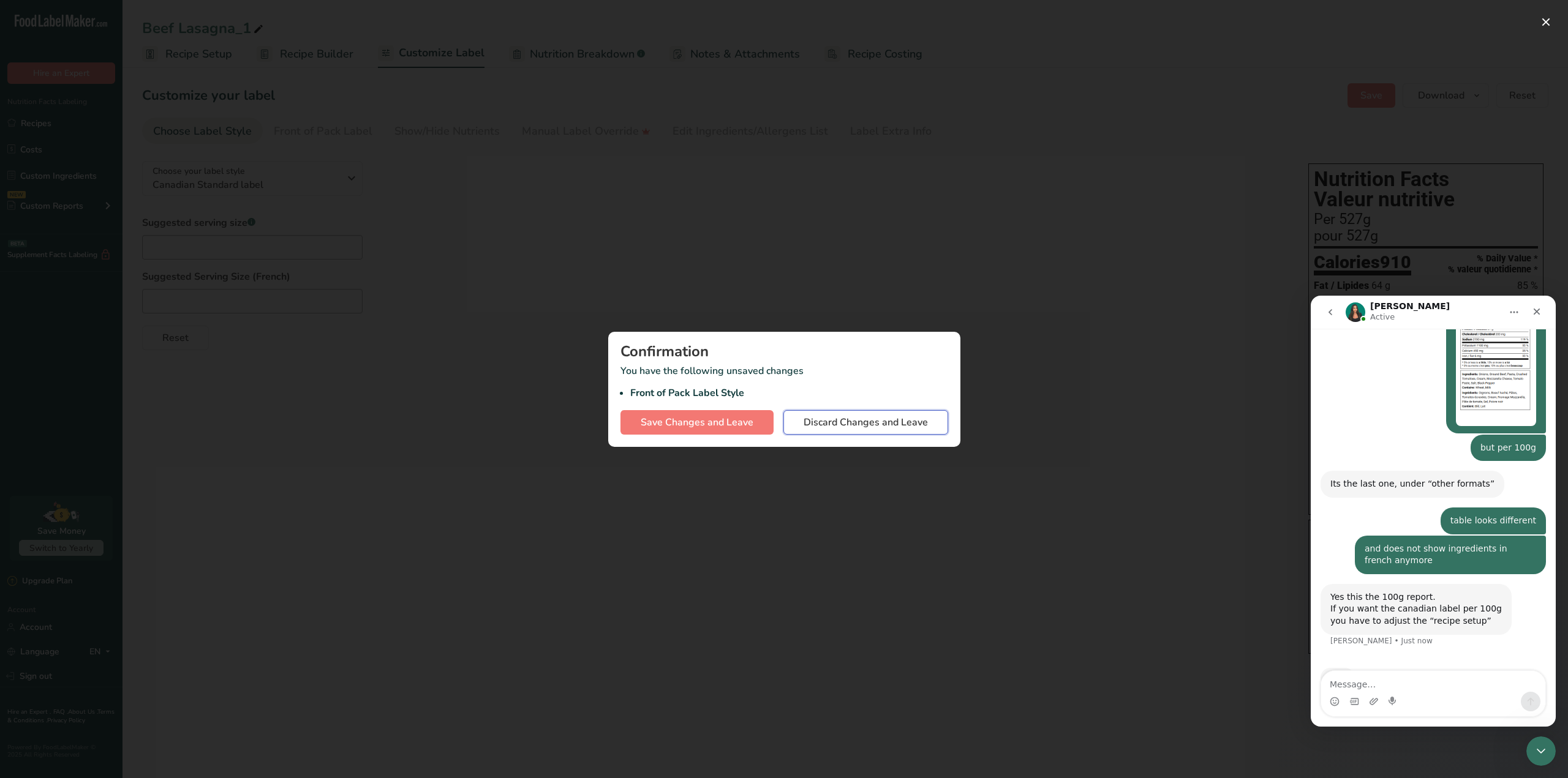
click at [831, 422] on span "Discard Changes and Leave" at bounding box center [866, 422] width 124 height 14
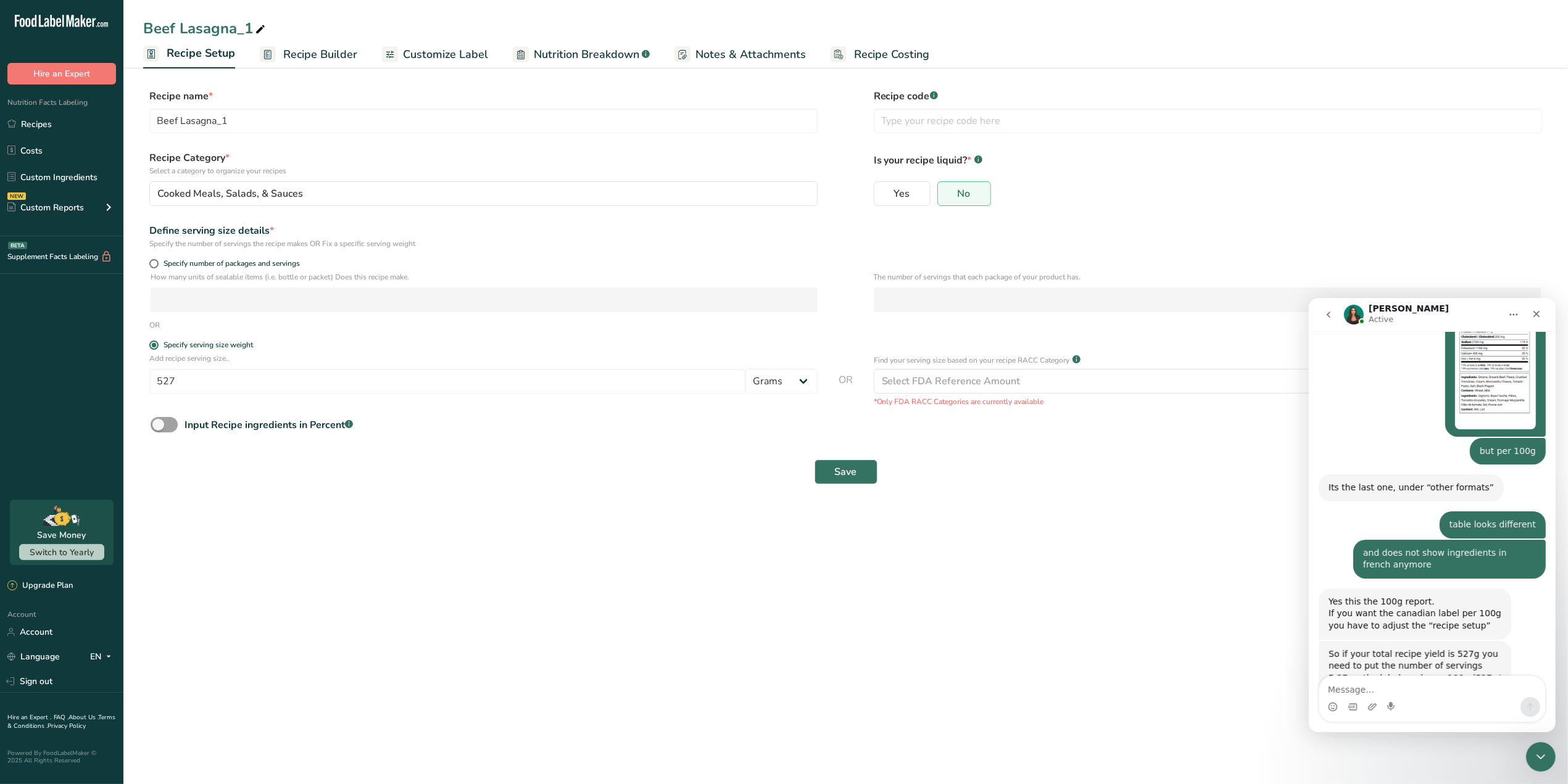
scroll to position [696, 0]
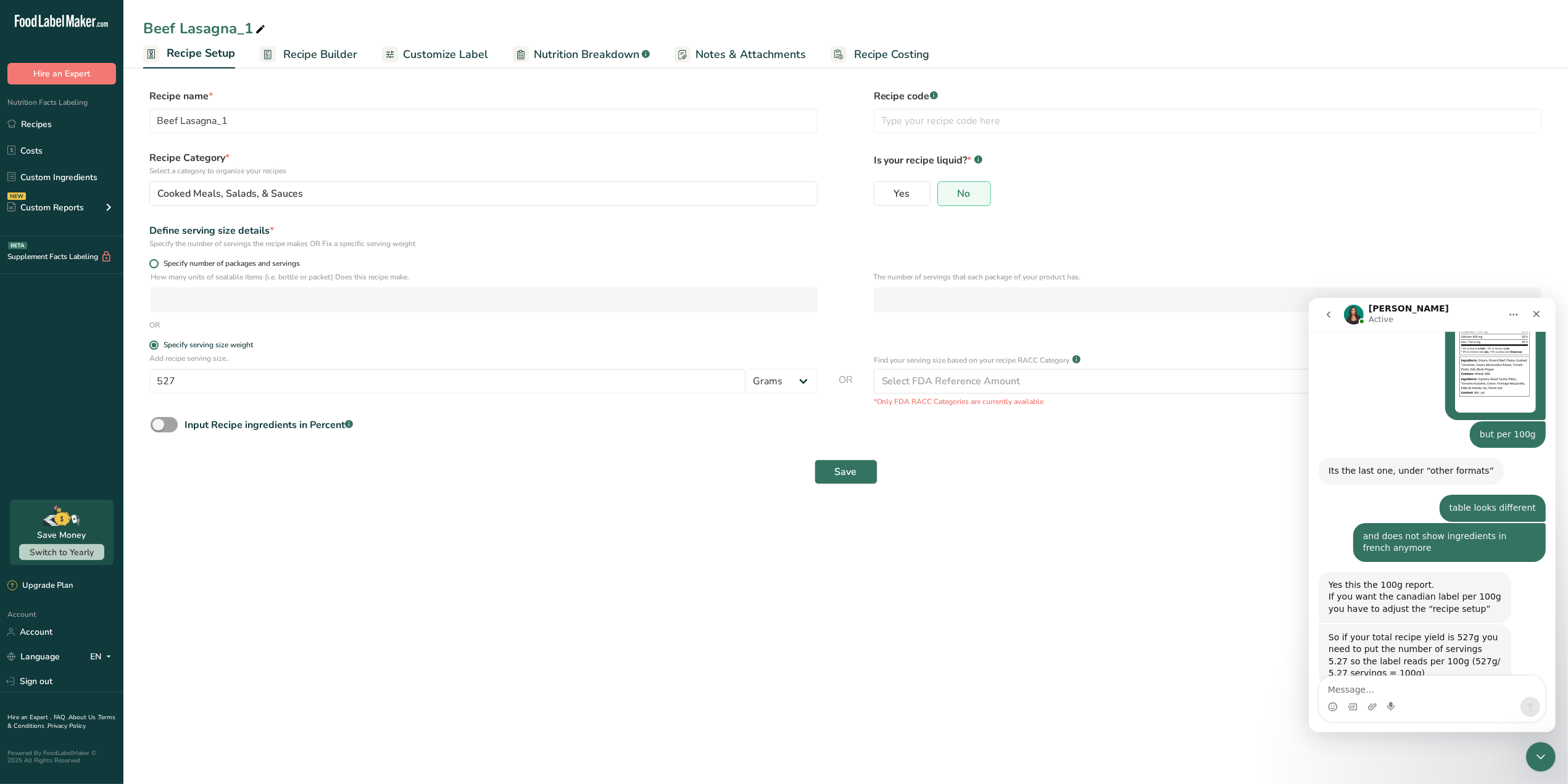
click at [157, 266] on span at bounding box center [154, 264] width 10 height 10
click at [157, 266] on input "Specify number of packages and servings" at bounding box center [153, 263] width 8 height 8
radio input "true"
radio input "false"
click at [184, 302] on input "number" at bounding box center [483, 300] width 667 height 25
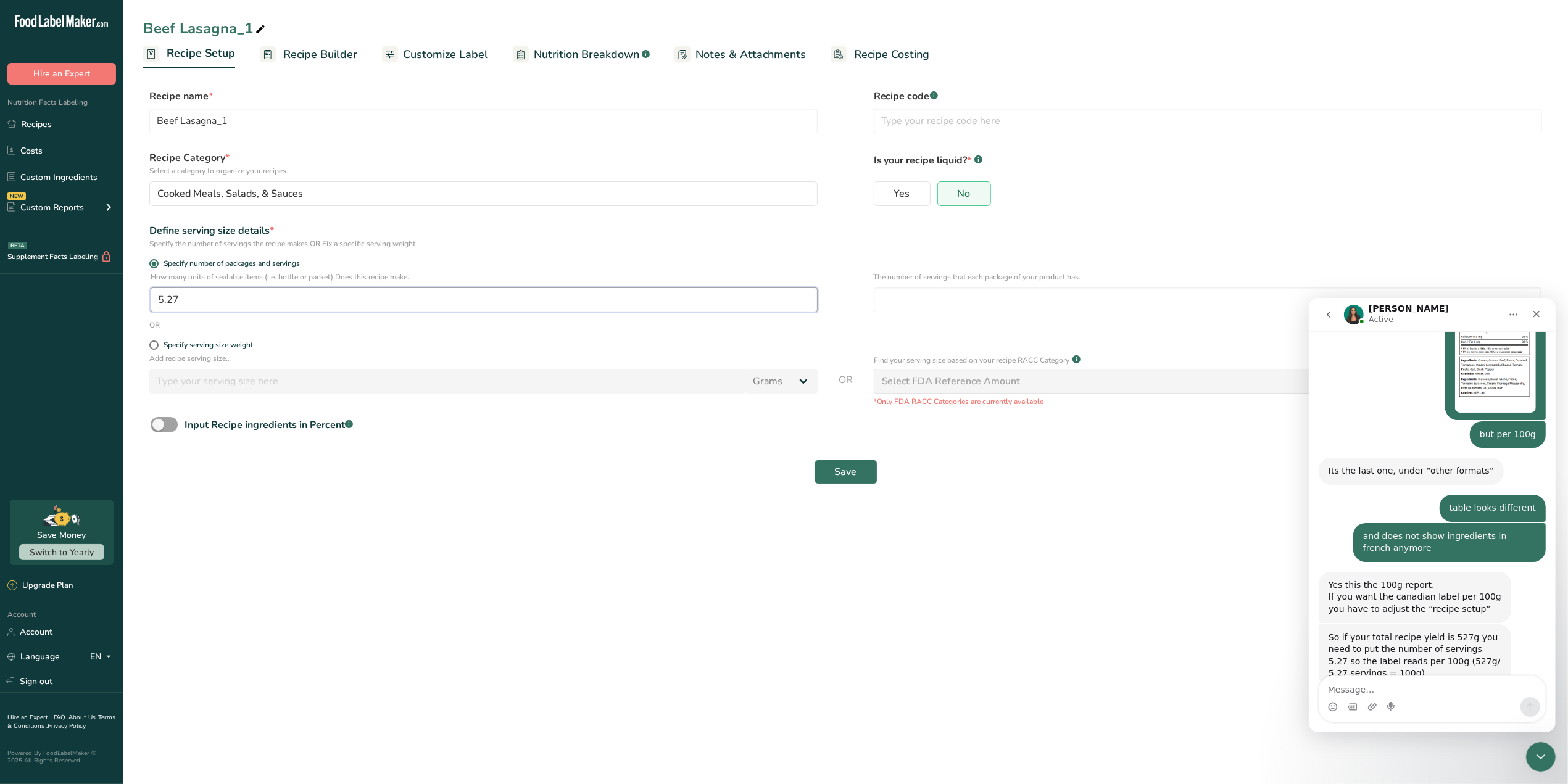
type input "5.27"
click at [291, 570] on main "Beef Lasagna_1 Recipe Setup Recipe Builder Customize Label Nutrition Breakdown …" at bounding box center [784, 392] width 1568 height 784
click at [828, 468] on button "Save" at bounding box center [846, 472] width 63 height 25
click at [838, 477] on span "Save" at bounding box center [845, 478] width 22 height 14
click at [313, 50] on span "Recipe Builder" at bounding box center [320, 54] width 74 height 16
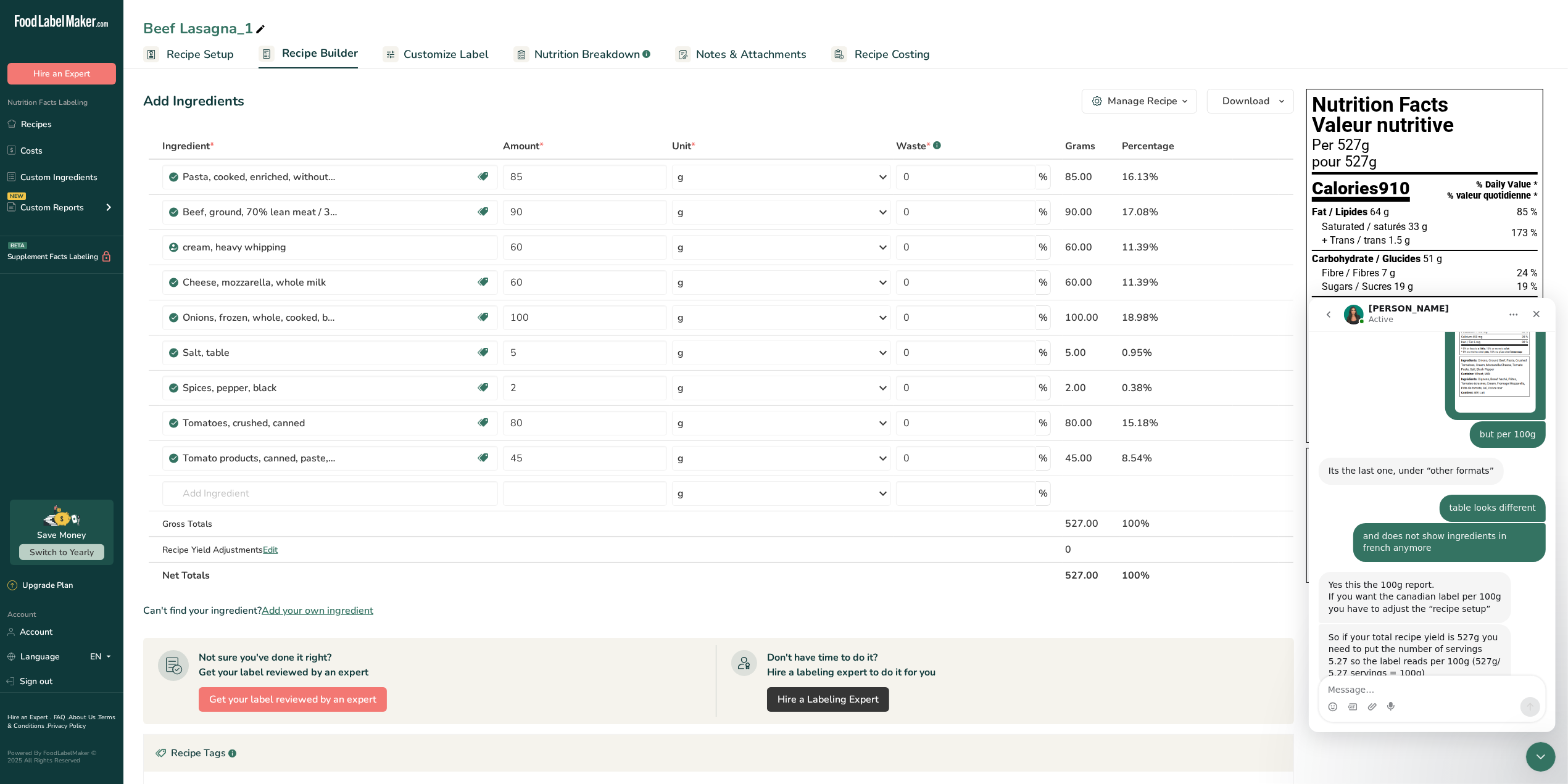
click at [219, 56] on span "Recipe Setup" at bounding box center [200, 54] width 67 height 16
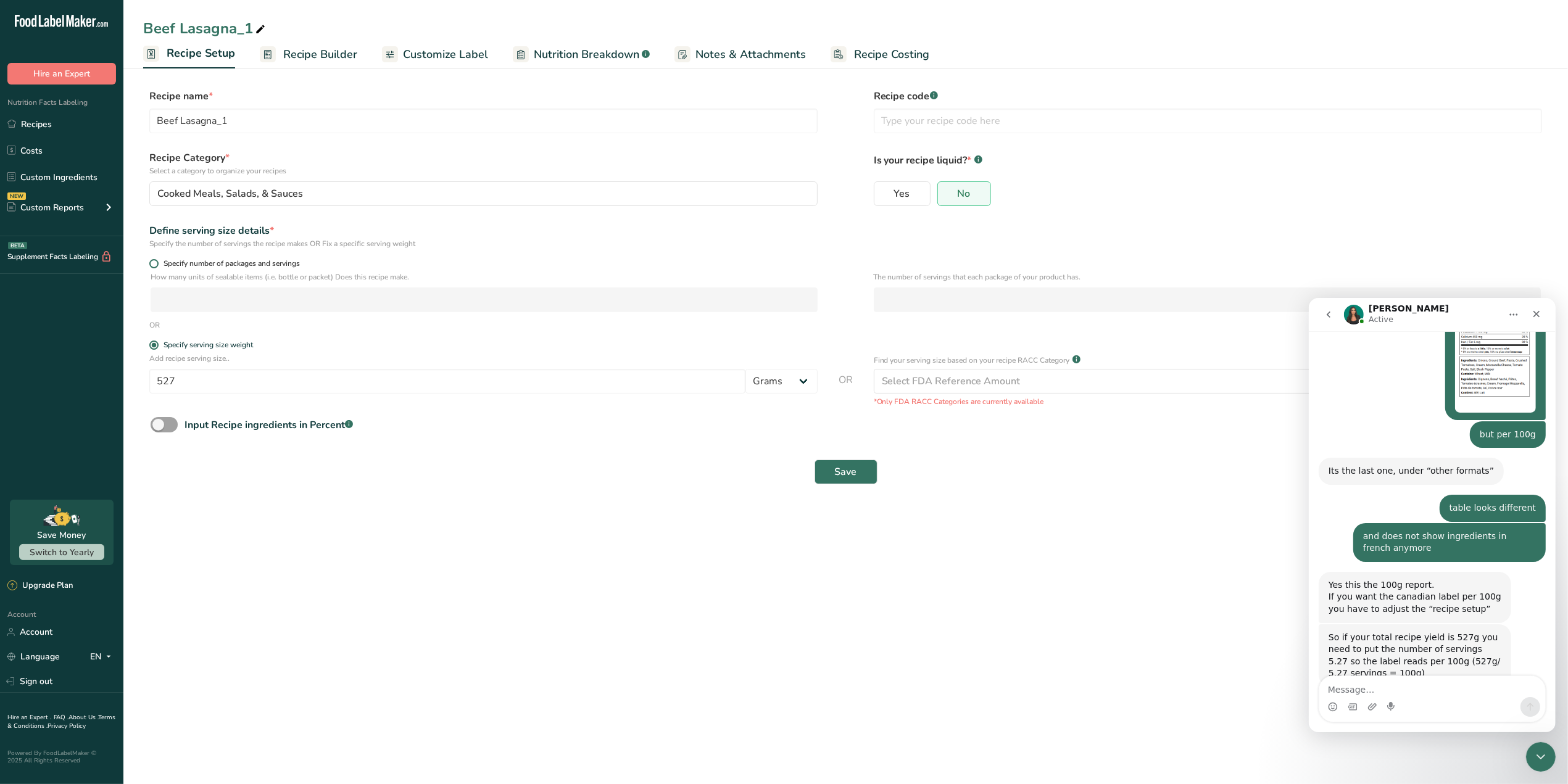
click at [236, 261] on span "Specify number of packages and servings" at bounding box center [230, 264] width 142 height 10
click at [157, 261] on input "Specify number of packages and servings" at bounding box center [153, 263] width 8 height 8
radio input "true"
radio input "false"
click at [246, 303] on input "number" at bounding box center [483, 300] width 667 height 25
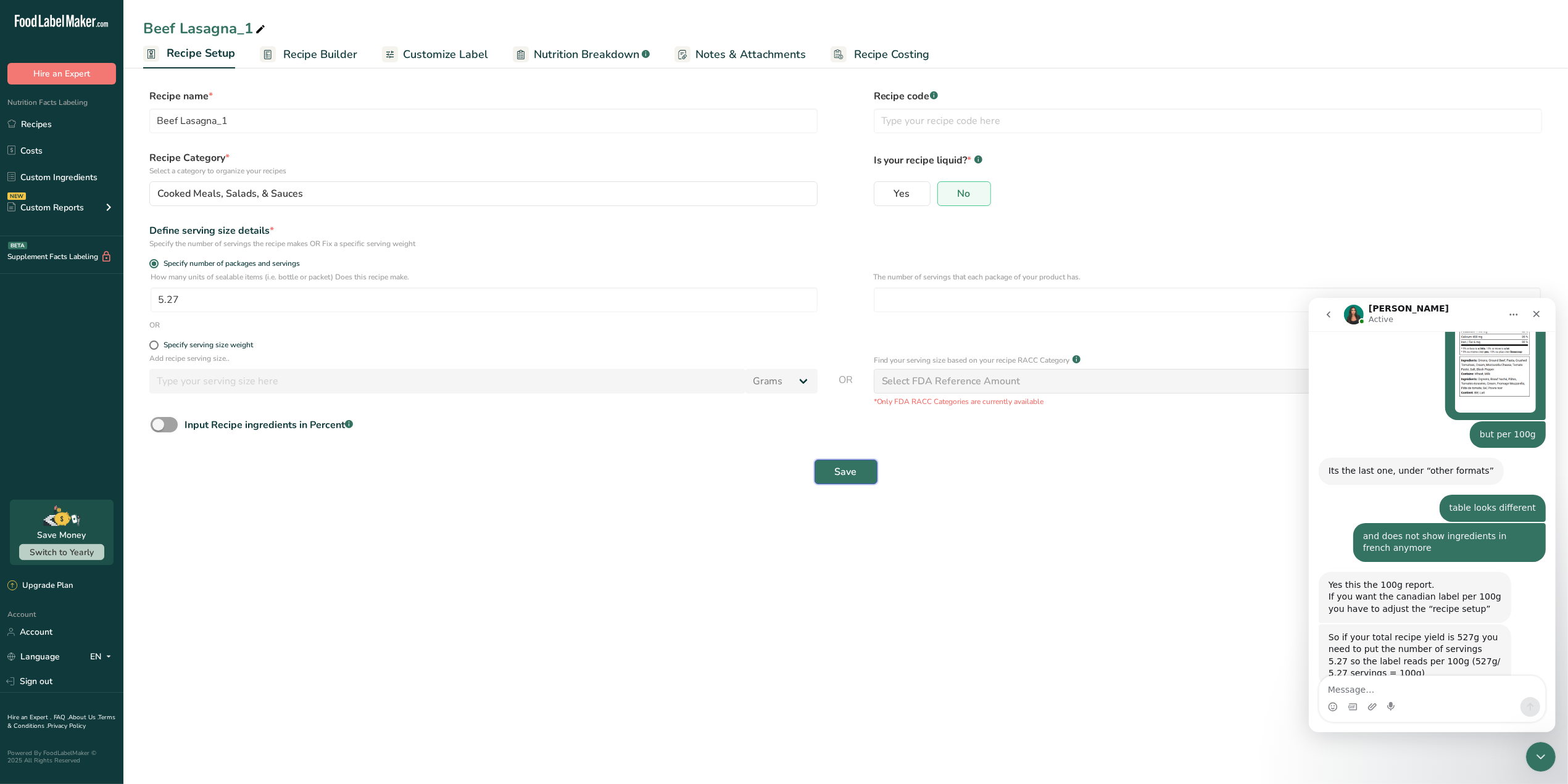
click at [850, 471] on span "Save" at bounding box center [845, 471] width 22 height 14
click at [485, 287] on div "How many units of sealable items (i.e. bottle or packet) Does this recipe make.…" at bounding box center [483, 295] width 667 height 47
click at [485, 298] on input "5.27" at bounding box center [483, 300] width 667 height 25
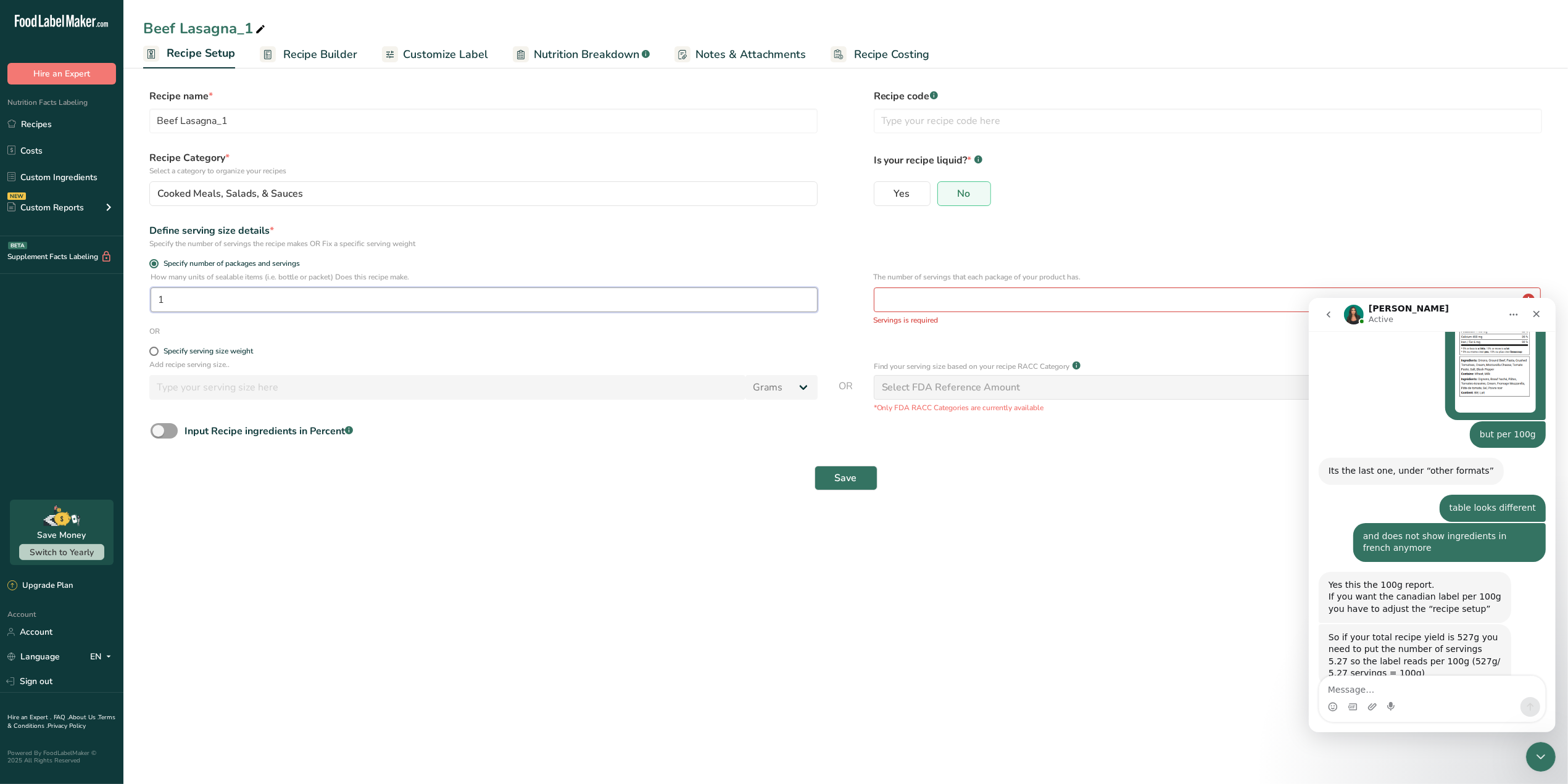
type input "1"
click at [443, 528] on main "Beef Lasagna_1 Recipe Setup Recipe Builder Customize Label Nutrition Breakdown …" at bounding box center [784, 392] width 1568 height 784
click at [171, 349] on div "Specify serving size weight" at bounding box center [208, 351] width 89 height 10
click at [157, 349] on input "Specify serving size weight" at bounding box center [153, 351] width 8 height 8
radio input "true"
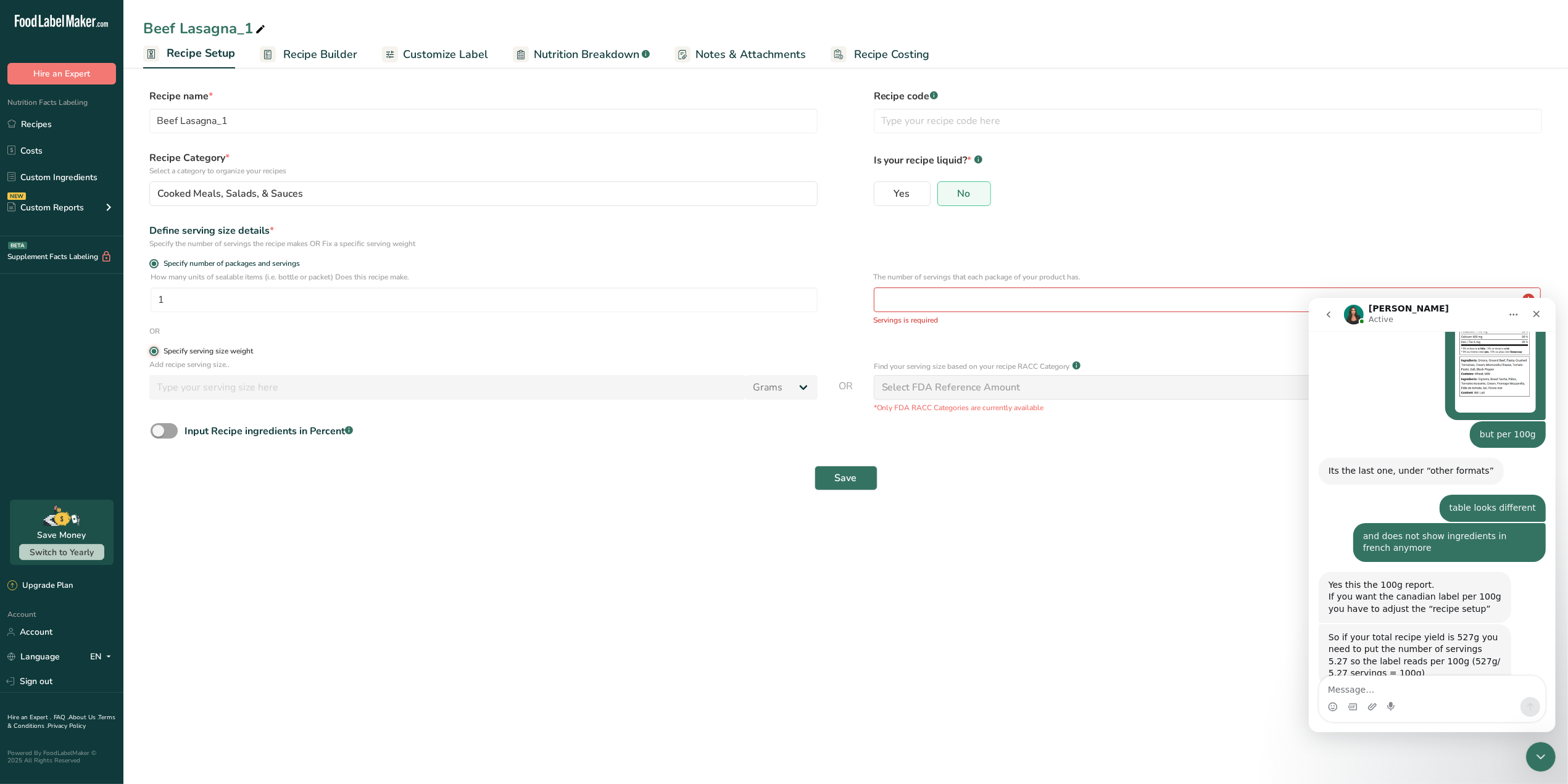
radio input "false"
click at [424, 390] on input "number" at bounding box center [447, 381] width 596 height 25
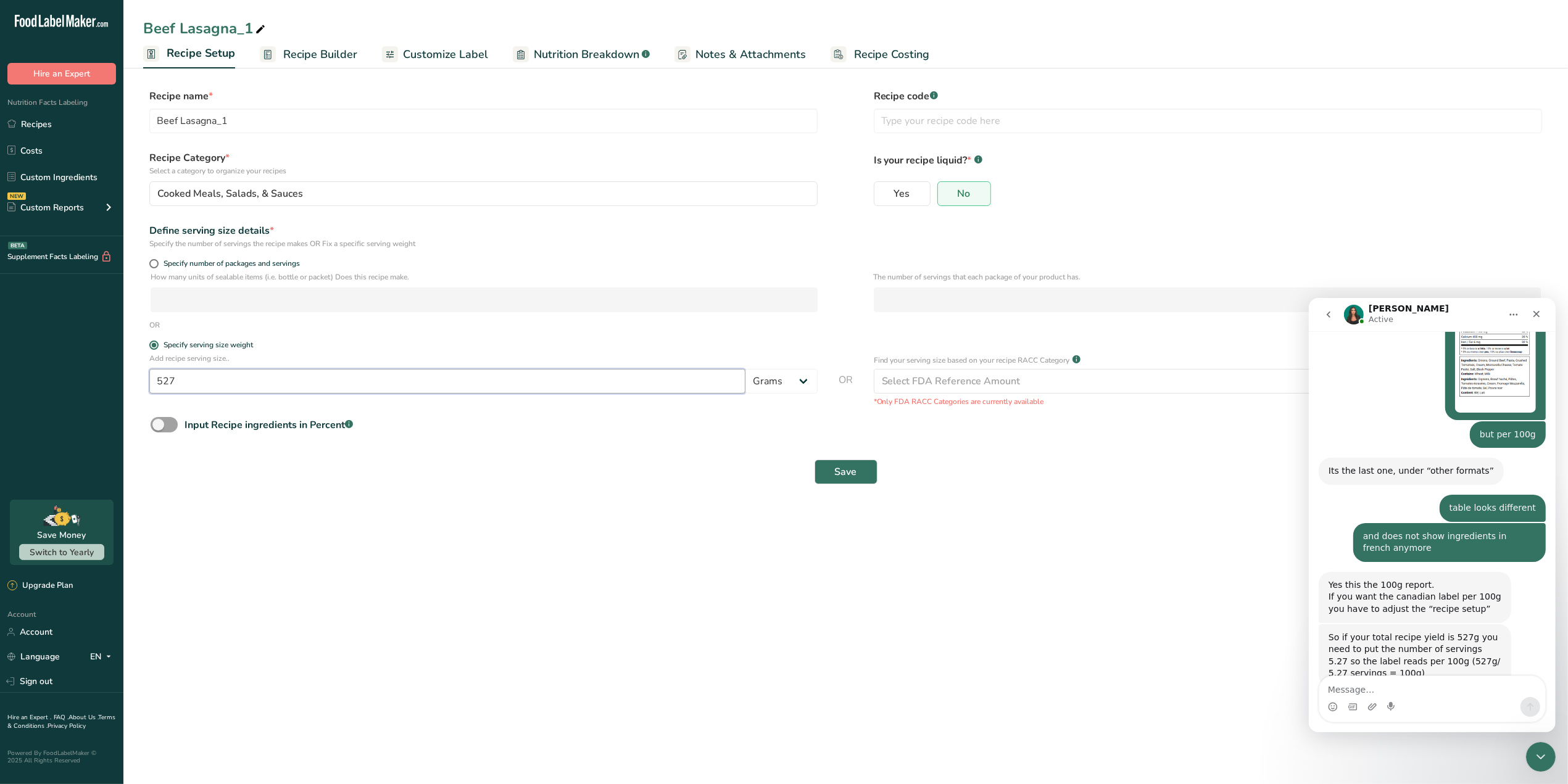
type input "527"
click at [635, 599] on main "Beef Lasagna_1 Recipe Setup Recipe Builder Customize Label Nutrition Breakdown …" at bounding box center [784, 392] width 1568 height 784
click at [229, 259] on span "Specify number of packages and servings" at bounding box center [230, 264] width 142 height 10
click at [157, 259] on input "Specify number of packages and servings" at bounding box center [153, 263] width 8 height 8
radio input "true"
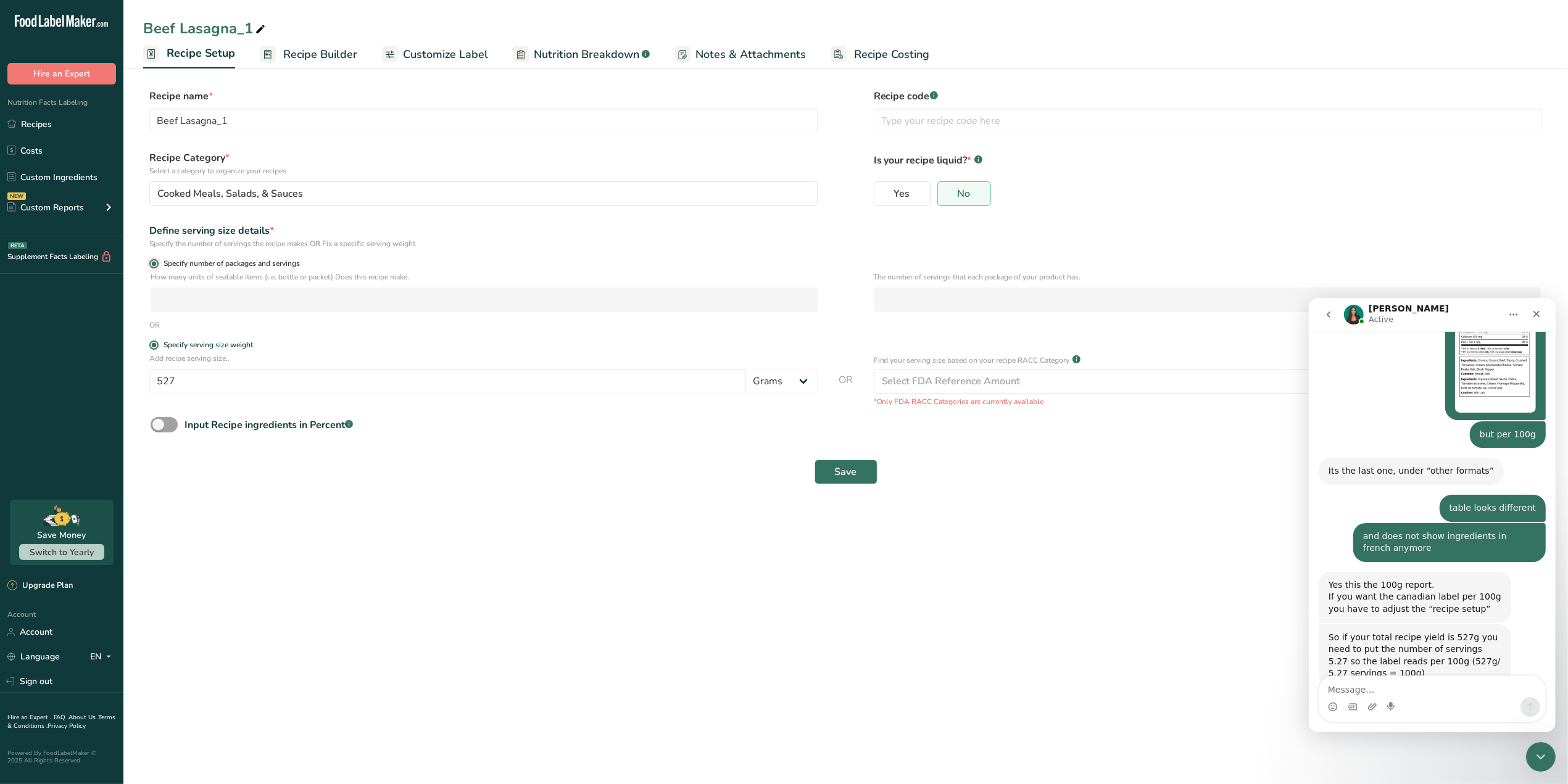
radio input "false"
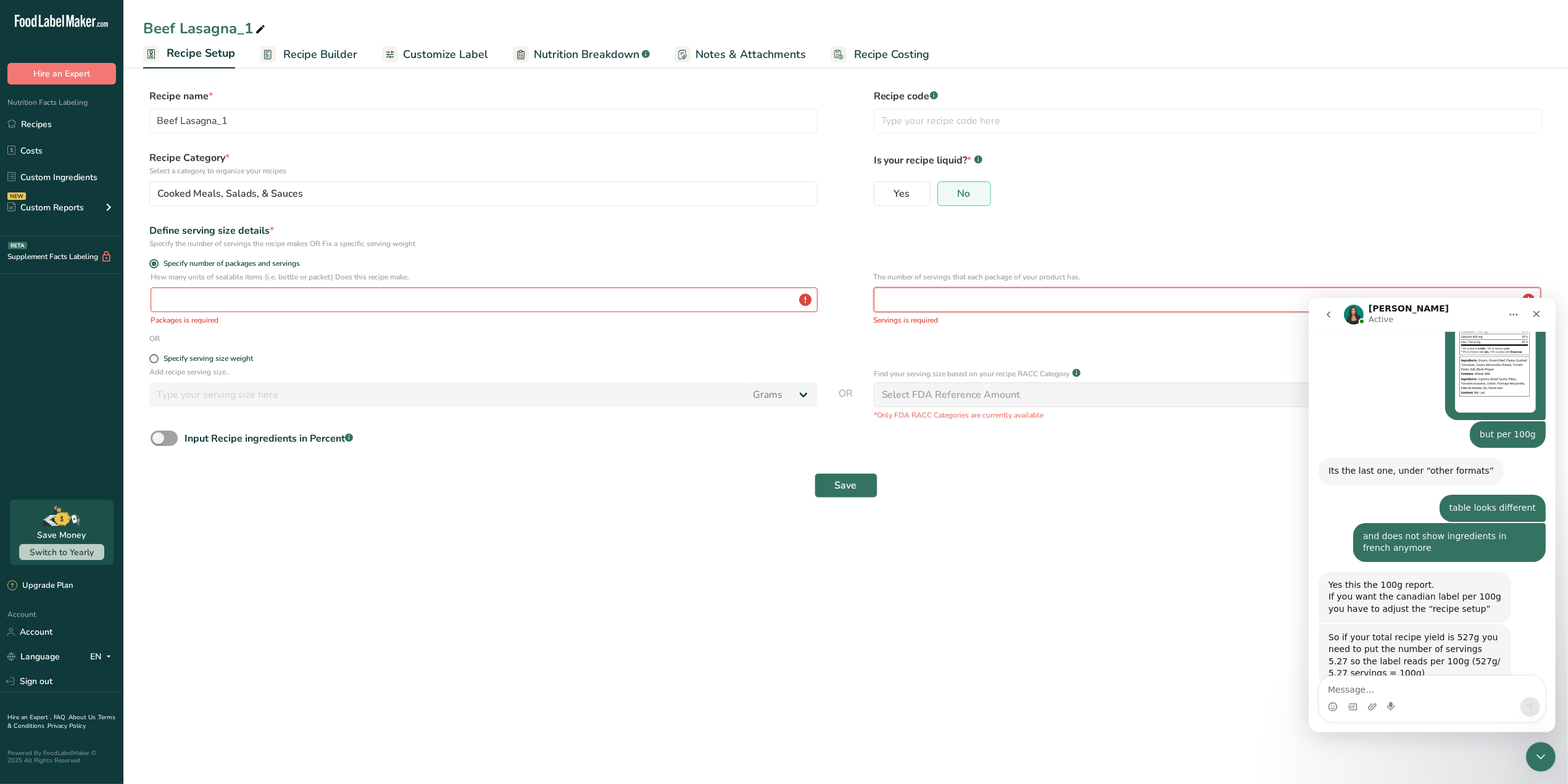
click at [921, 298] on input "number" at bounding box center [1207, 300] width 667 height 25
type input "5.27"
click at [587, 603] on main "Beef Lasagna_1 Recipe Setup Recipe Builder Customize Label Nutrition Breakdown …" at bounding box center [784, 392] width 1568 height 784
click at [347, 303] on input "number" at bounding box center [483, 300] width 667 height 25
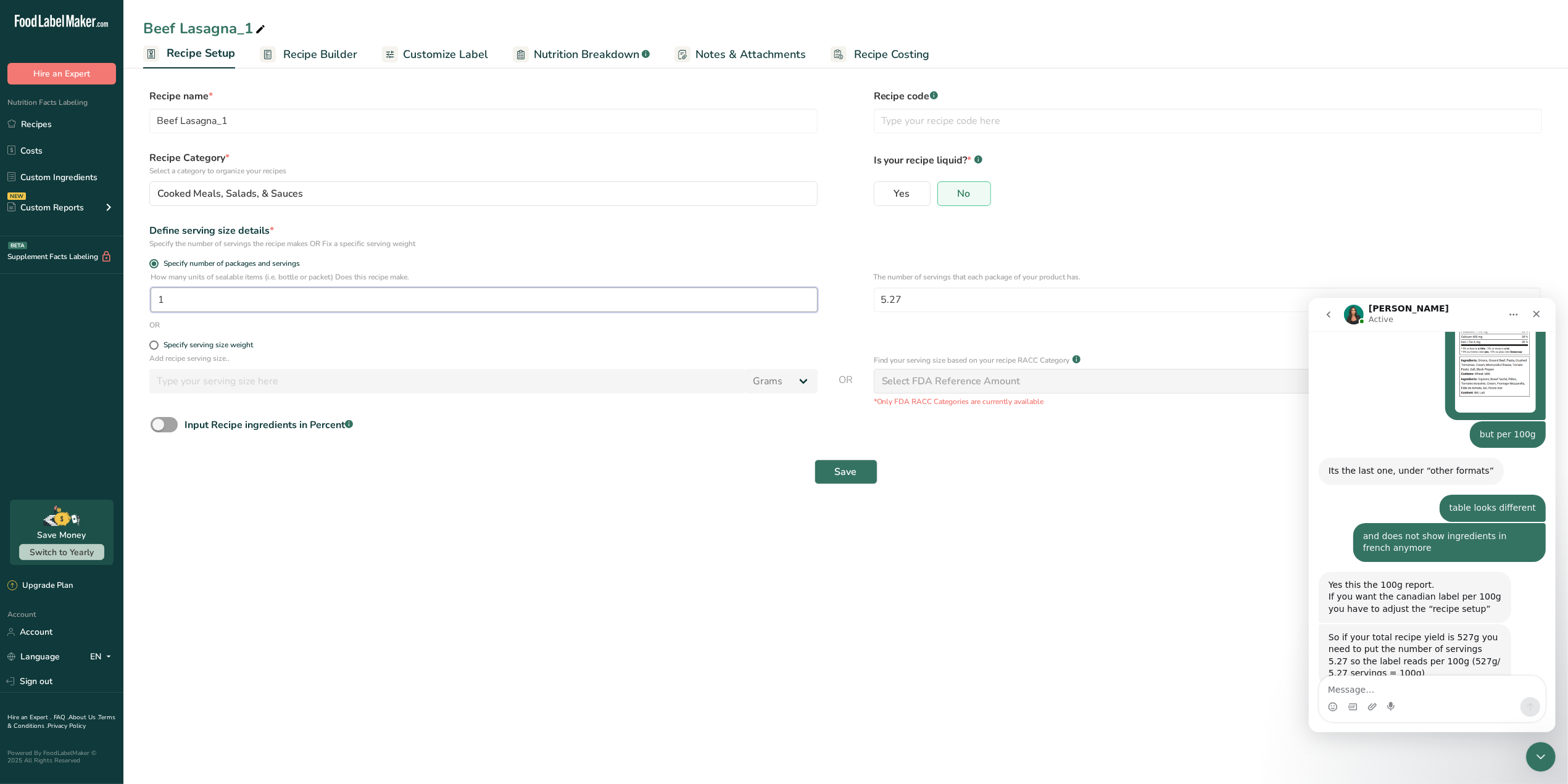
type input "1"
click at [381, 510] on section "Recipe name * Beef Lasagna_1 Recipe code .a-a{fill:#347362;}.b-a{fill:#fff;} Re…" at bounding box center [845, 287] width 1445 height 447
click at [840, 466] on span "Save" at bounding box center [845, 471] width 22 height 14
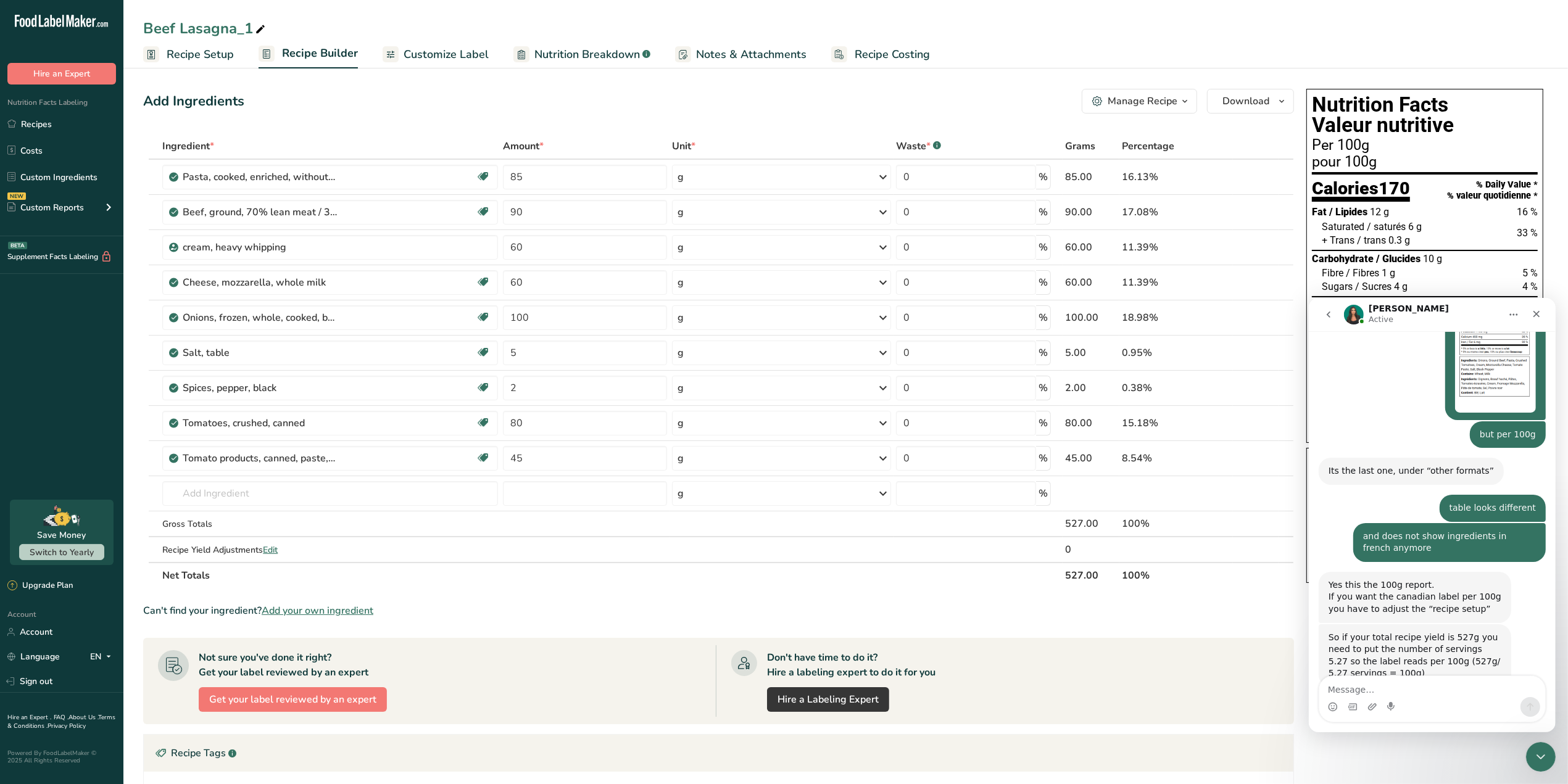
click at [189, 48] on span "Recipe Setup" at bounding box center [200, 54] width 67 height 16
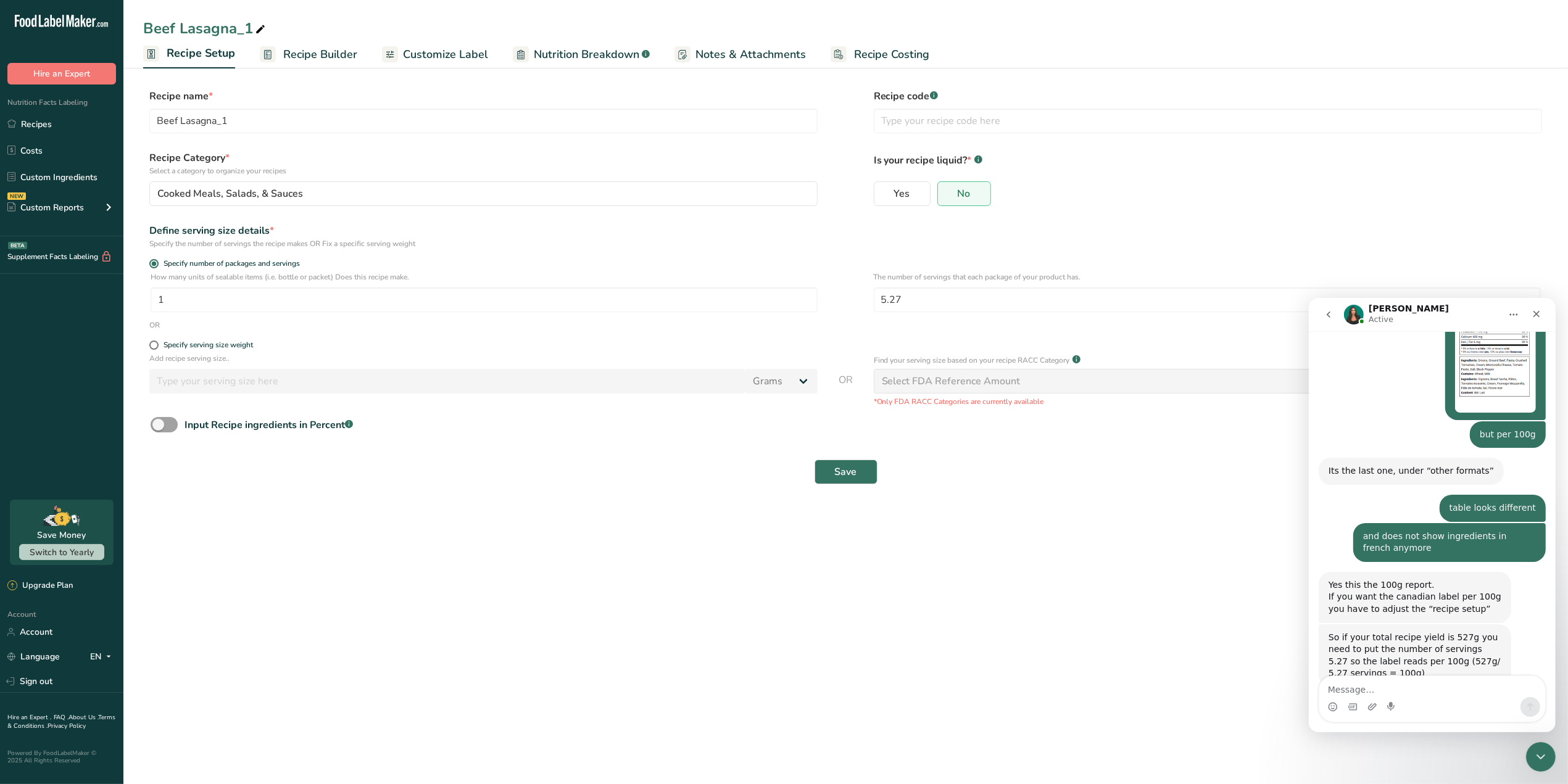
click at [416, 504] on section "Recipe name * Beef Lasagna_1 Recipe code .a-a{fill:#347362;}.b-a{fill:#fff;} Re…" at bounding box center [845, 287] width 1445 height 447
click at [1418, 683] on textarea "Message…" at bounding box center [1432, 686] width 226 height 21
type textarea "got it - thanks!"
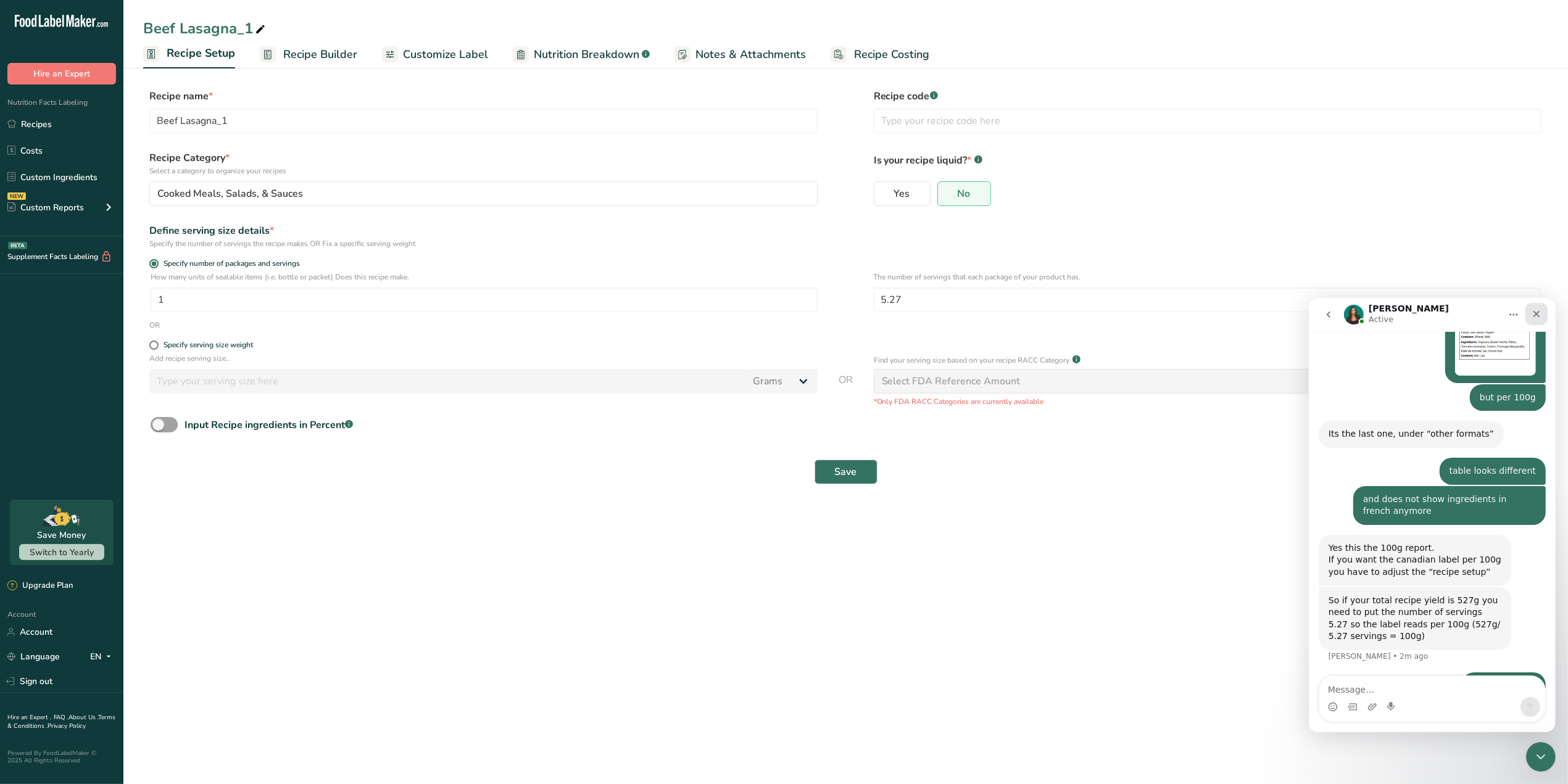
click at [1536, 317] on icon "Close" at bounding box center [1535, 313] width 10 height 10
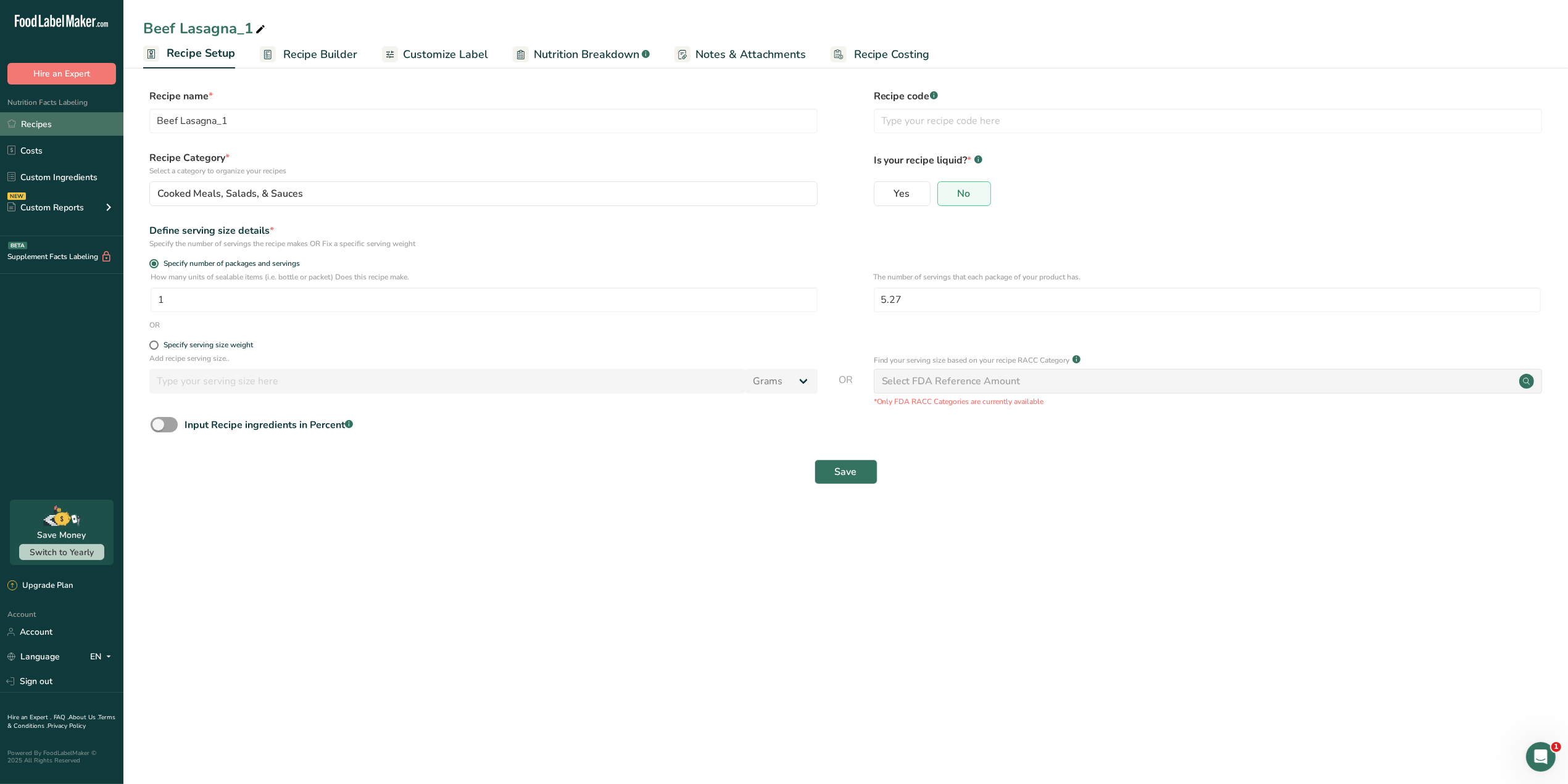
click at [50, 122] on link "Recipes" at bounding box center [61, 123] width 123 height 23
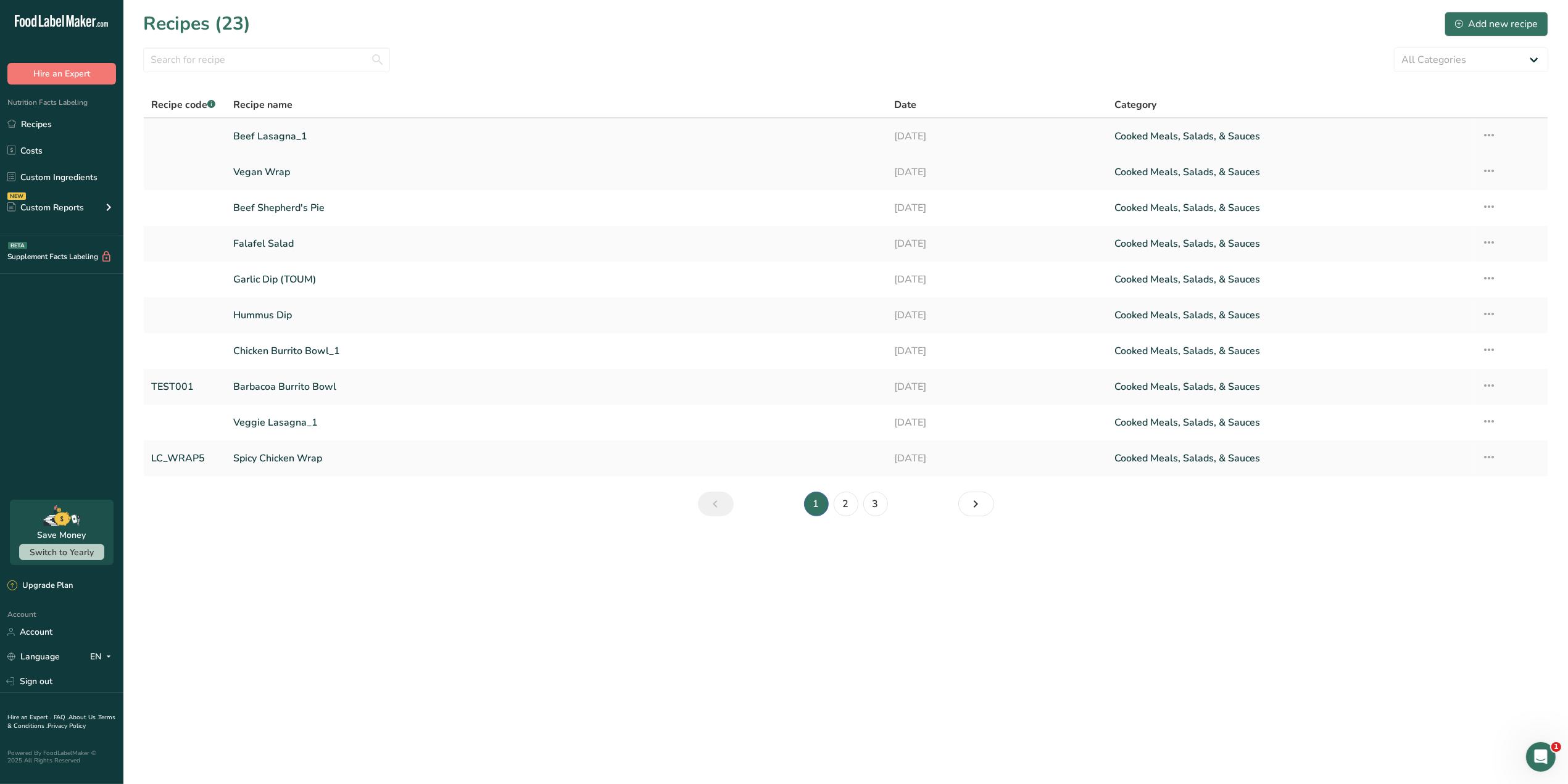
click at [292, 136] on link "Beef Lasagna_1" at bounding box center [556, 136] width 646 height 26
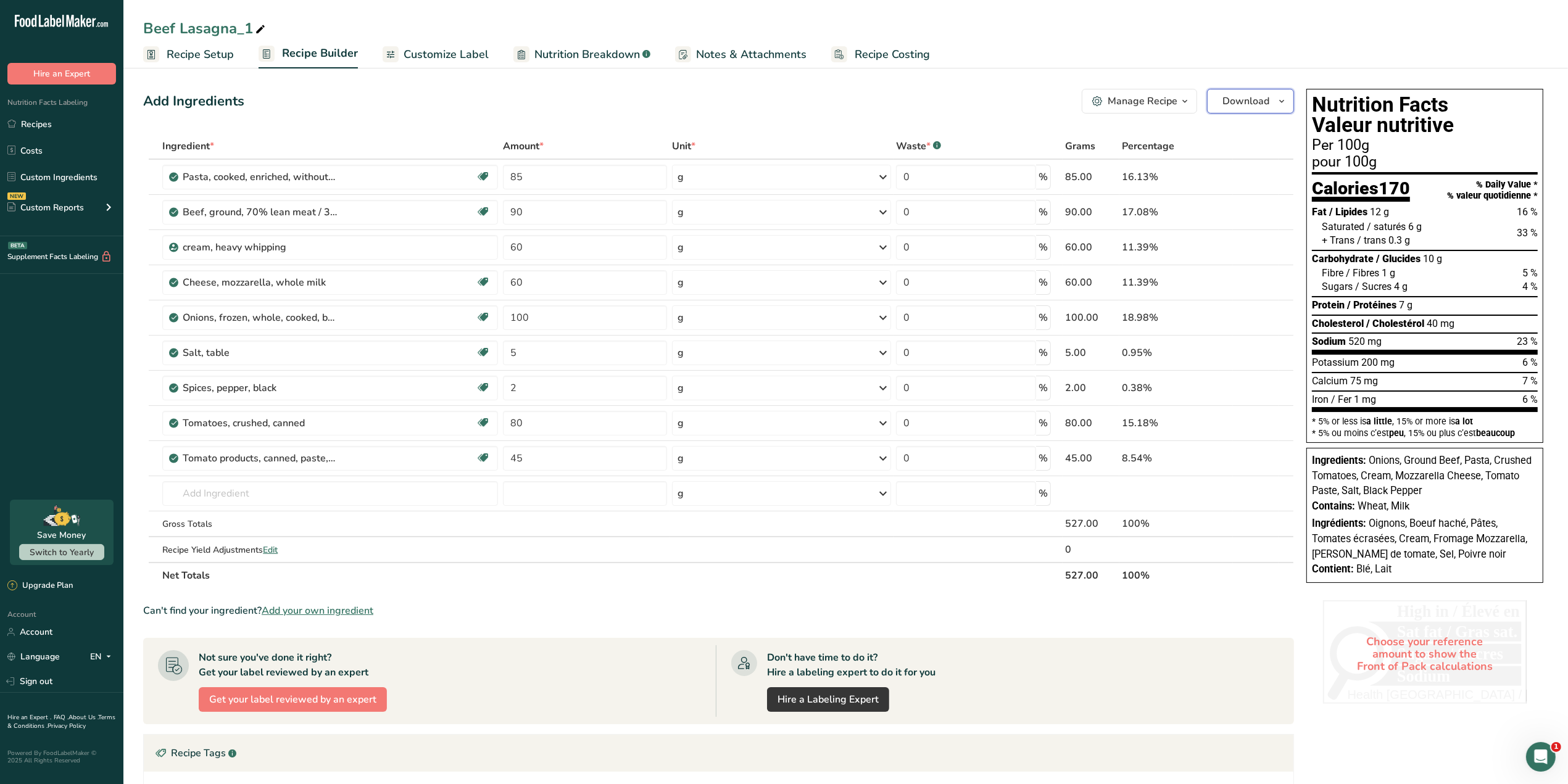
click at [1278, 103] on icon "button" at bounding box center [1282, 101] width 10 height 15
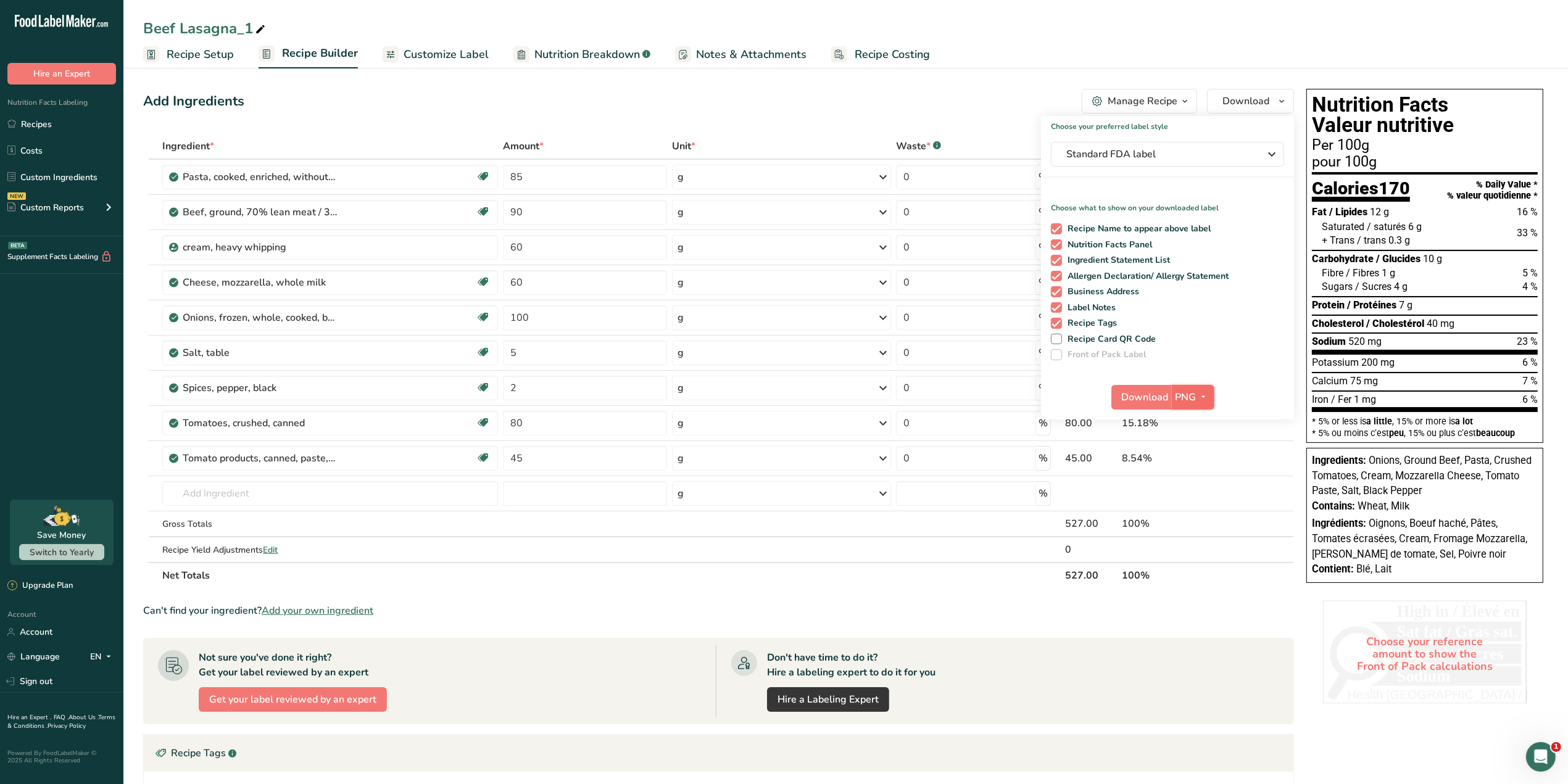
click at [1195, 399] on span "PNG" at bounding box center [1186, 396] width 21 height 14
click at [1199, 421] on link "PNG" at bounding box center [1194, 422] width 39 height 20
click at [1157, 391] on span "Download" at bounding box center [1145, 396] width 47 height 14
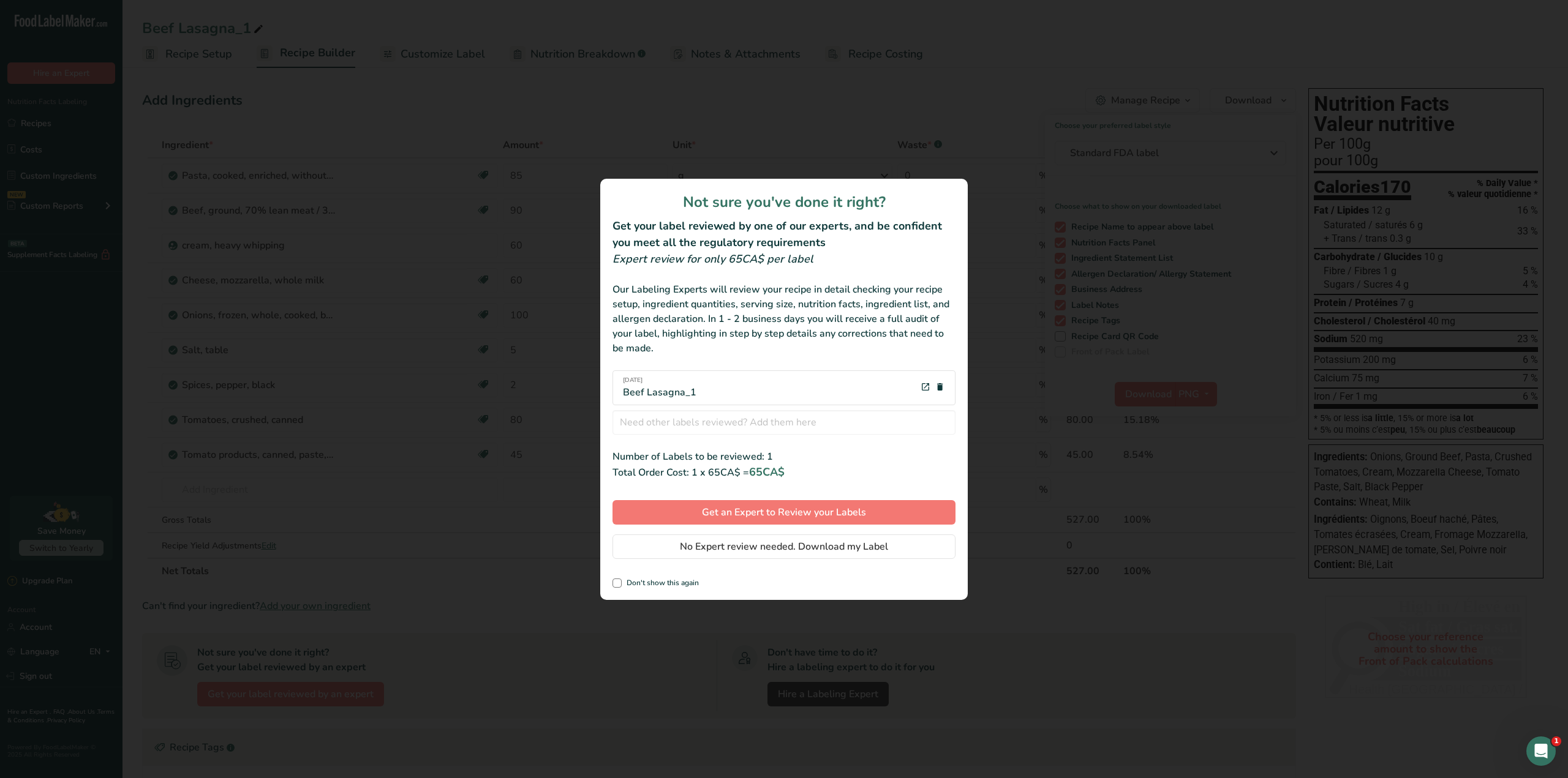
click at [1079, 674] on div "review labels modal" at bounding box center [784, 389] width 1568 height 778
click at [1049, 687] on div "review labels modal" at bounding box center [784, 389] width 1568 height 778
click at [1392, 264] on div "review labels modal" at bounding box center [784, 389] width 1568 height 778
click at [736, 552] on span "No Expert review needed. Download my Label" at bounding box center [784, 546] width 208 height 14
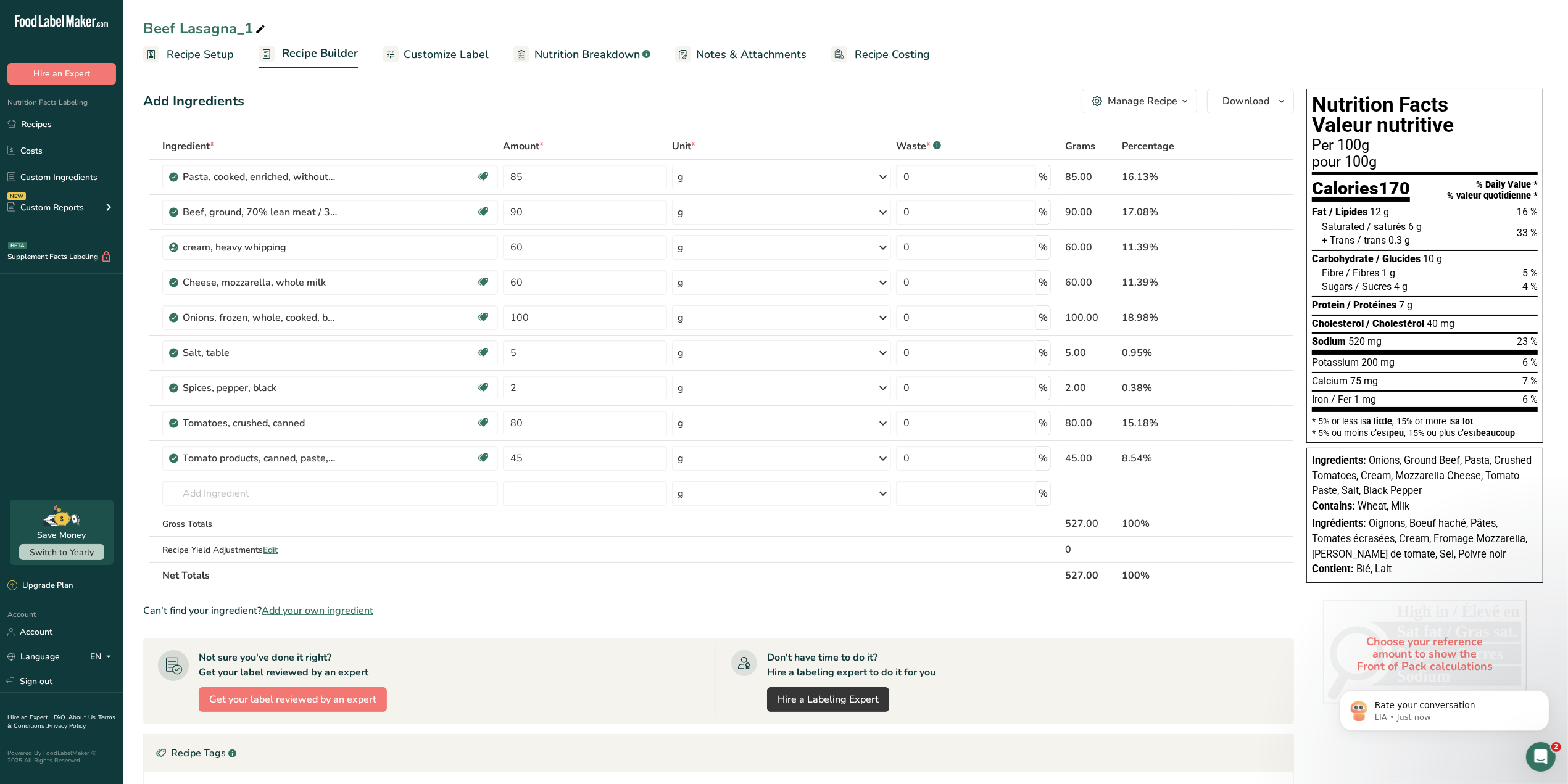
scroll to position [808, 0]
